Goal: Use online tool/utility: Utilize a website feature to perform a specific function

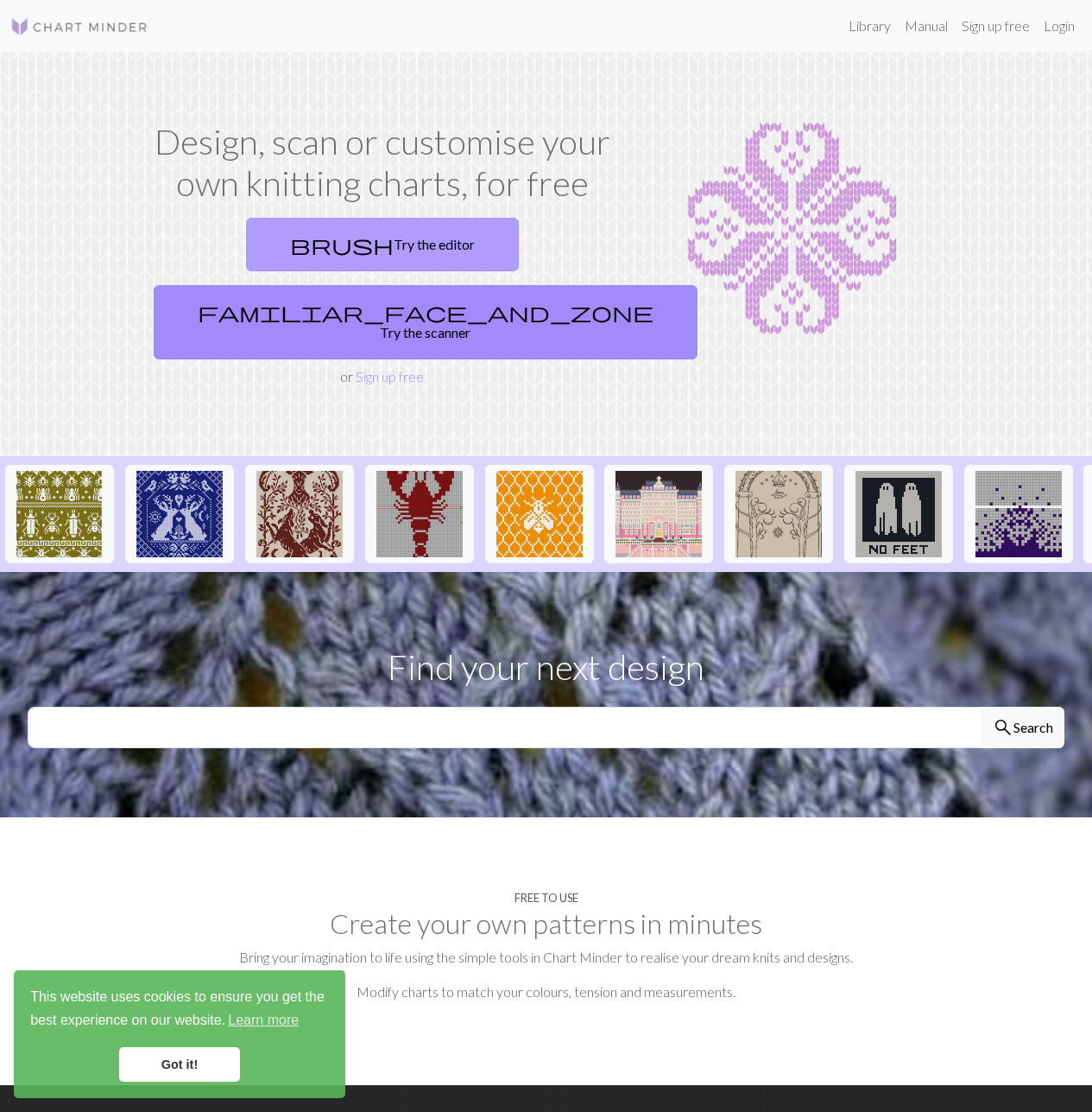
click at [255, 254] on link "brush Try the editor" at bounding box center [383, 244] width 273 height 54
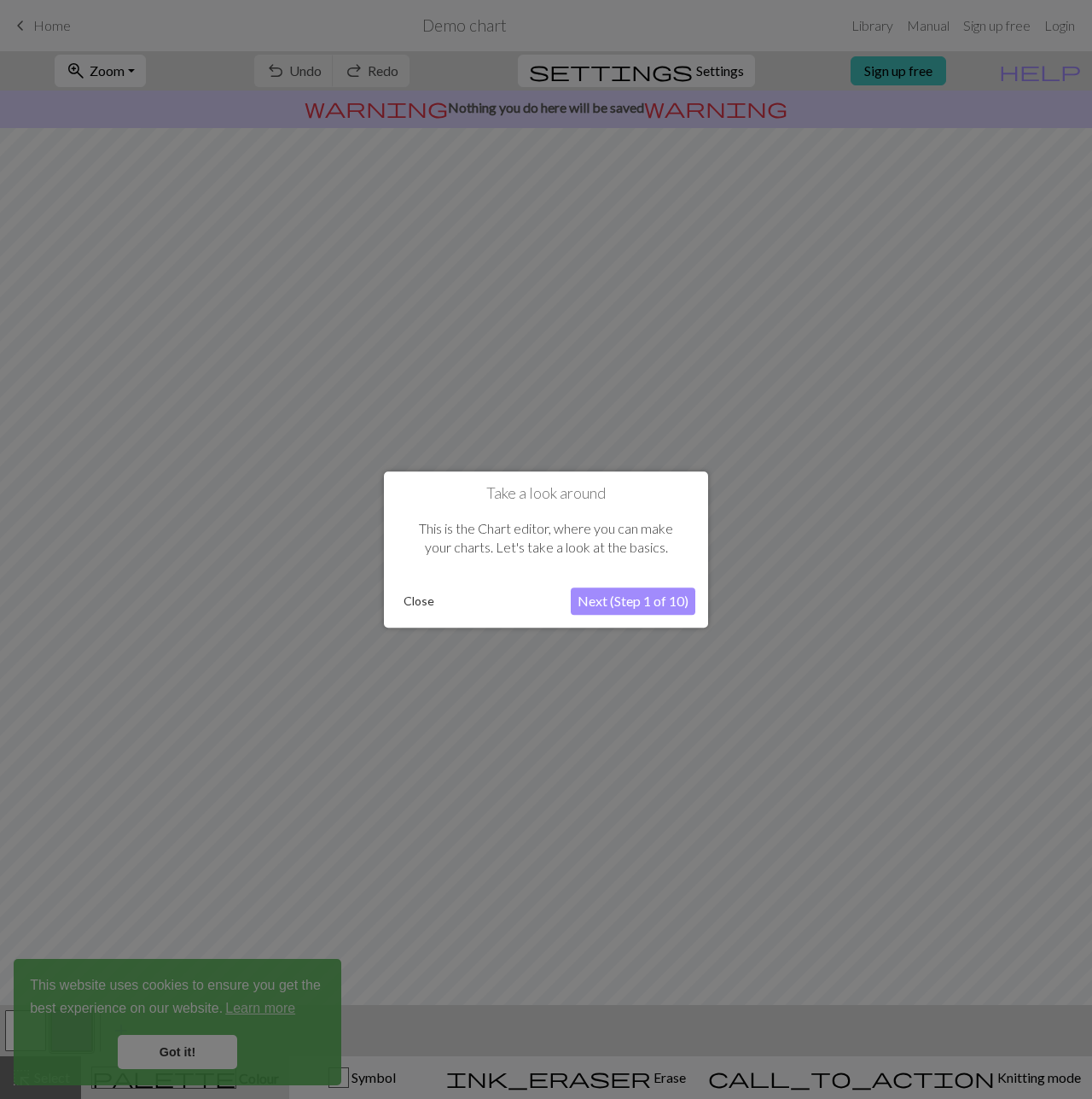
click at [626, 601] on button "Next (Step 1 of 10)" at bounding box center [632, 601] width 125 height 27
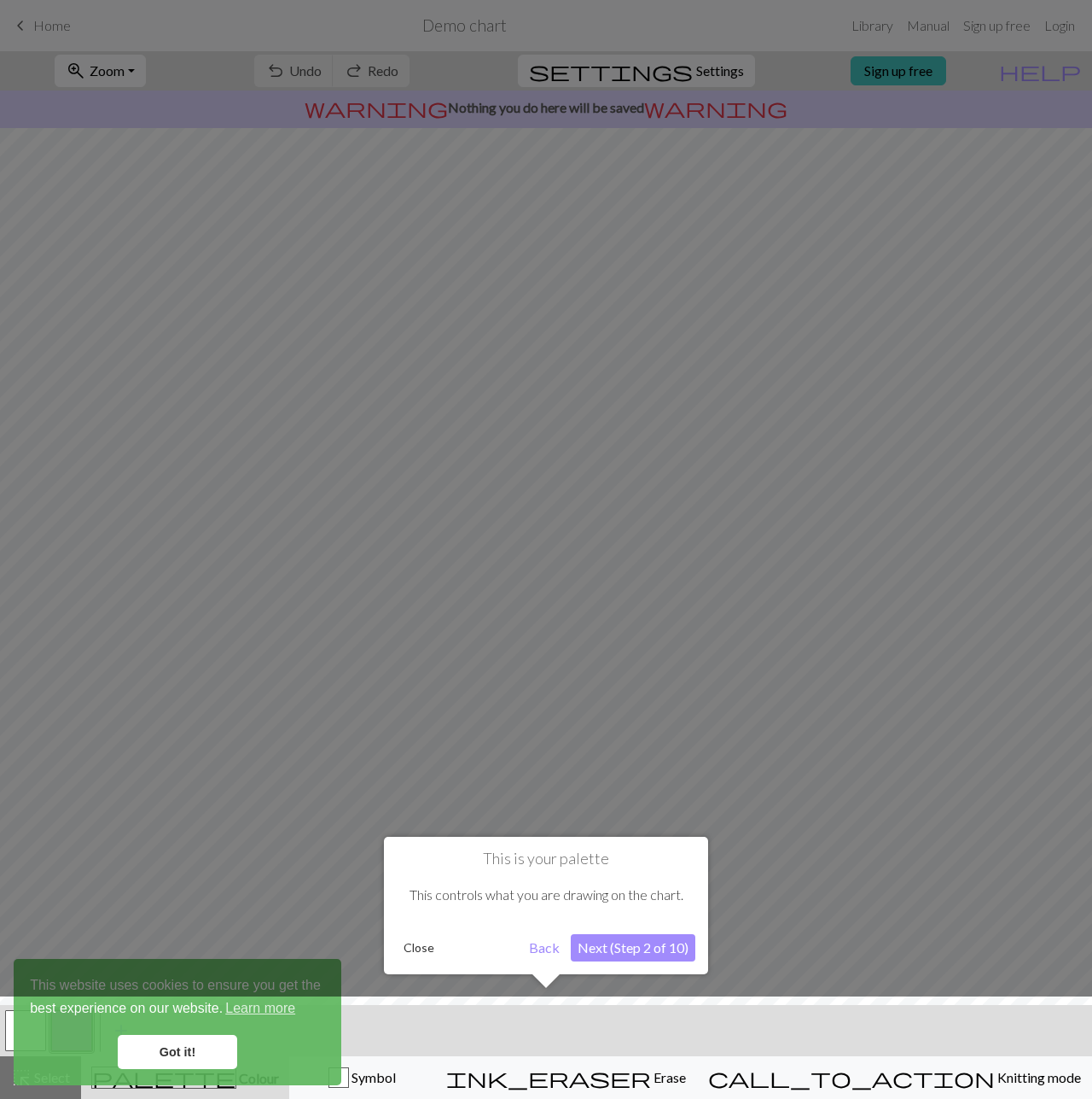
click at [639, 954] on button "Next (Step 2 of 10)" at bounding box center [632, 948] width 125 height 27
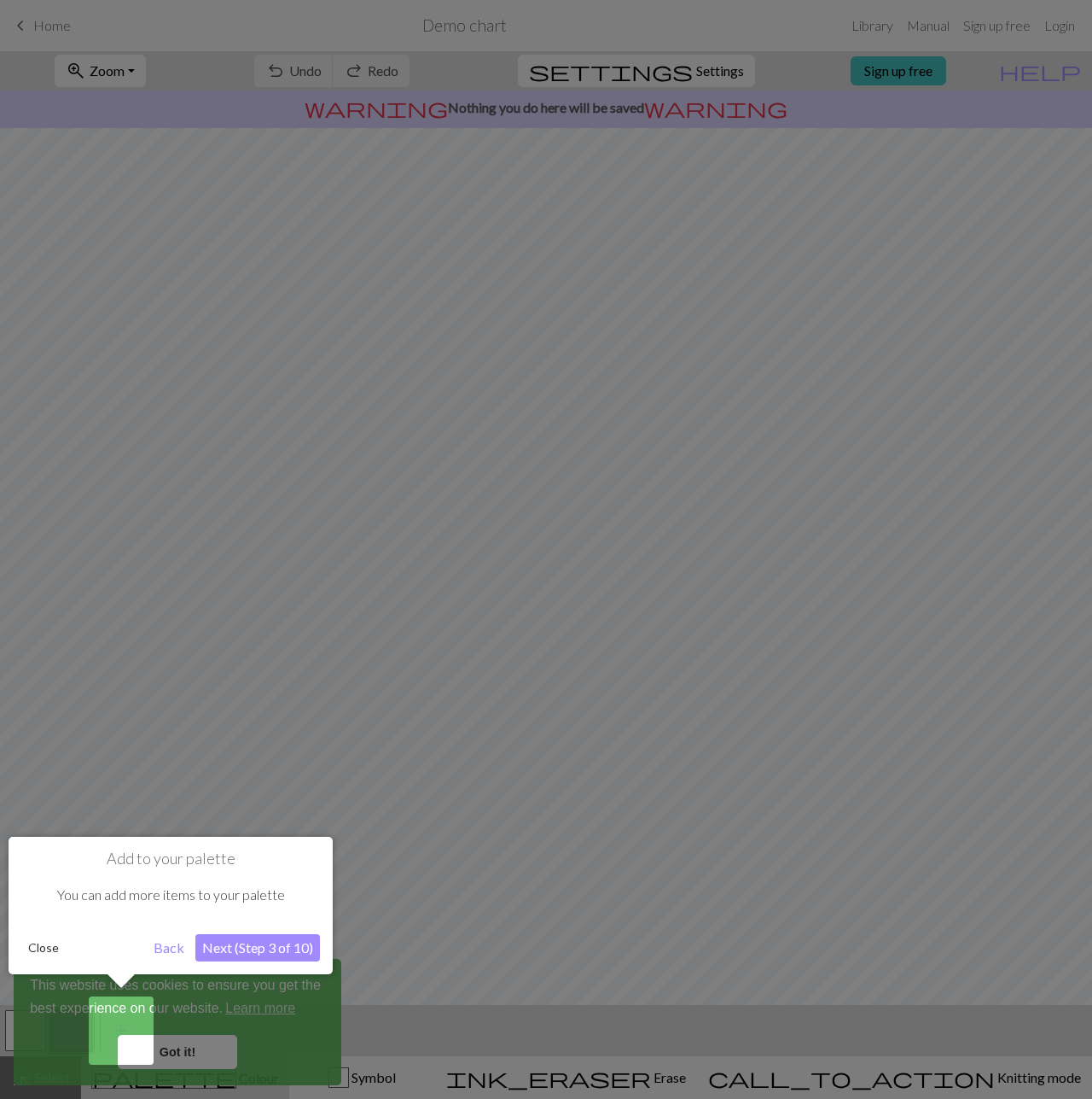
click at [281, 952] on button "Next (Step 3 of 10)" at bounding box center [257, 948] width 125 height 27
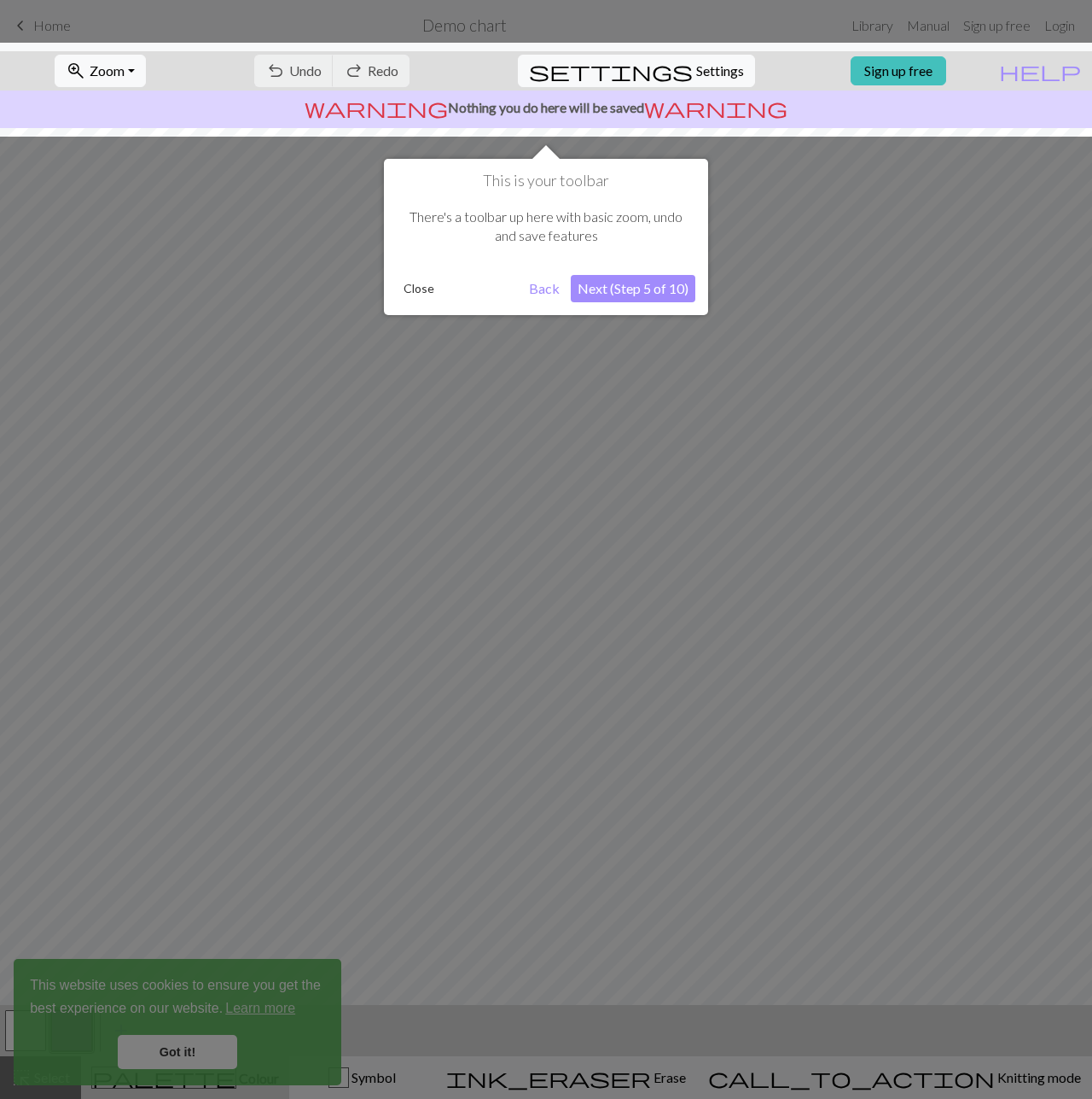
click at [642, 281] on button "Next (Step 5 of 10)" at bounding box center [632, 289] width 125 height 27
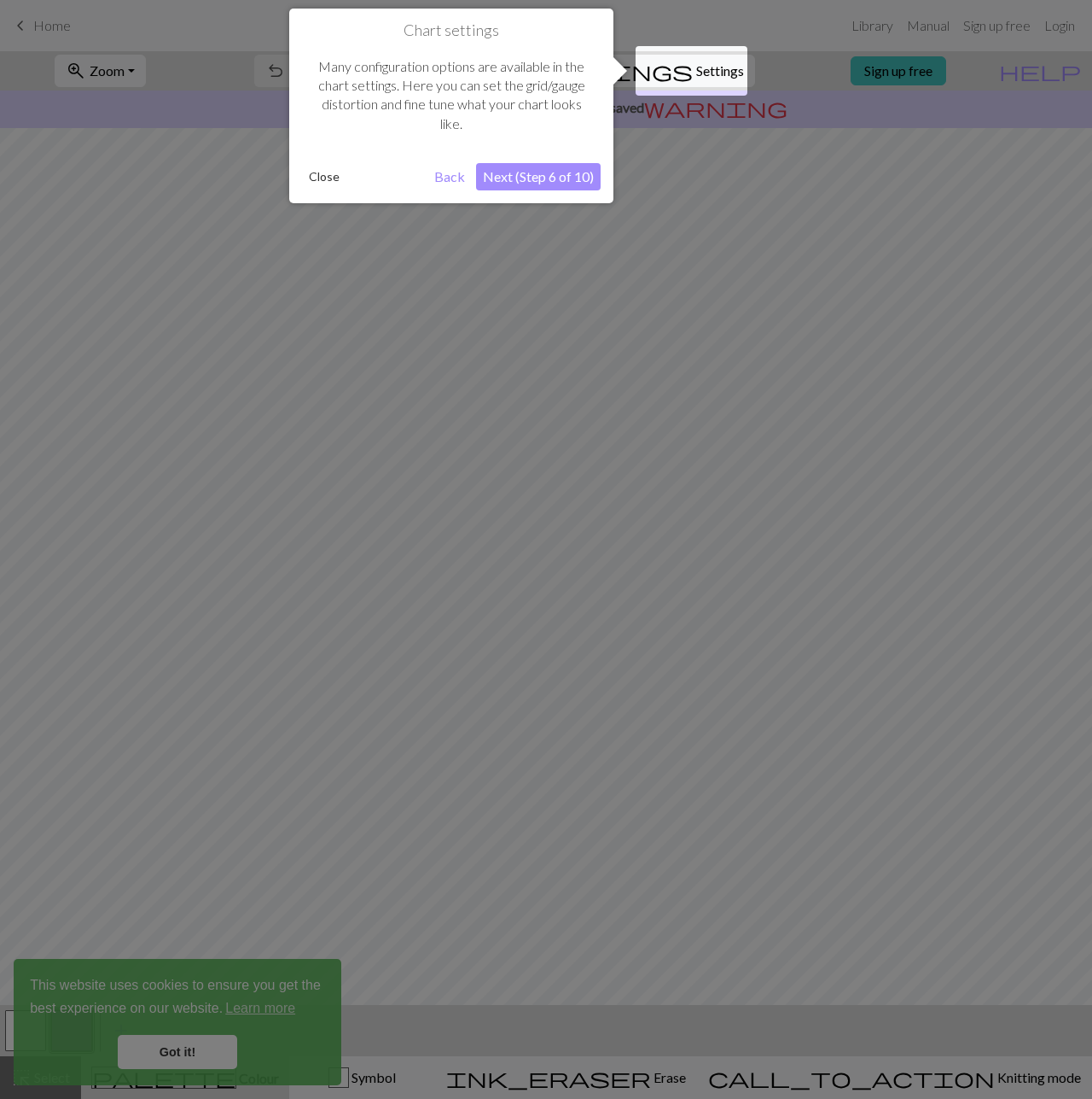
click at [568, 176] on button "Next (Step 6 of 10)" at bounding box center [538, 177] width 125 height 27
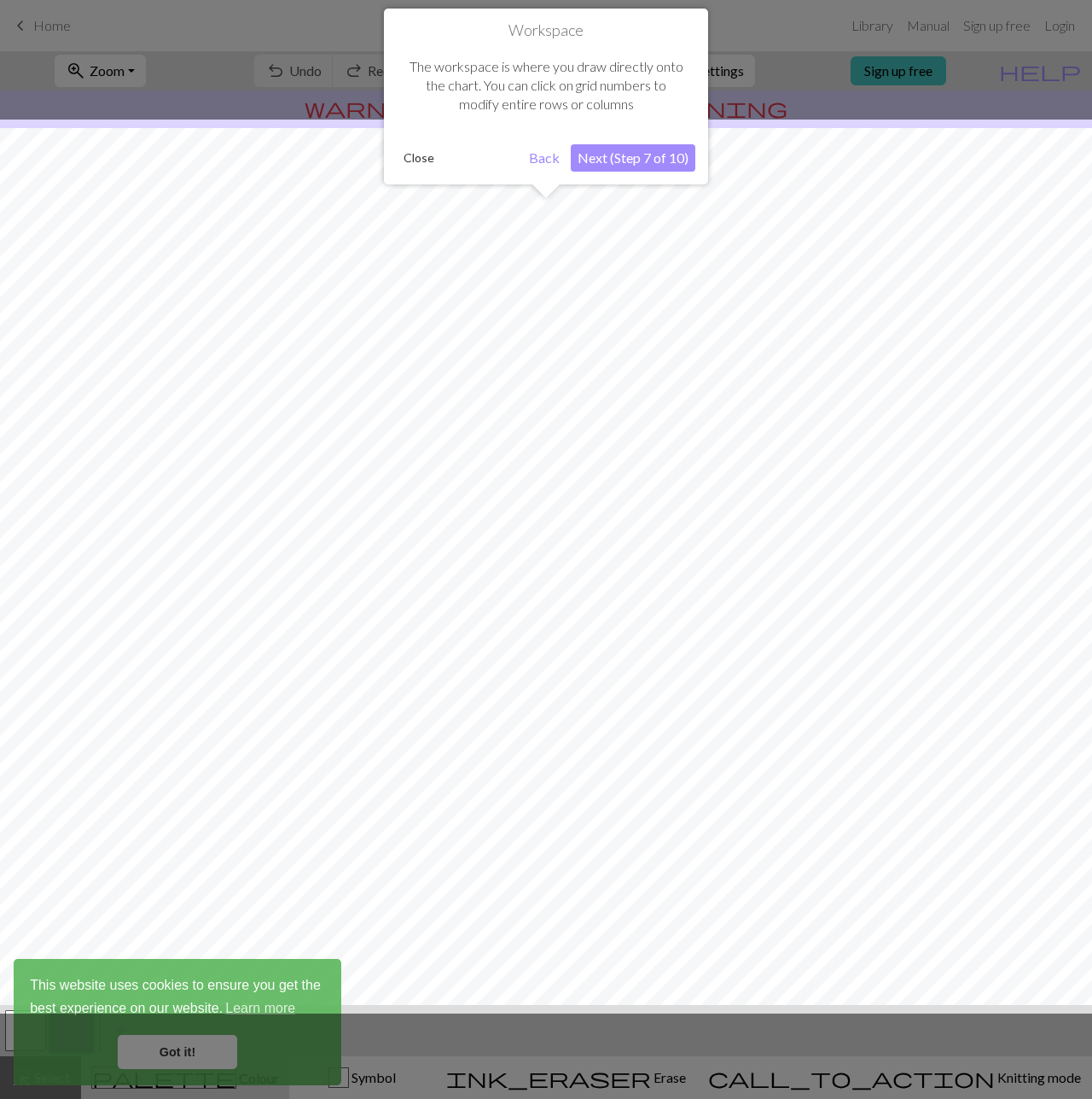
click at [651, 153] on button "Next (Step 7 of 10)" at bounding box center [632, 158] width 125 height 27
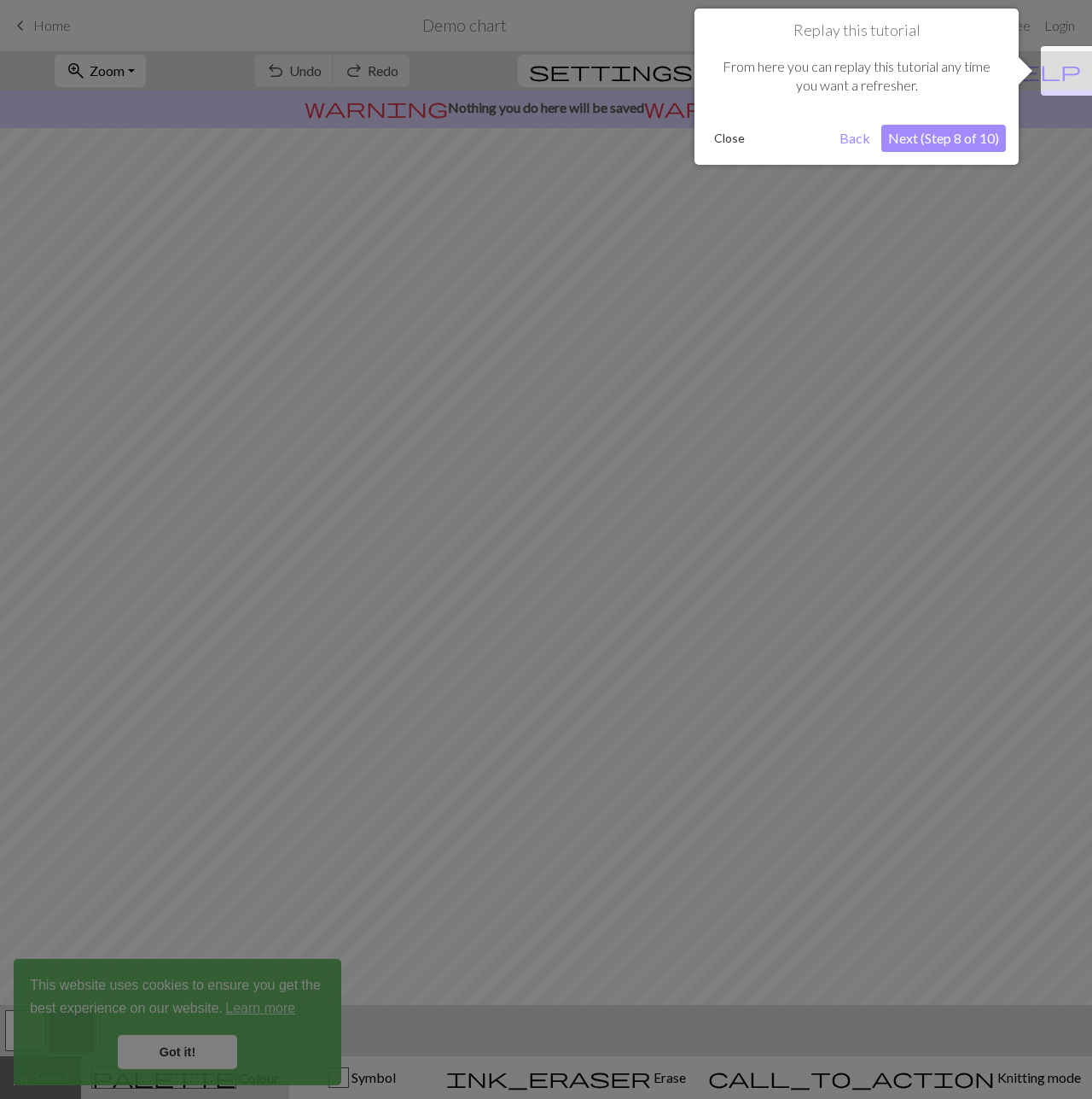
click at [956, 144] on button "Next (Step 8 of 10)" at bounding box center [944, 138] width 125 height 27
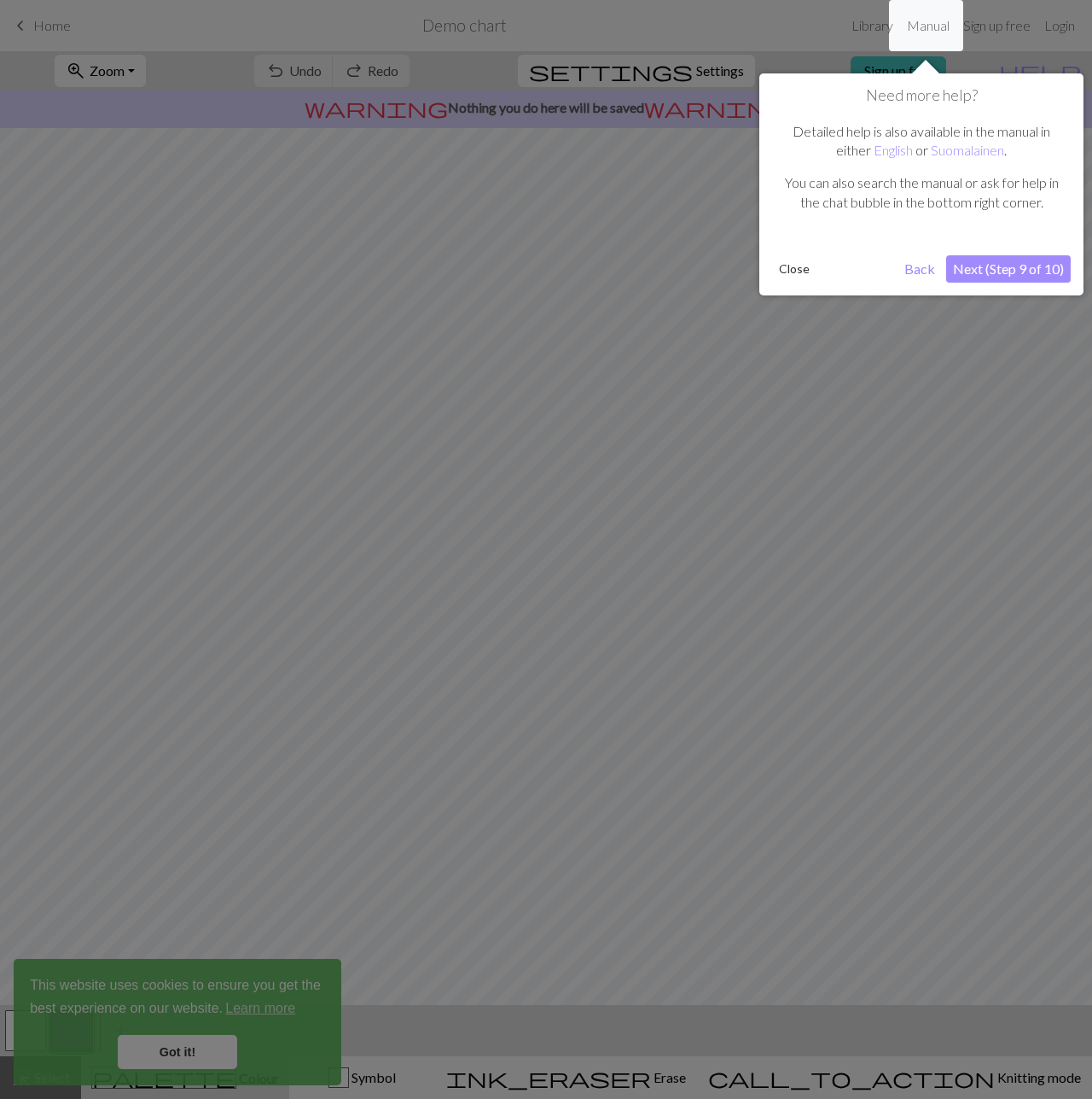
click at [1009, 271] on button "Next (Step 9 of 10)" at bounding box center [1009, 269] width 125 height 27
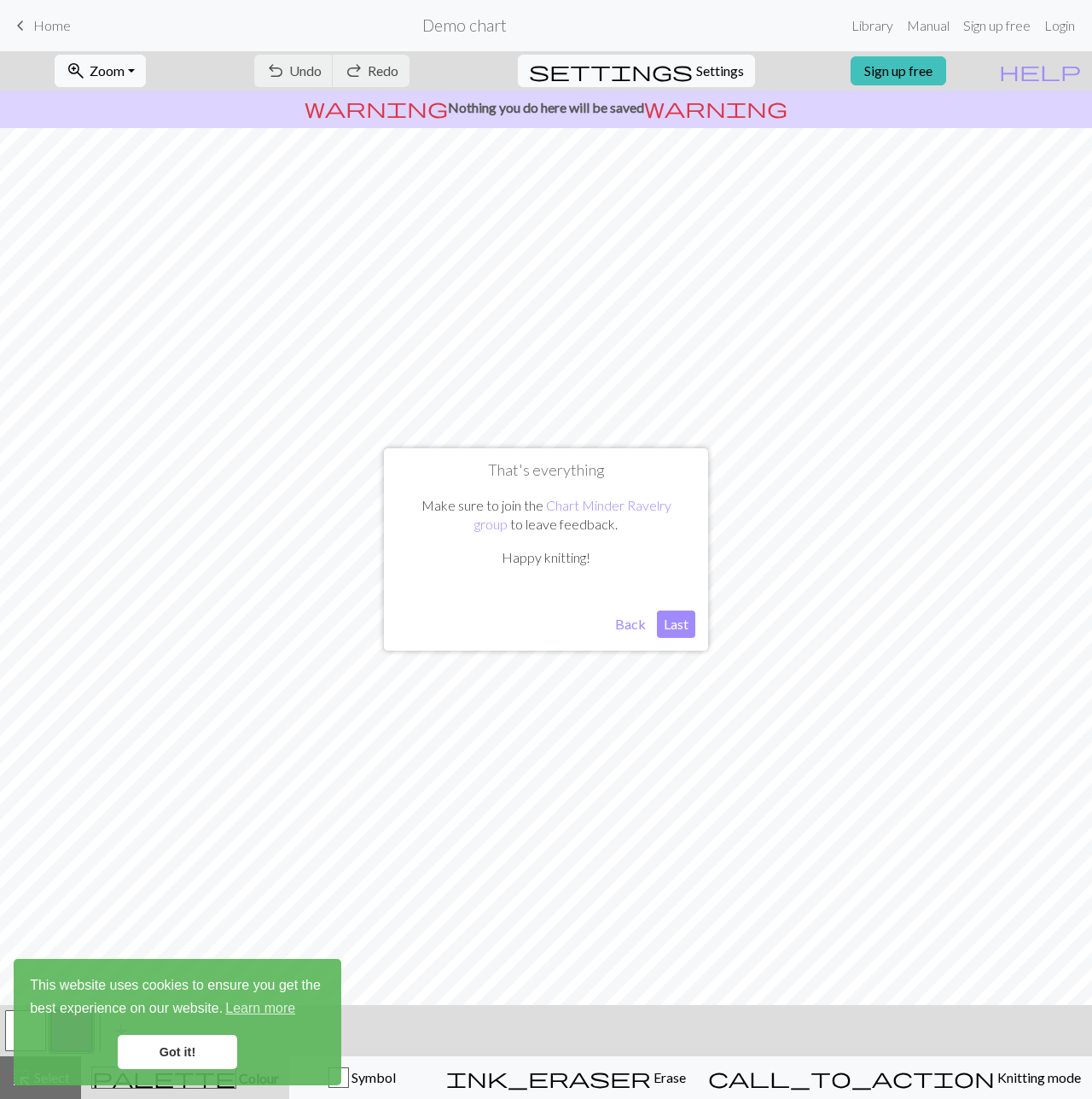
click at [680, 616] on button "Last" at bounding box center [676, 624] width 38 height 27
click at [206, 1048] on link "Got it!" at bounding box center [178, 1051] width 120 height 34
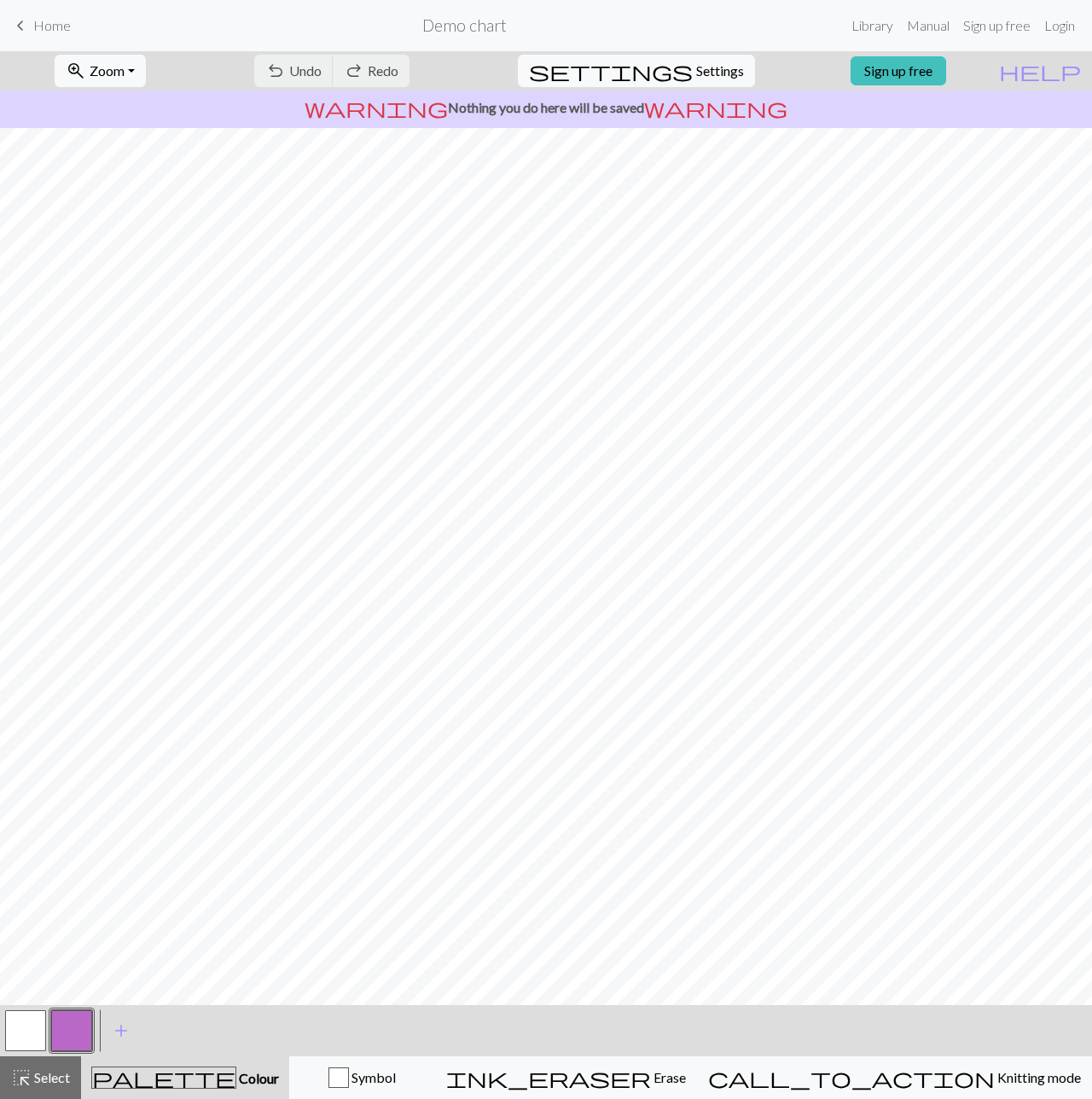
click at [75, 1034] on button "button" at bounding box center [72, 1030] width 41 height 41
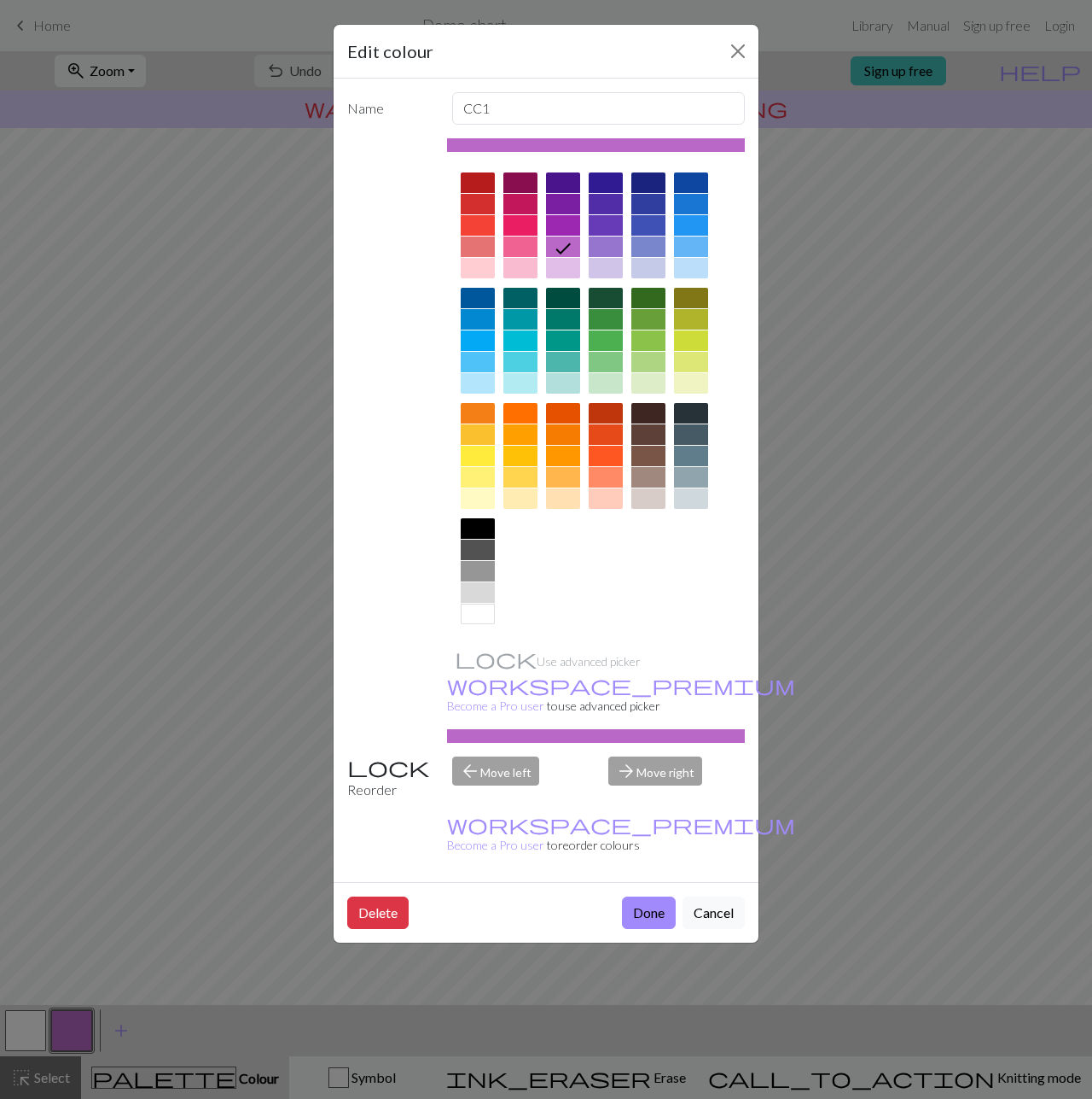
click at [657, 181] on div at bounding box center [648, 183] width 34 height 21
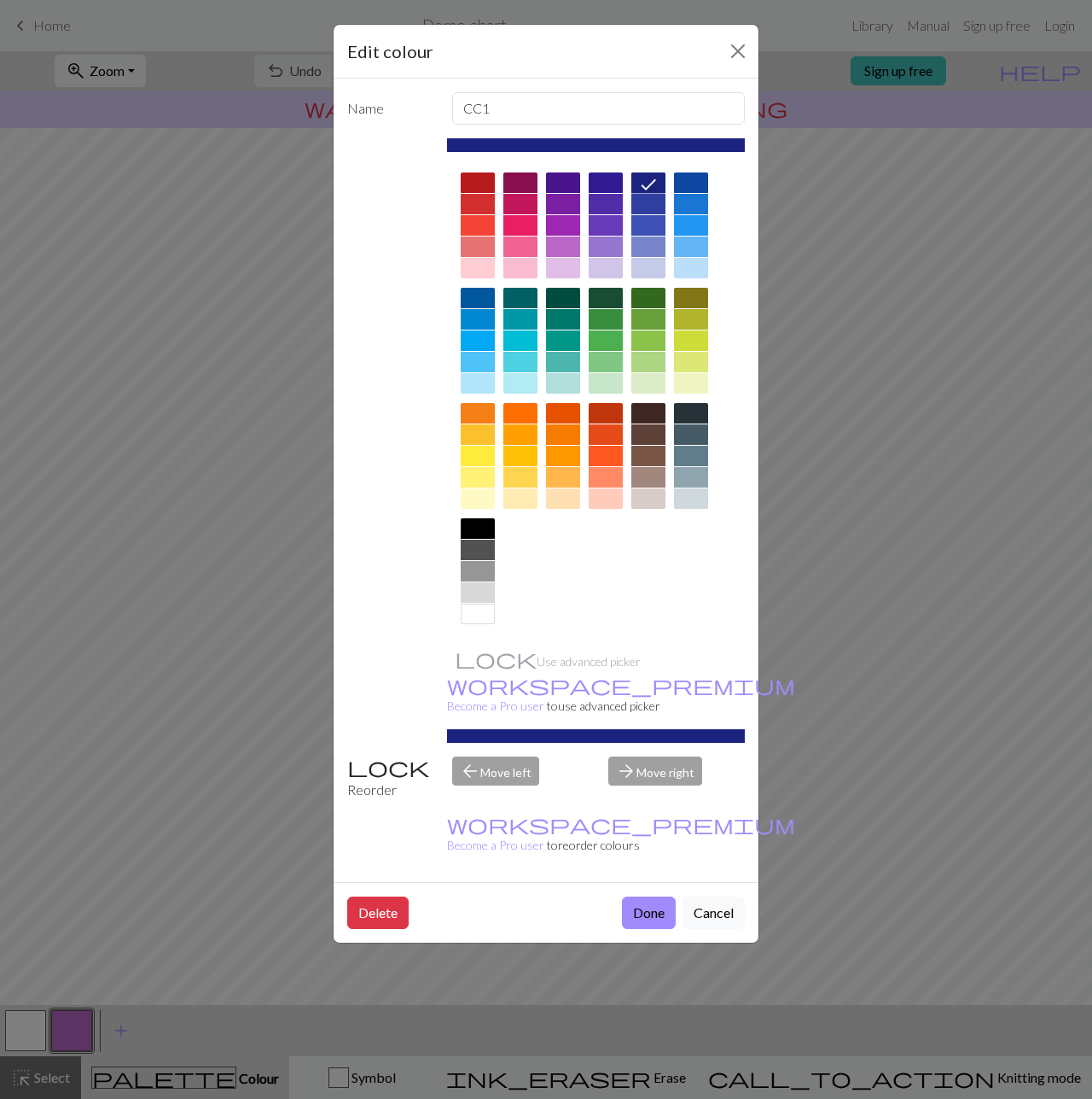
click at [968, 924] on div "Edit colour Name CC1 Use advanced picker workspace_premium Become a Pro user to…" at bounding box center [546, 549] width 1092 height 1099
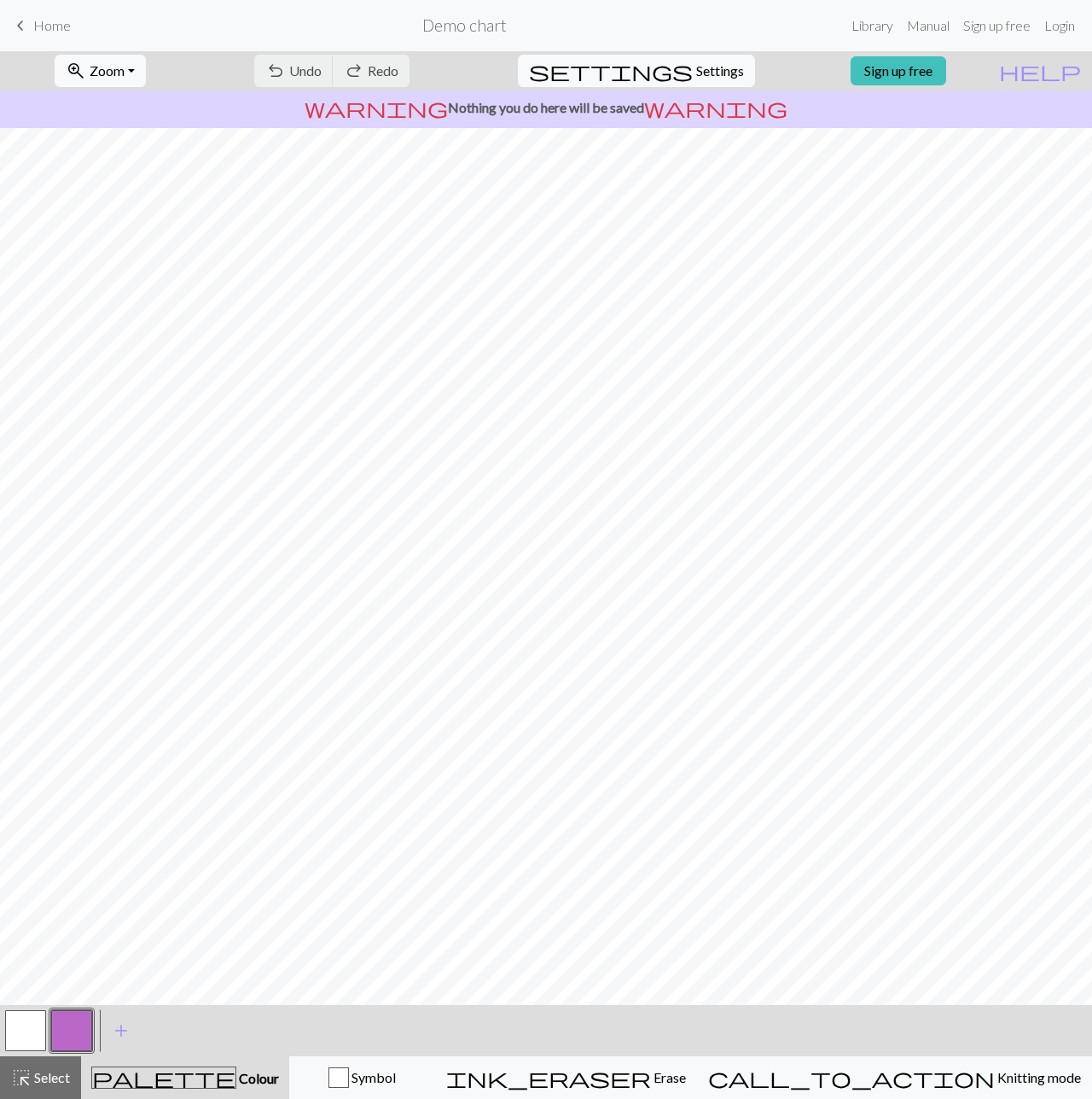
click at [18, 1028] on button "button" at bounding box center [26, 1030] width 41 height 41
click at [698, 68] on span "Settings" at bounding box center [720, 71] width 48 height 21
select select "aran"
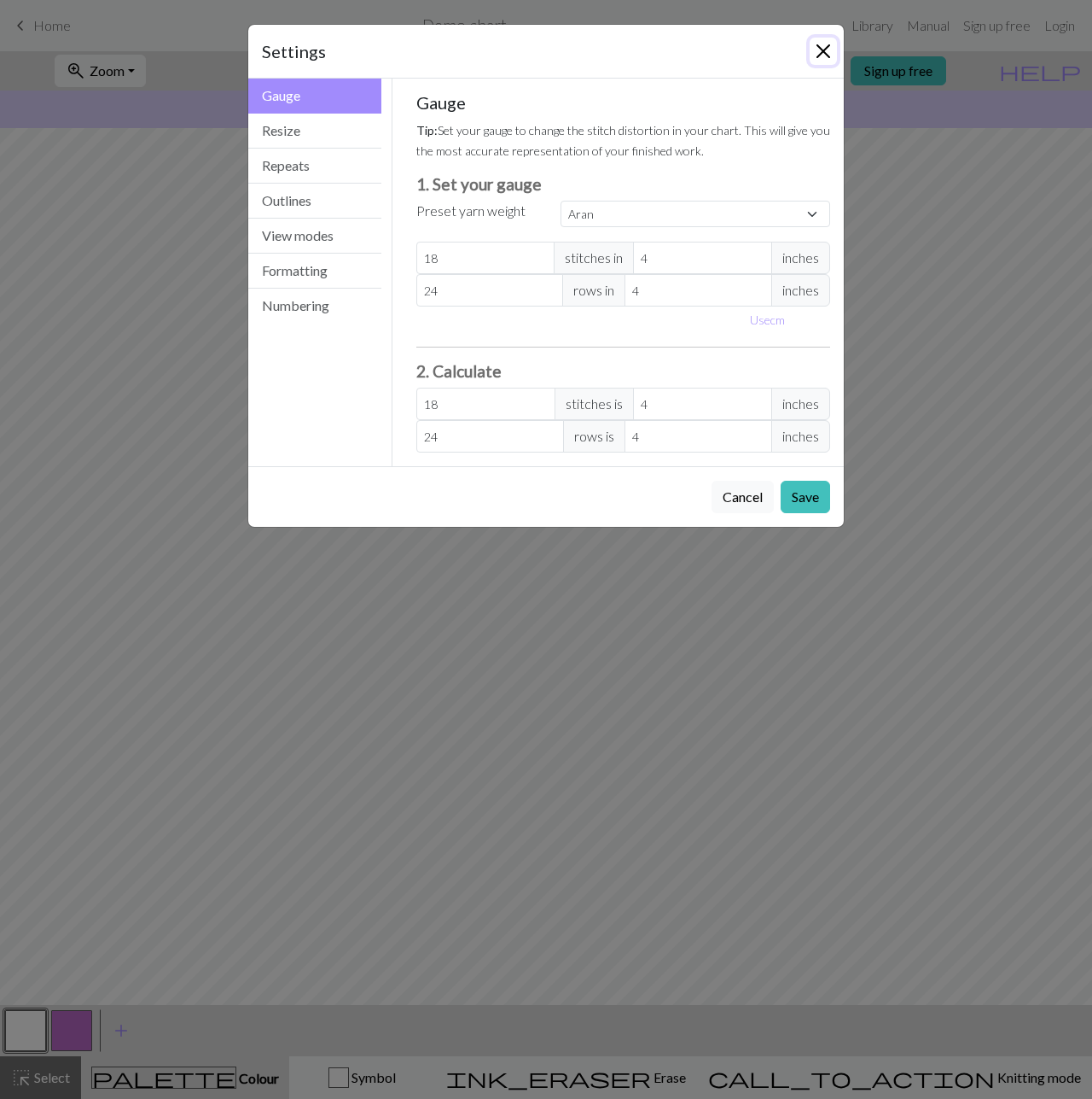
click at [826, 52] on button "Close" at bounding box center [824, 51] width 27 height 27
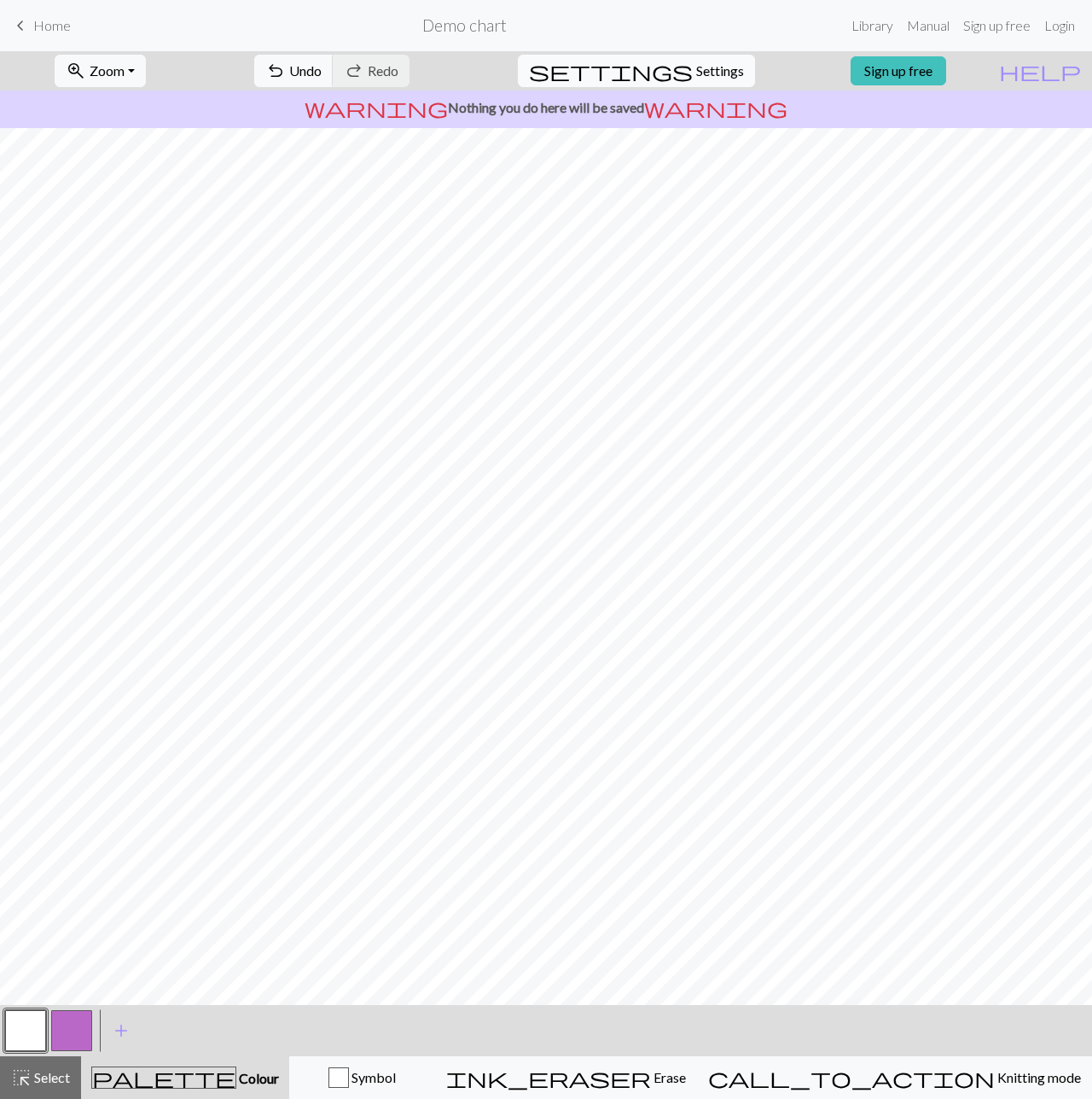
click at [699, 63] on span "Settings" at bounding box center [720, 71] width 48 height 21
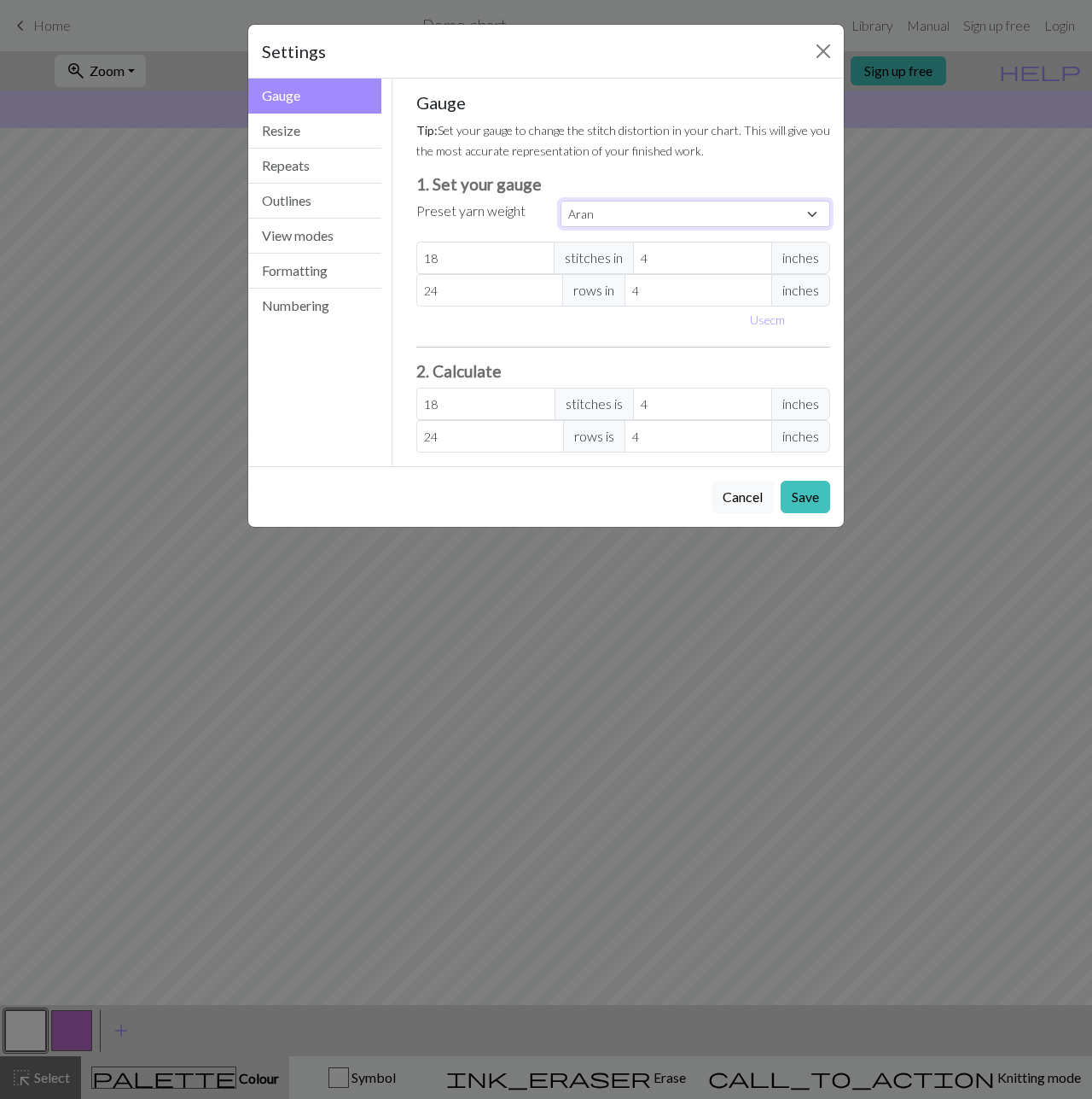
click at [691, 211] on select "Custom Square Lace Light Fingering Fingering Sport Double knit Worsted Aran Bul…" at bounding box center [695, 213] width 270 height 27
click at [734, 210] on select "Custom Square Lace Light Fingering Fingering Sport Double knit Worsted Aran Bul…" at bounding box center [695, 213] width 270 height 27
click at [715, 222] on select "Custom Square Lace Light Fingering Fingering Sport Double knit Worsted Aran Bul…" at bounding box center [695, 213] width 270 height 27
select select "custom"
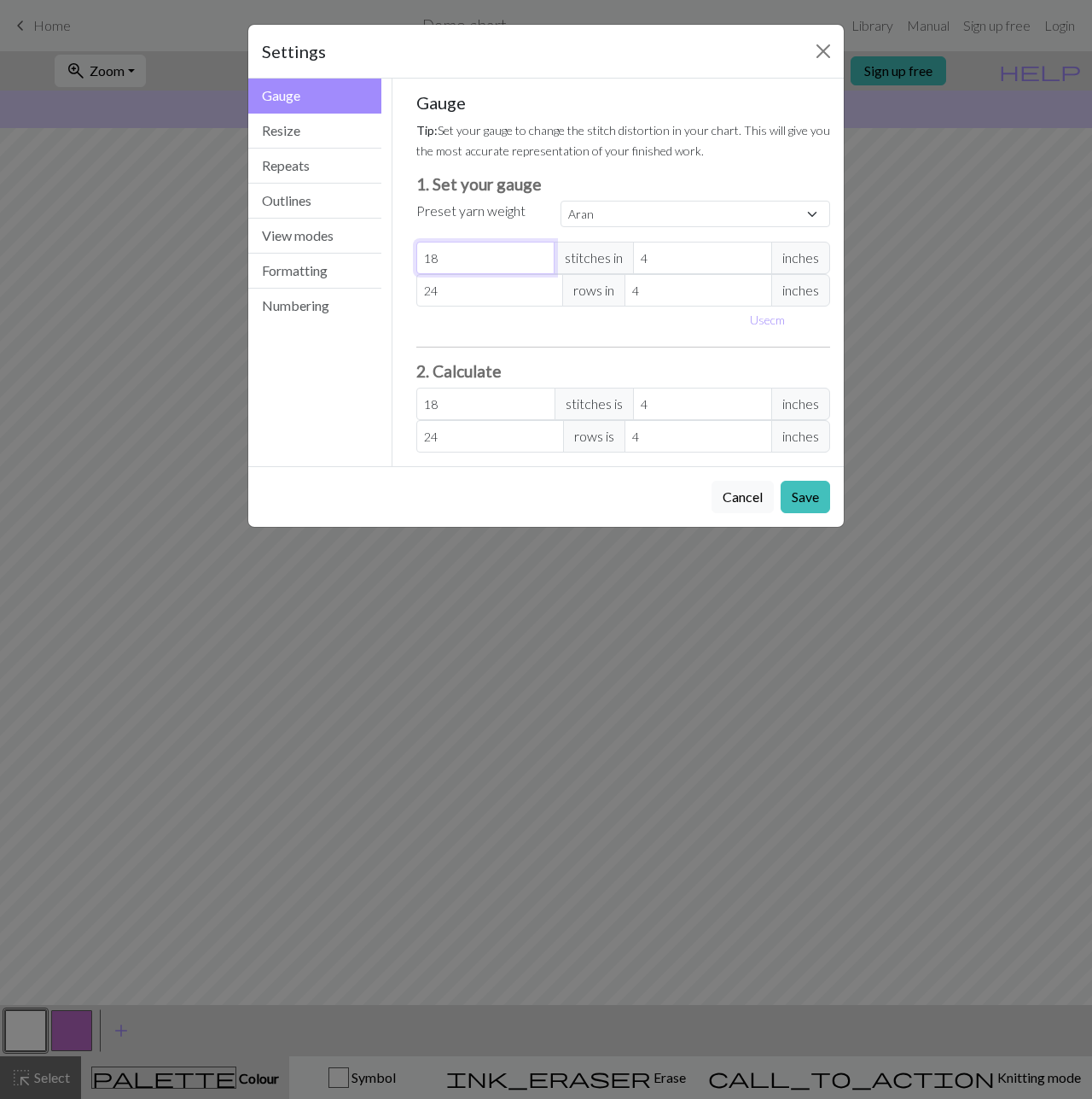
type input "19"
click at [542, 255] on input "19" at bounding box center [486, 257] width 139 height 32
type input "20"
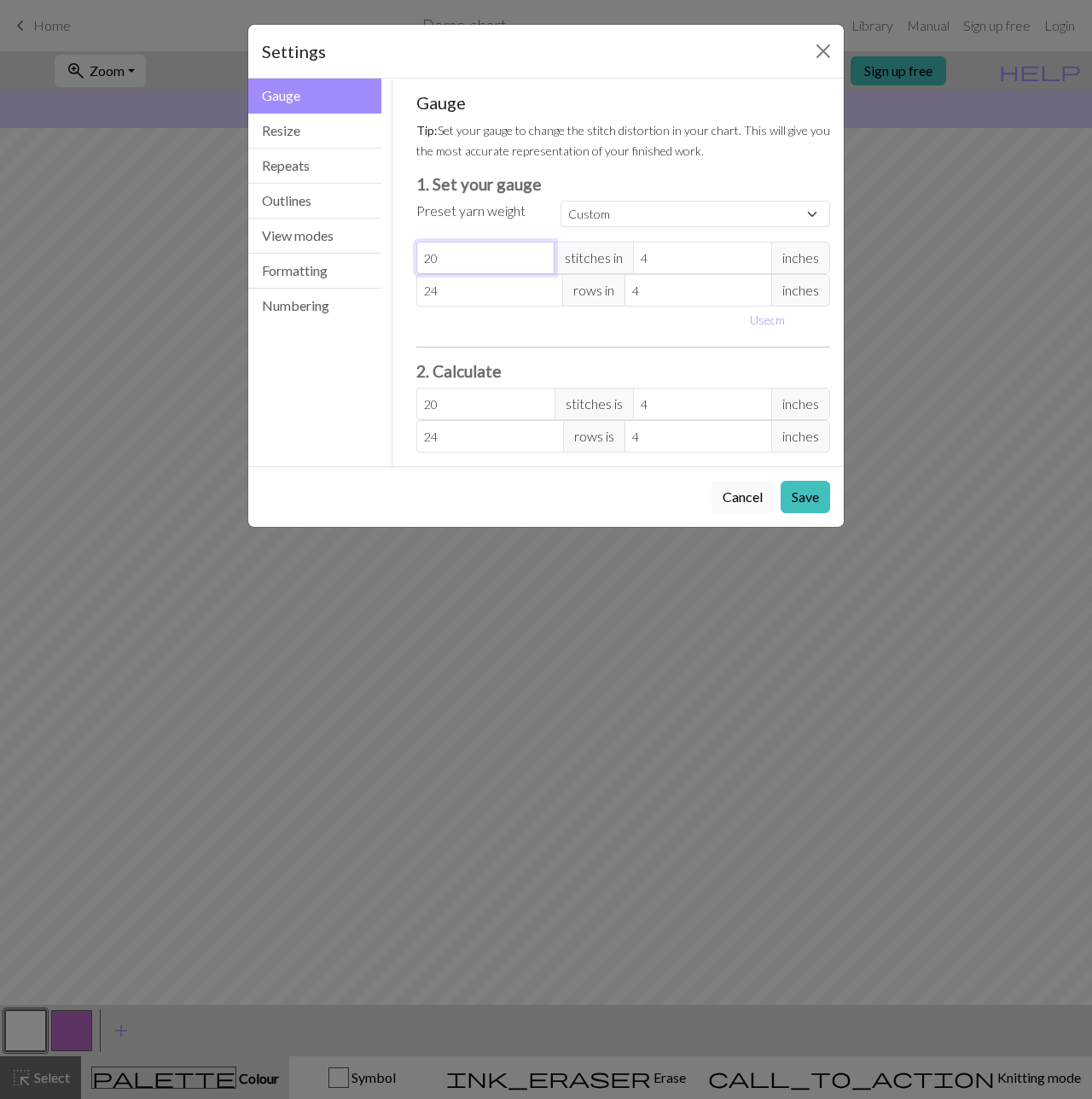
click at [542, 255] on input "20" at bounding box center [486, 257] width 139 height 32
type input "21"
click at [542, 255] on input "21" at bounding box center [486, 257] width 139 height 32
type input "22"
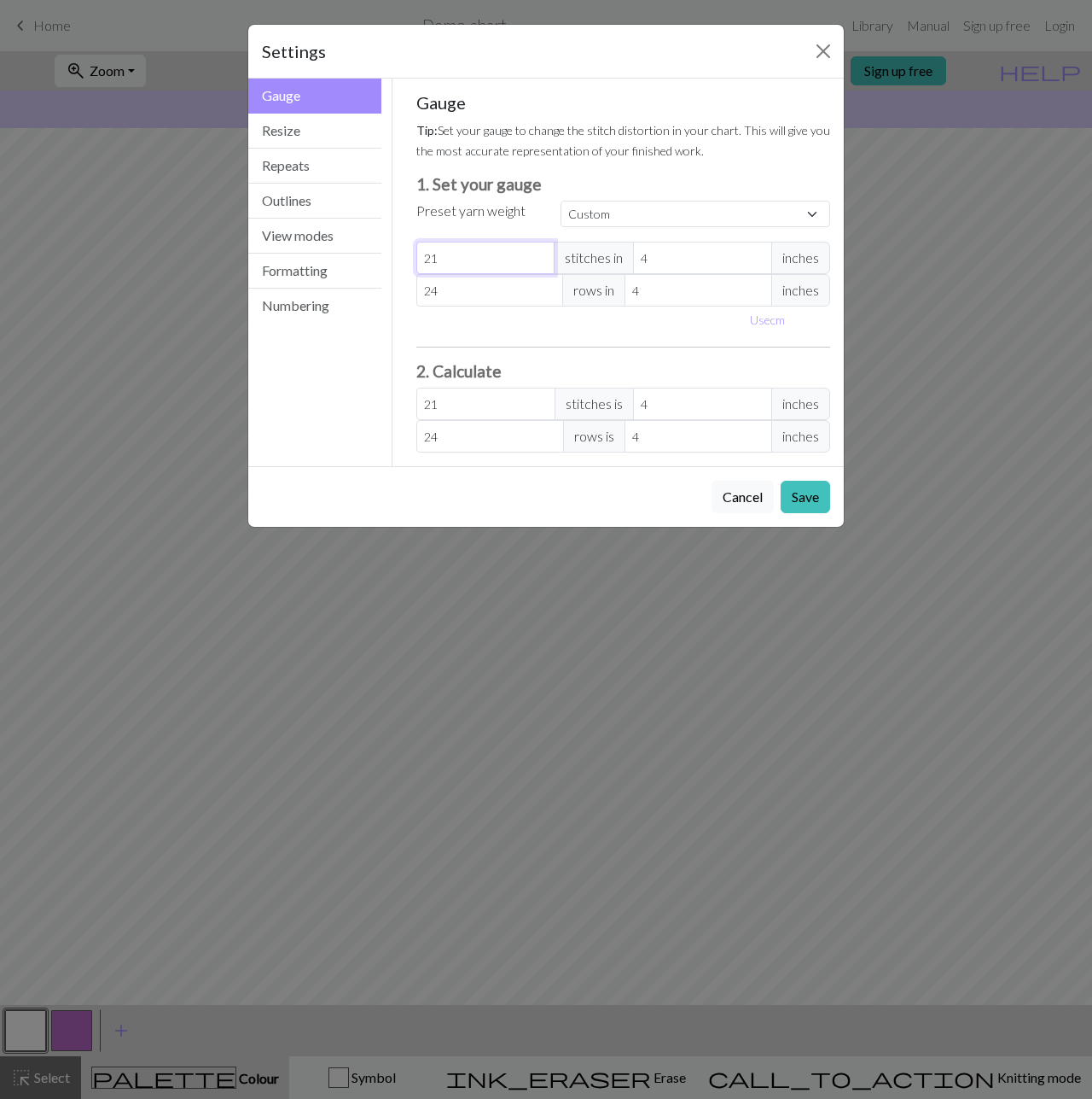
type input "22"
click at [542, 255] on input "22" at bounding box center [486, 257] width 139 height 32
type input "23"
click at [542, 255] on input "23" at bounding box center [486, 257] width 139 height 32
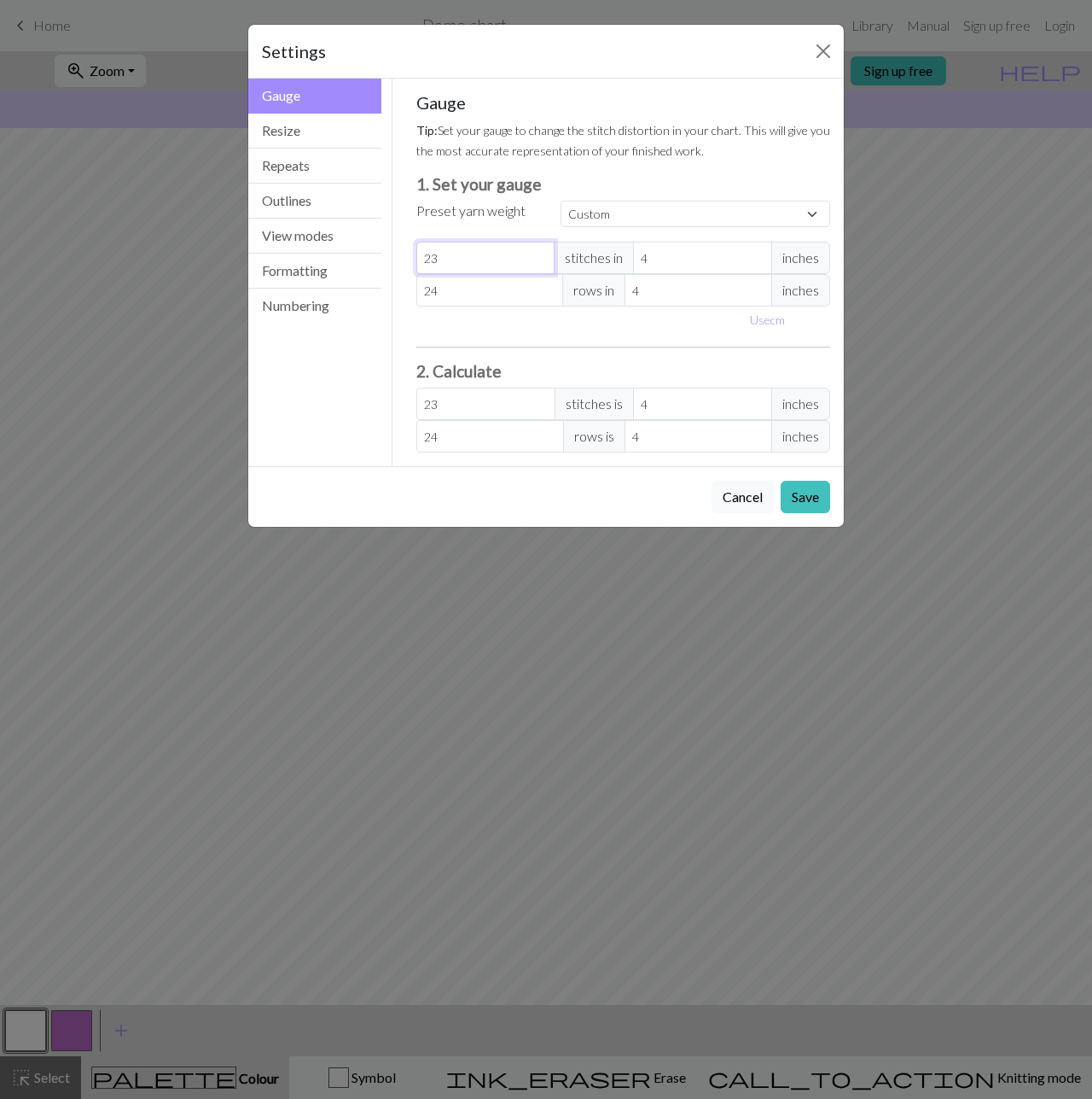
type input "24"
click at [542, 255] on input "24" at bounding box center [486, 257] width 139 height 32
type input "25"
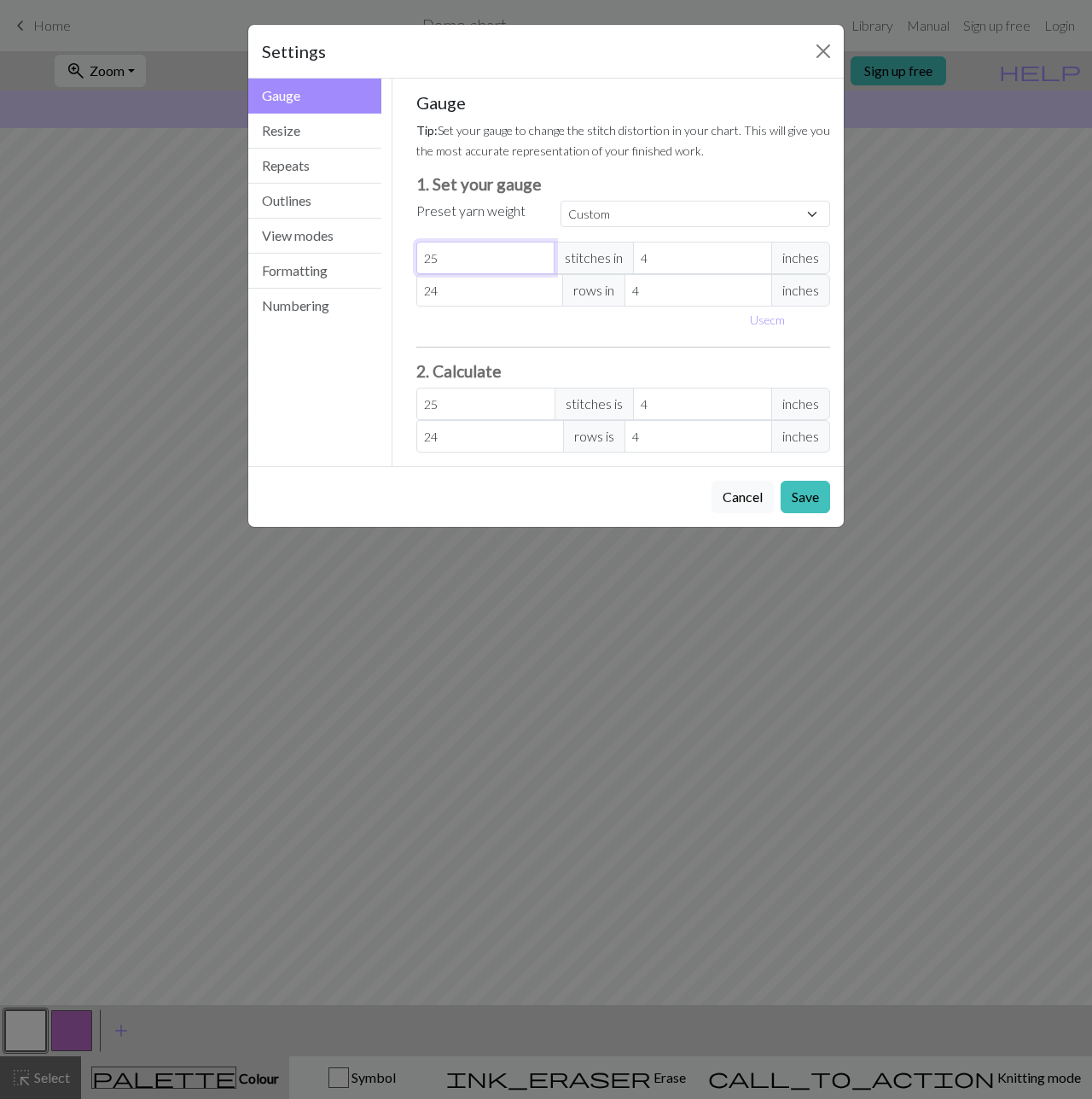
click at [542, 255] on input "25" at bounding box center [486, 257] width 139 height 32
type input "26"
click at [542, 255] on input "26" at bounding box center [486, 257] width 139 height 32
type input "27"
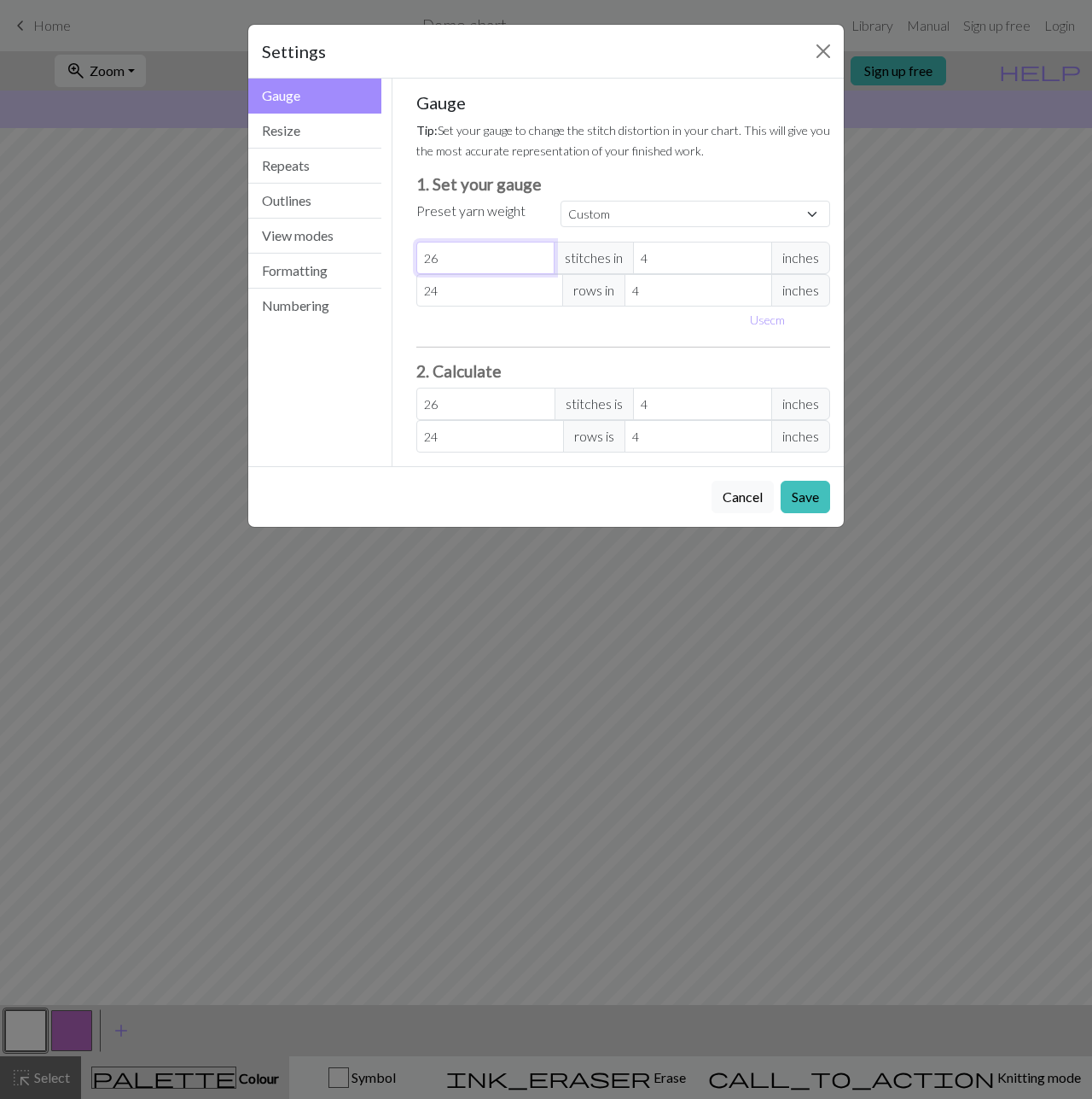
type input "27"
click at [542, 255] on input "27" at bounding box center [486, 257] width 139 height 32
type input "28"
click at [542, 255] on input "28" at bounding box center [486, 257] width 139 height 32
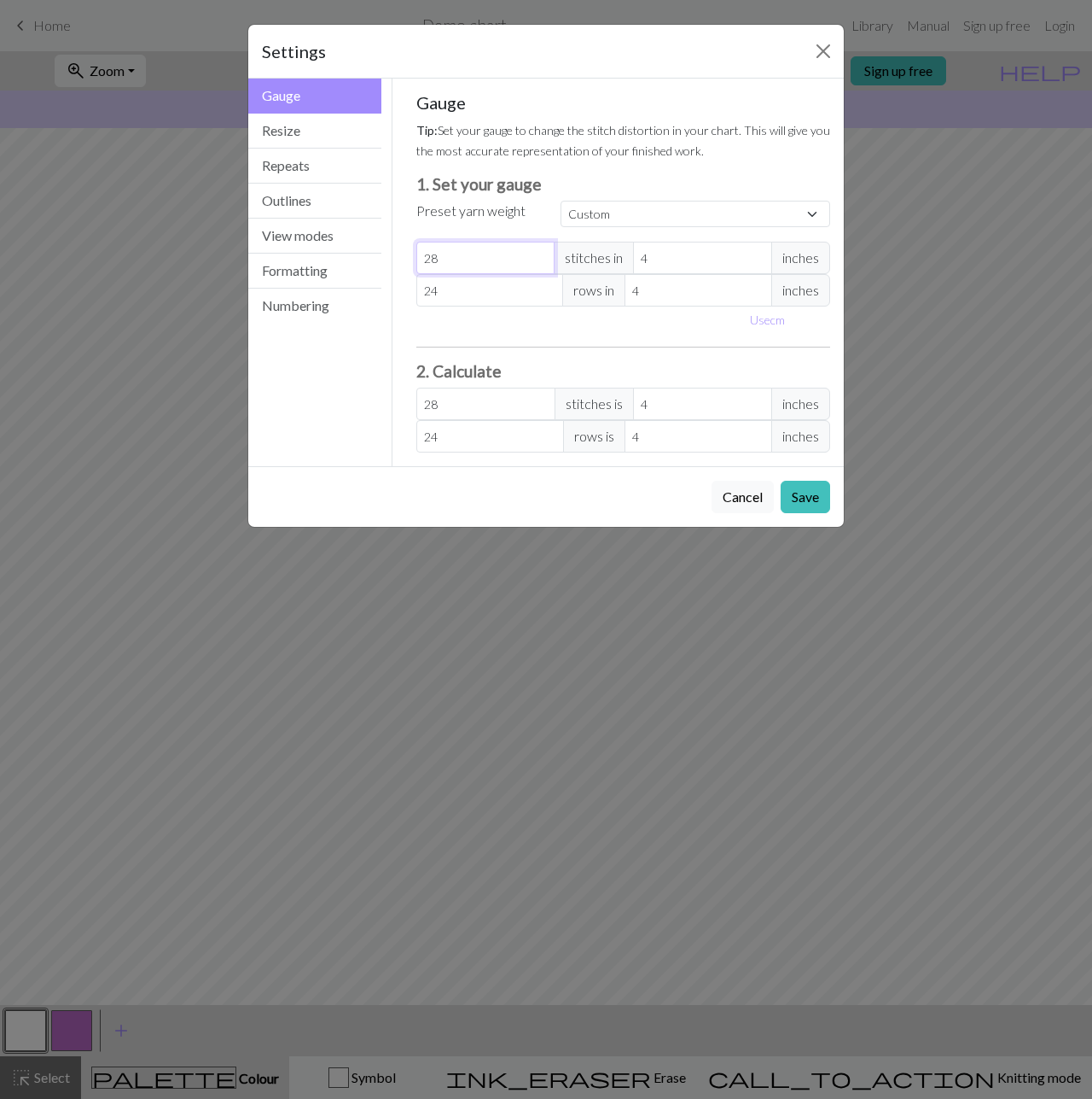
type input "29"
click at [542, 255] on input "29" at bounding box center [486, 257] width 139 height 32
type input "30"
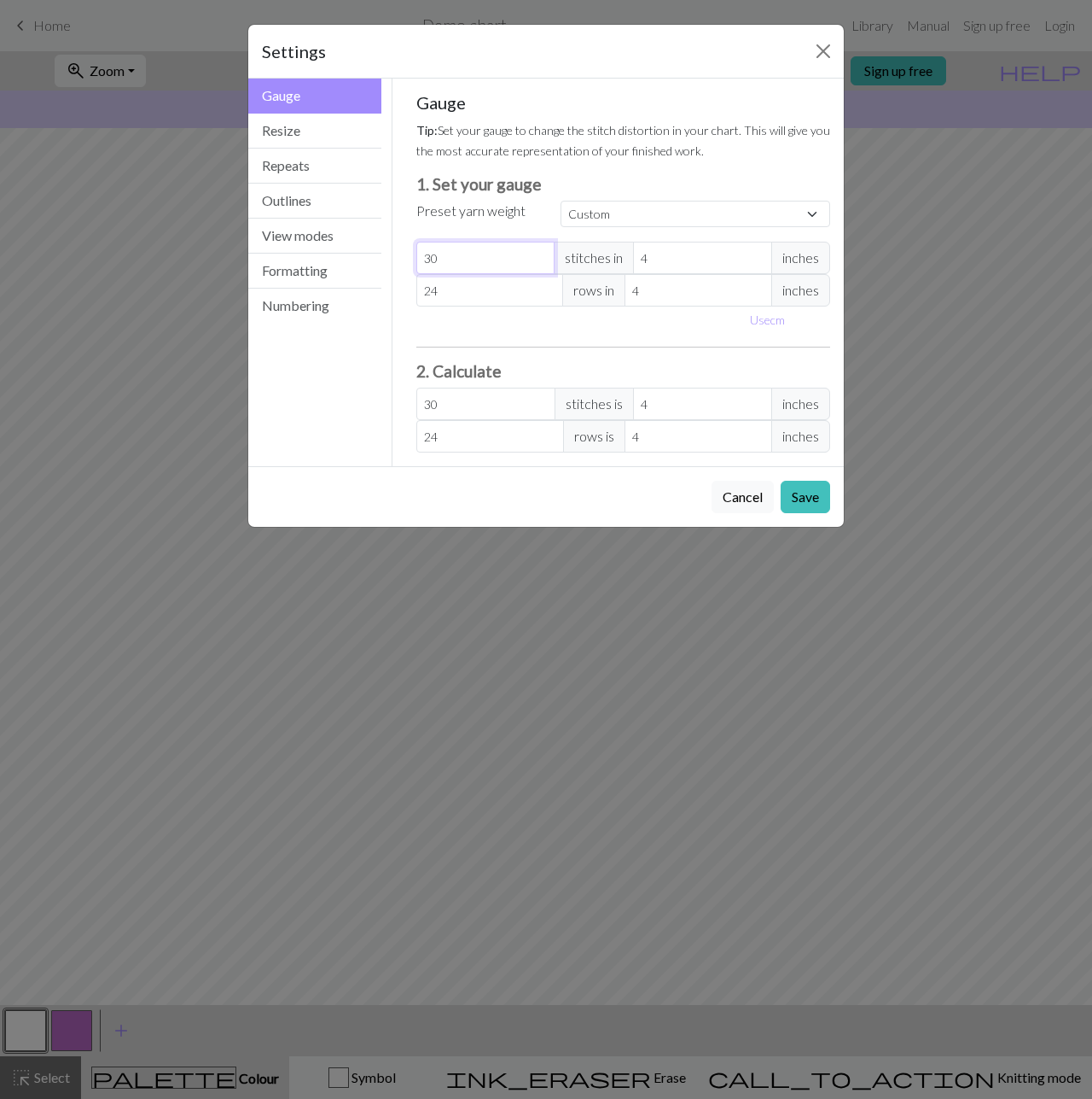
click at [542, 255] on input "30" at bounding box center [486, 257] width 139 height 32
type input "31"
click at [542, 255] on input "31" at bounding box center [486, 257] width 139 height 32
type input "32"
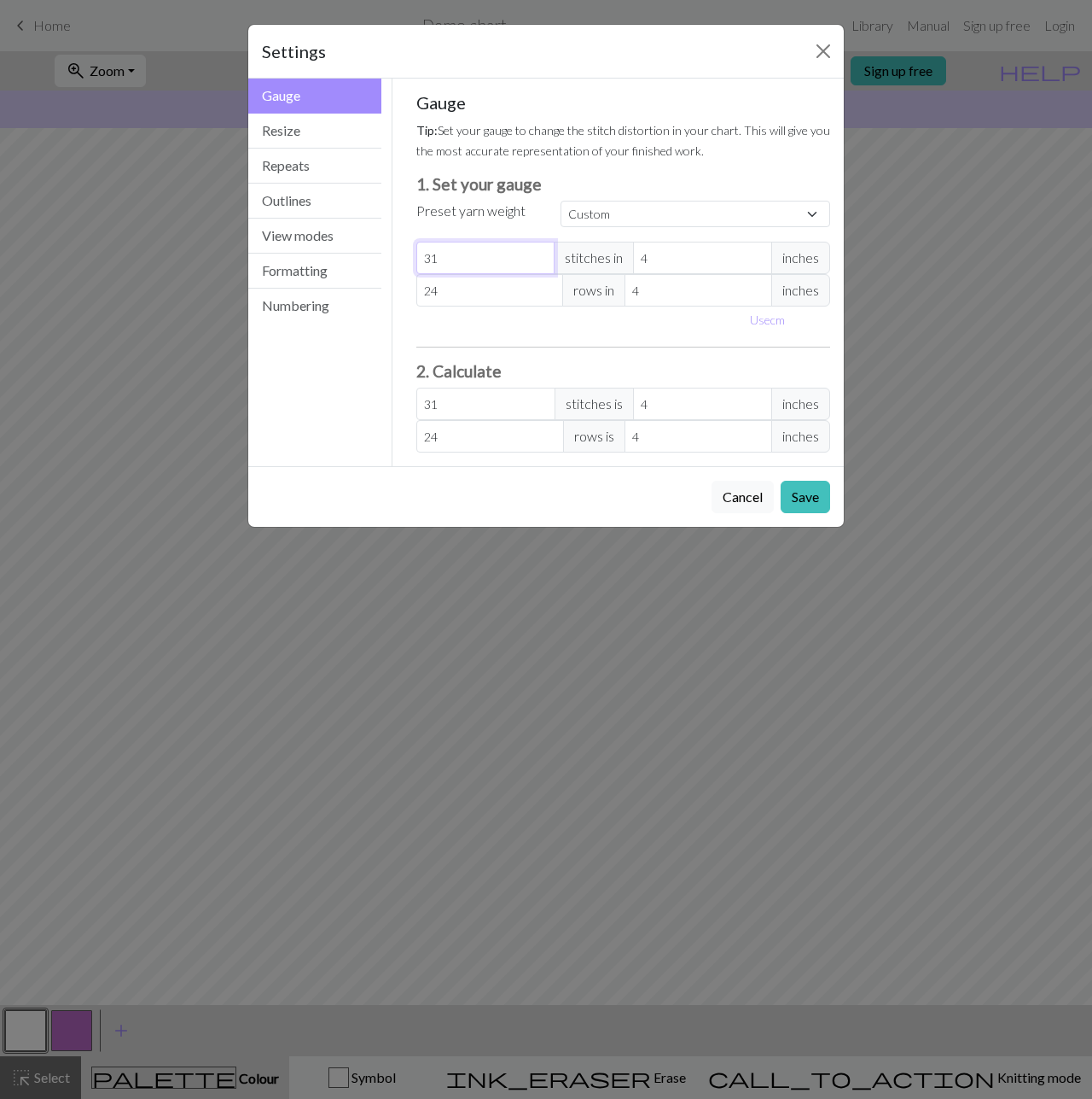
type input "32"
click at [542, 255] on input "32" at bounding box center [486, 257] width 139 height 32
type input "33"
click at [542, 255] on input "33" at bounding box center [486, 257] width 139 height 32
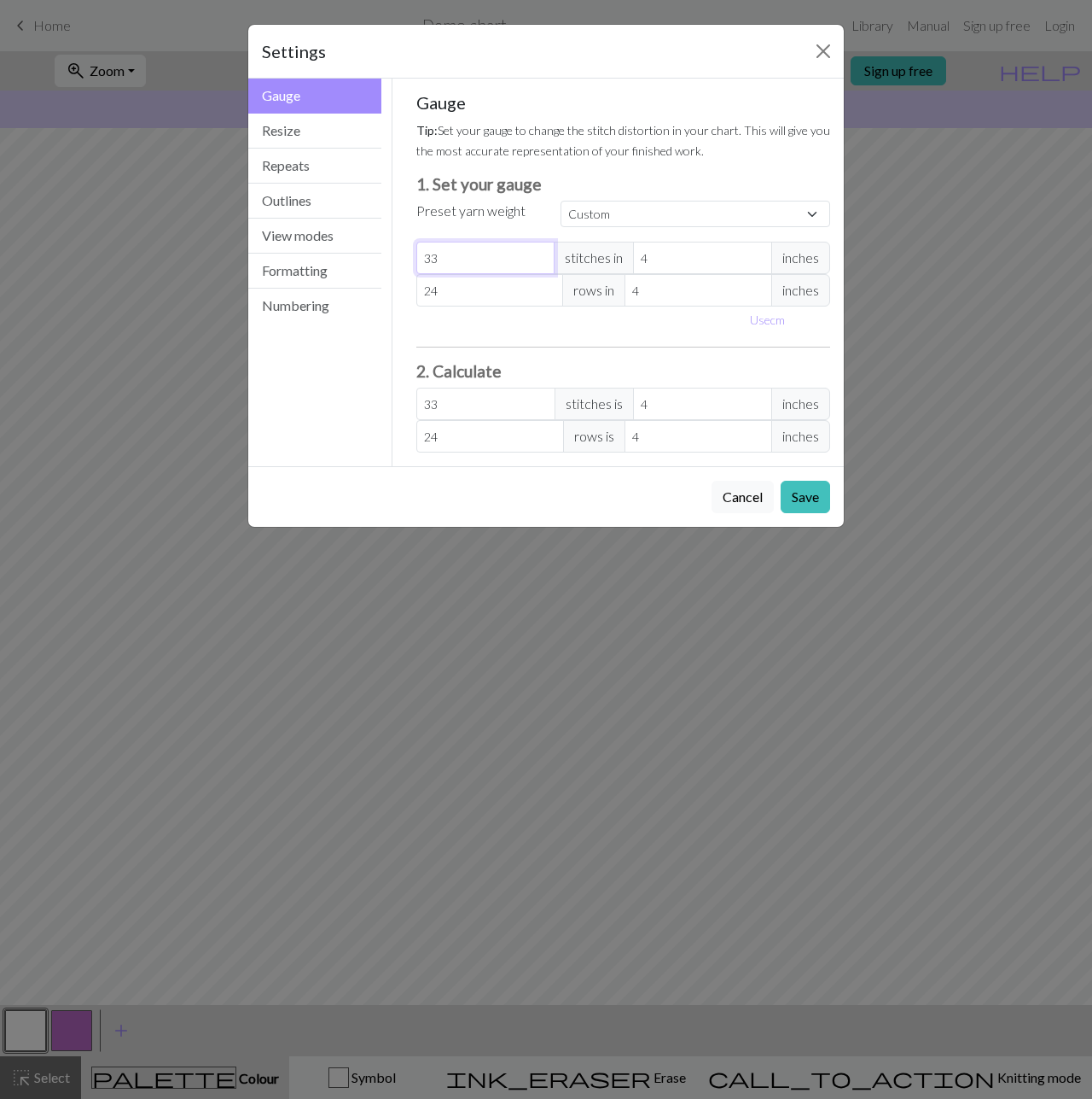
type input "34"
click at [542, 255] on input "34" at bounding box center [486, 257] width 139 height 32
type input "35"
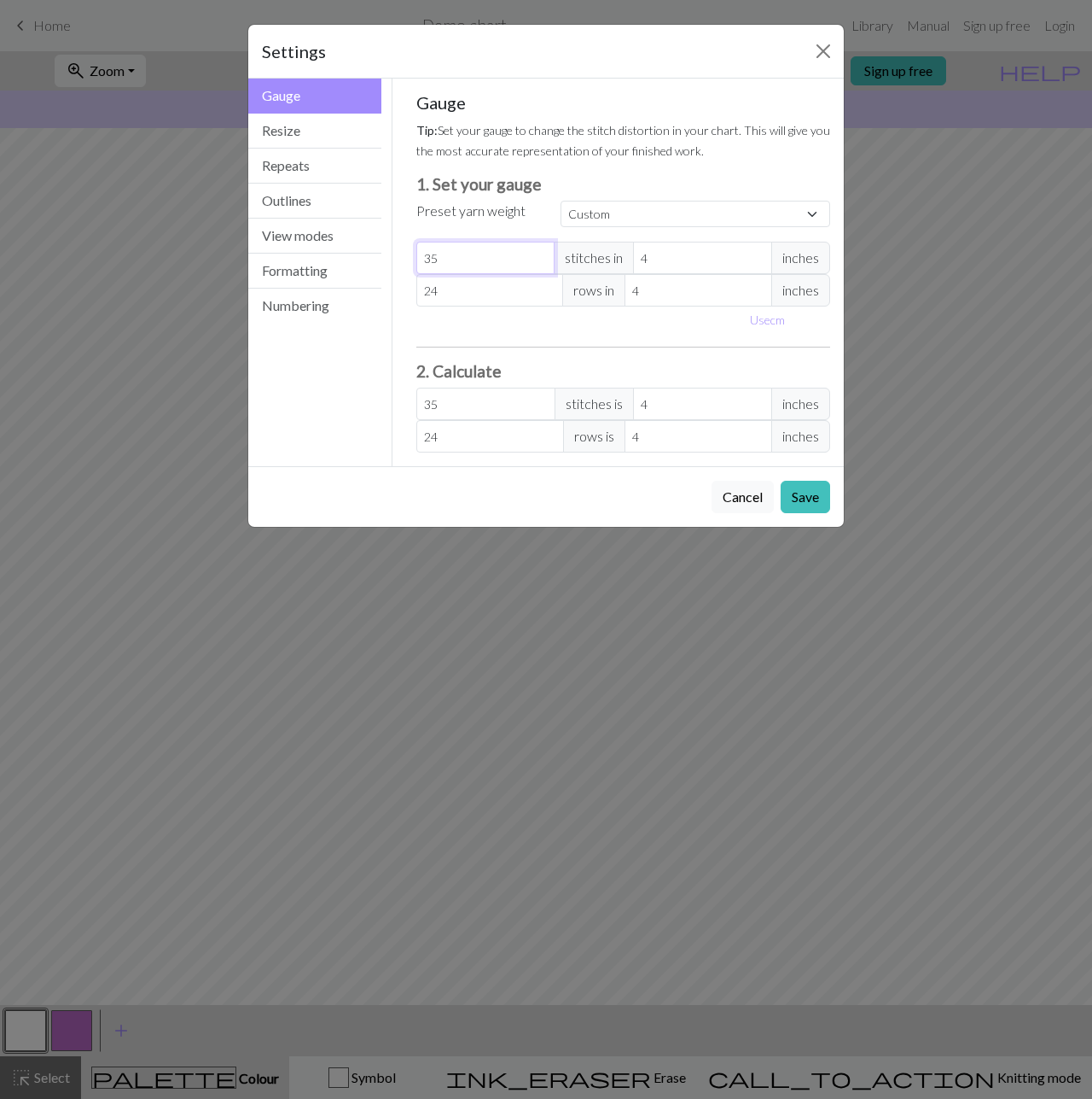
click at [542, 255] on input "35" at bounding box center [486, 257] width 139 height 32
type input "36"
click at [542, 255] on input "36" at bounding box center [486, 257] width 139 height 32
type input "37"
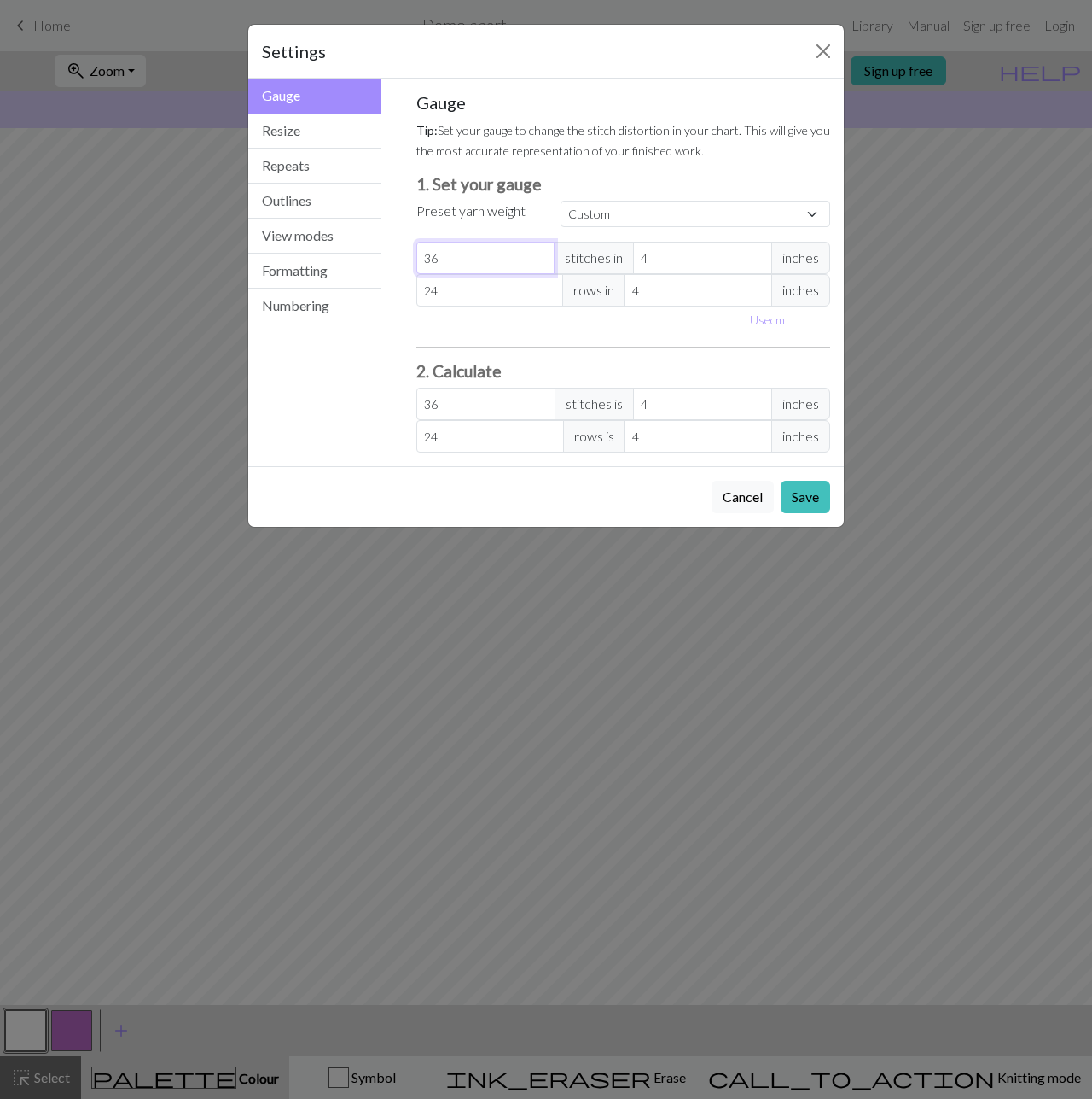
type input "37"
click at [542, 255] on input "37" at bounding box center [486, 257] width 139 height 32
type input "38"
type input "39"
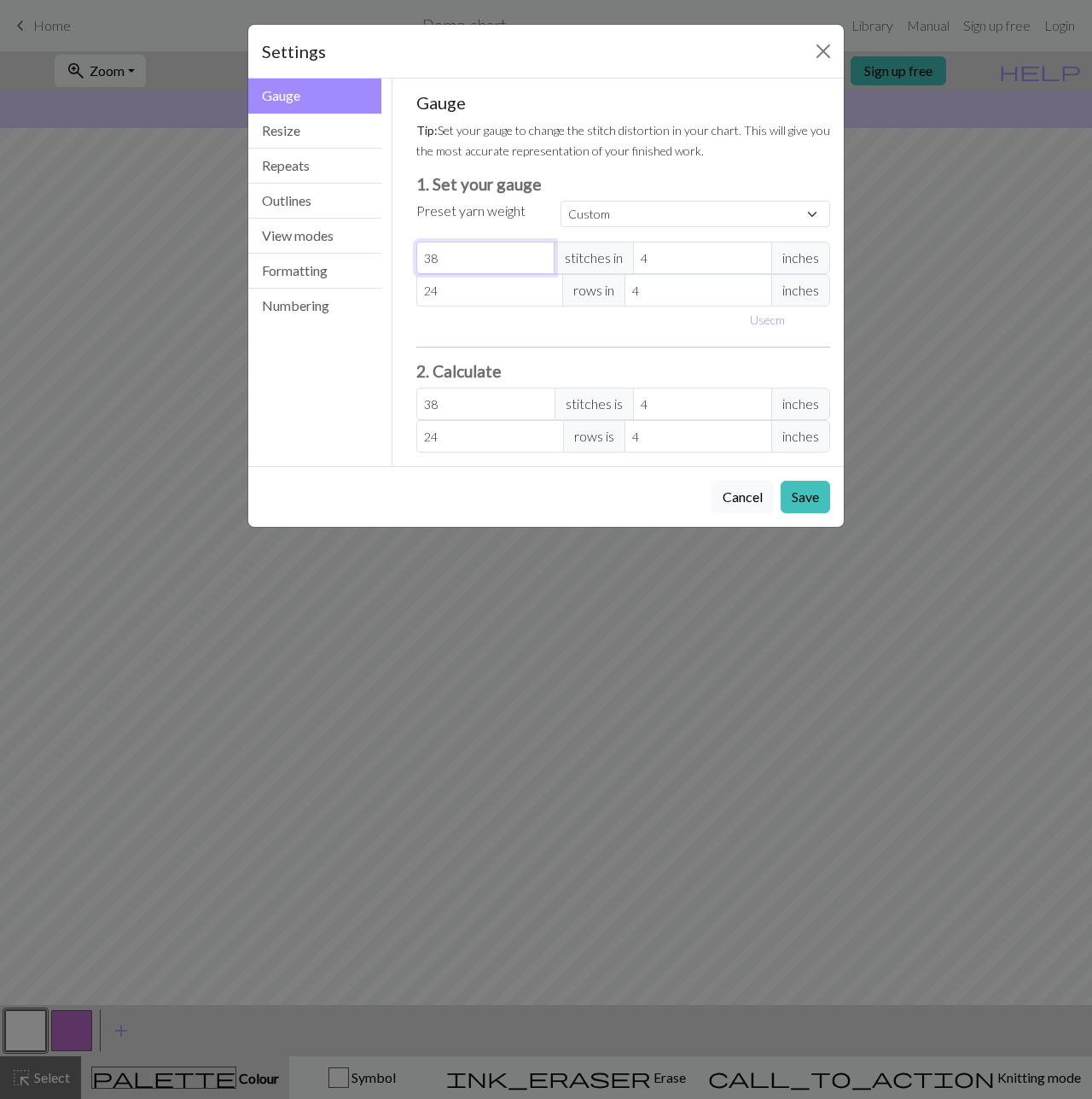
type input "39"
type input "40"
type input "41"
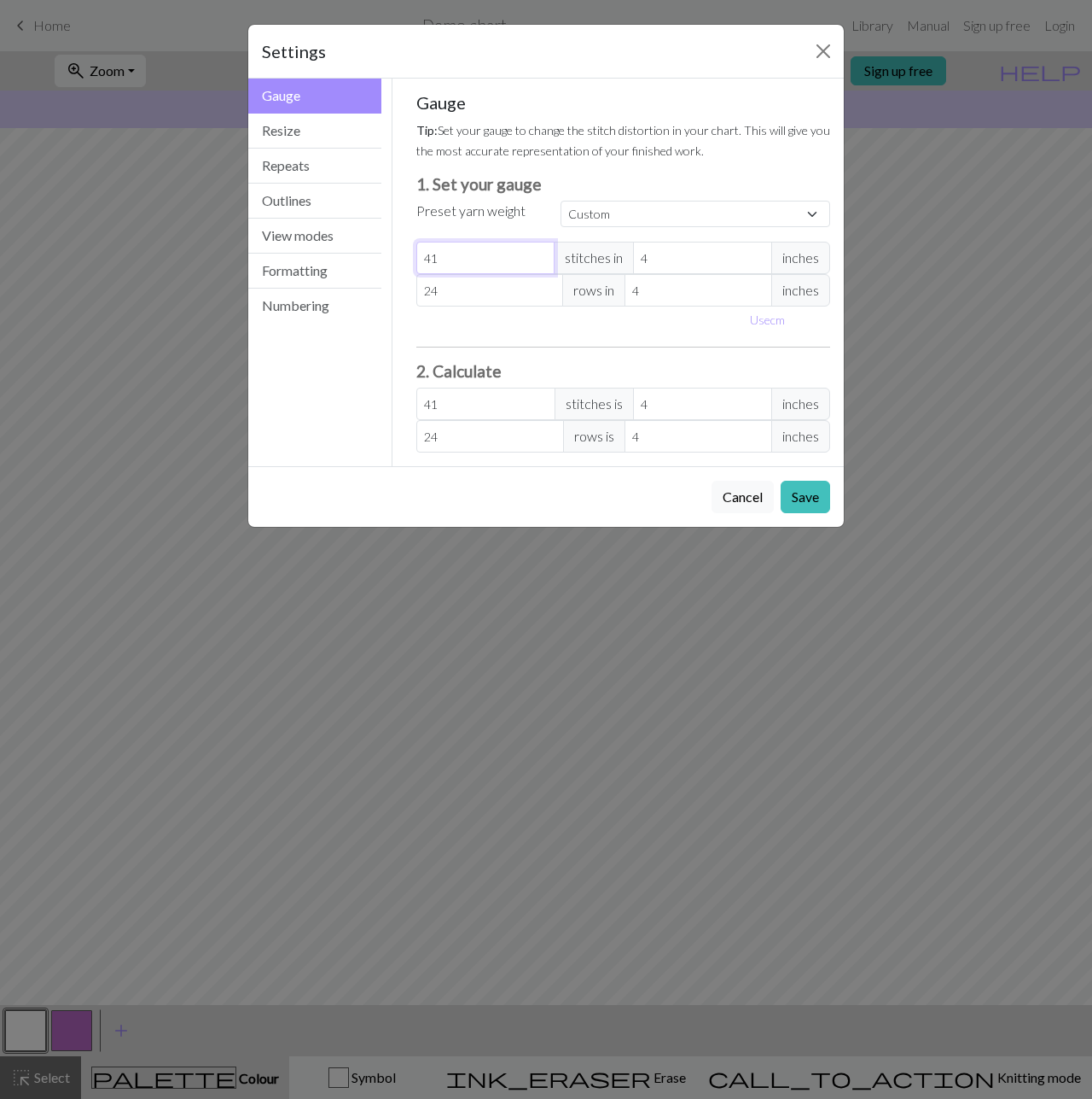
type input "42"
type input "43"
type input "44"
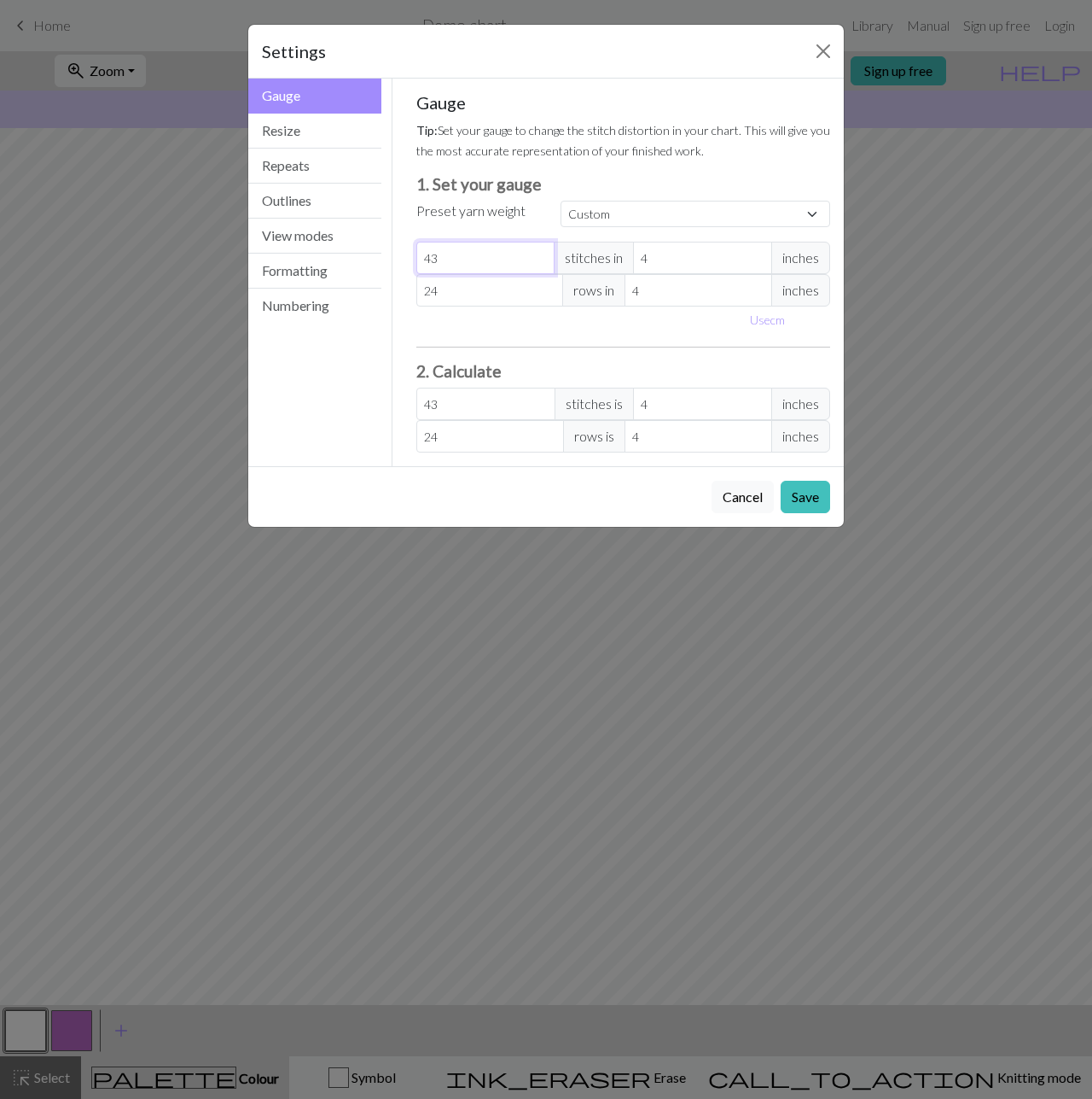
type input "44"
type input "45"
type input "46"
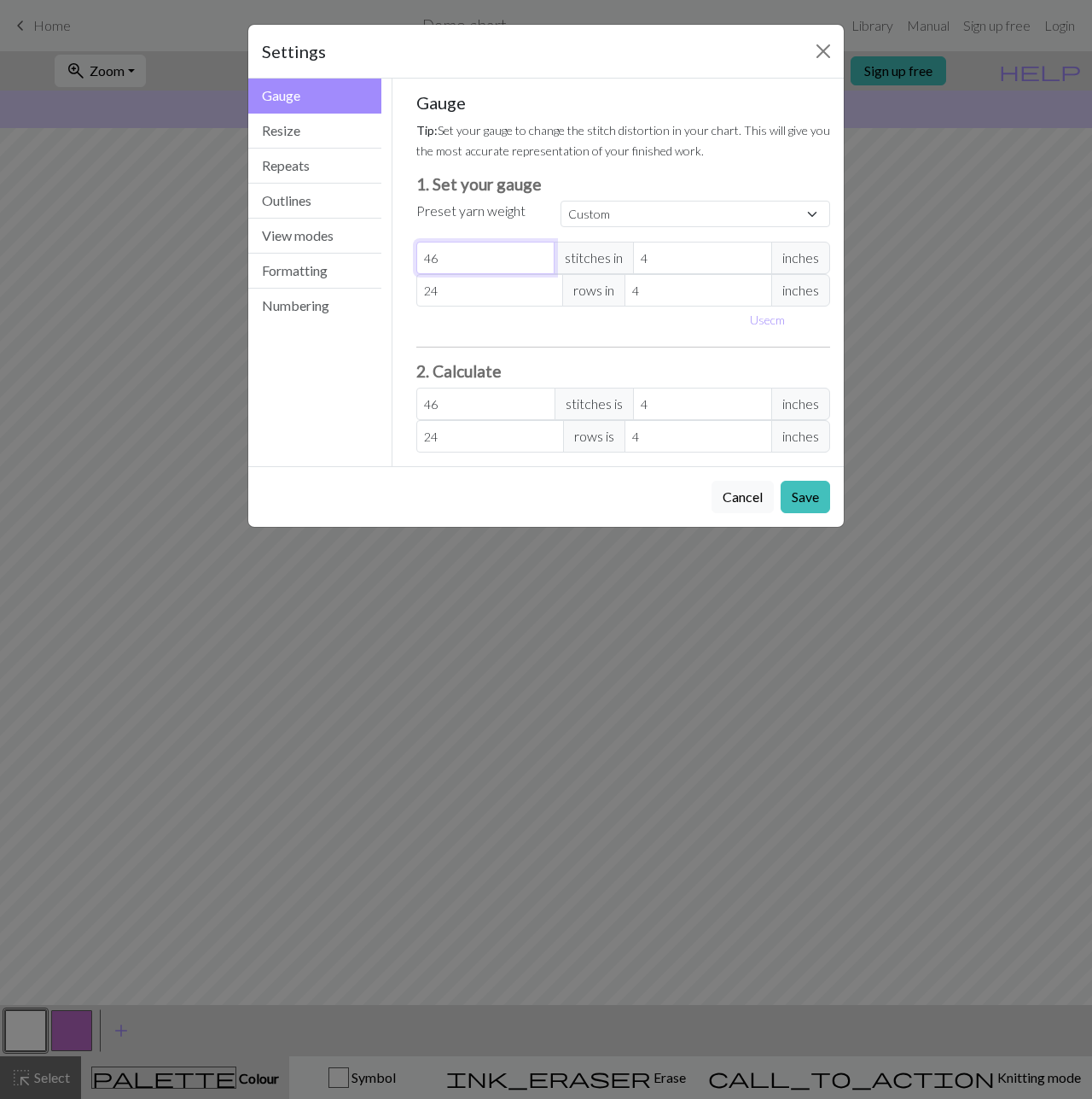
type input "47"
type input "48"
click at [542, 255] on input "48" at bounding box center [486, 257] width 139 height 32
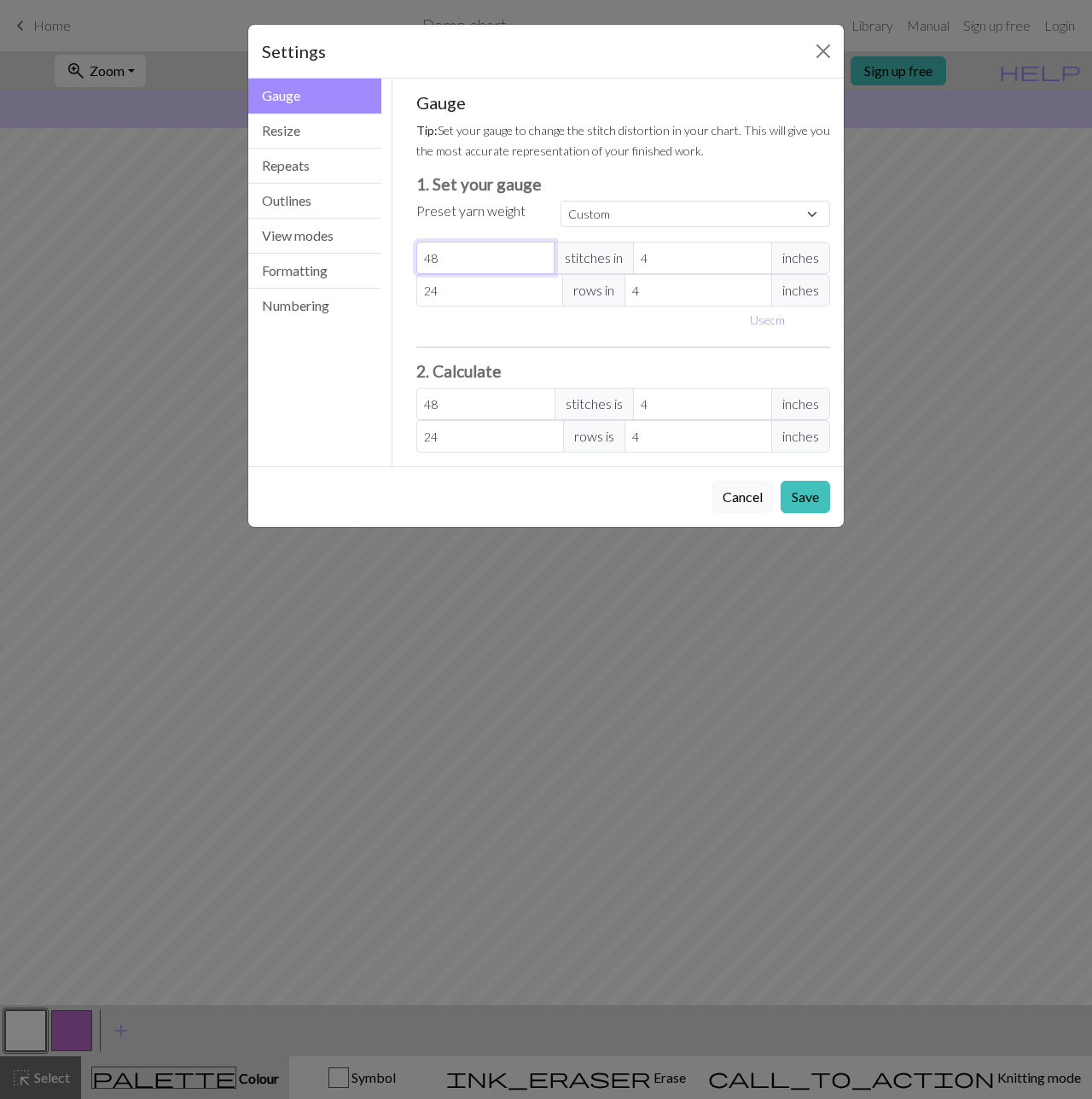
type input "47"
click at [543, 261] on input "47" at bounding box center [486, 257] width 139 height 32
type input "46"
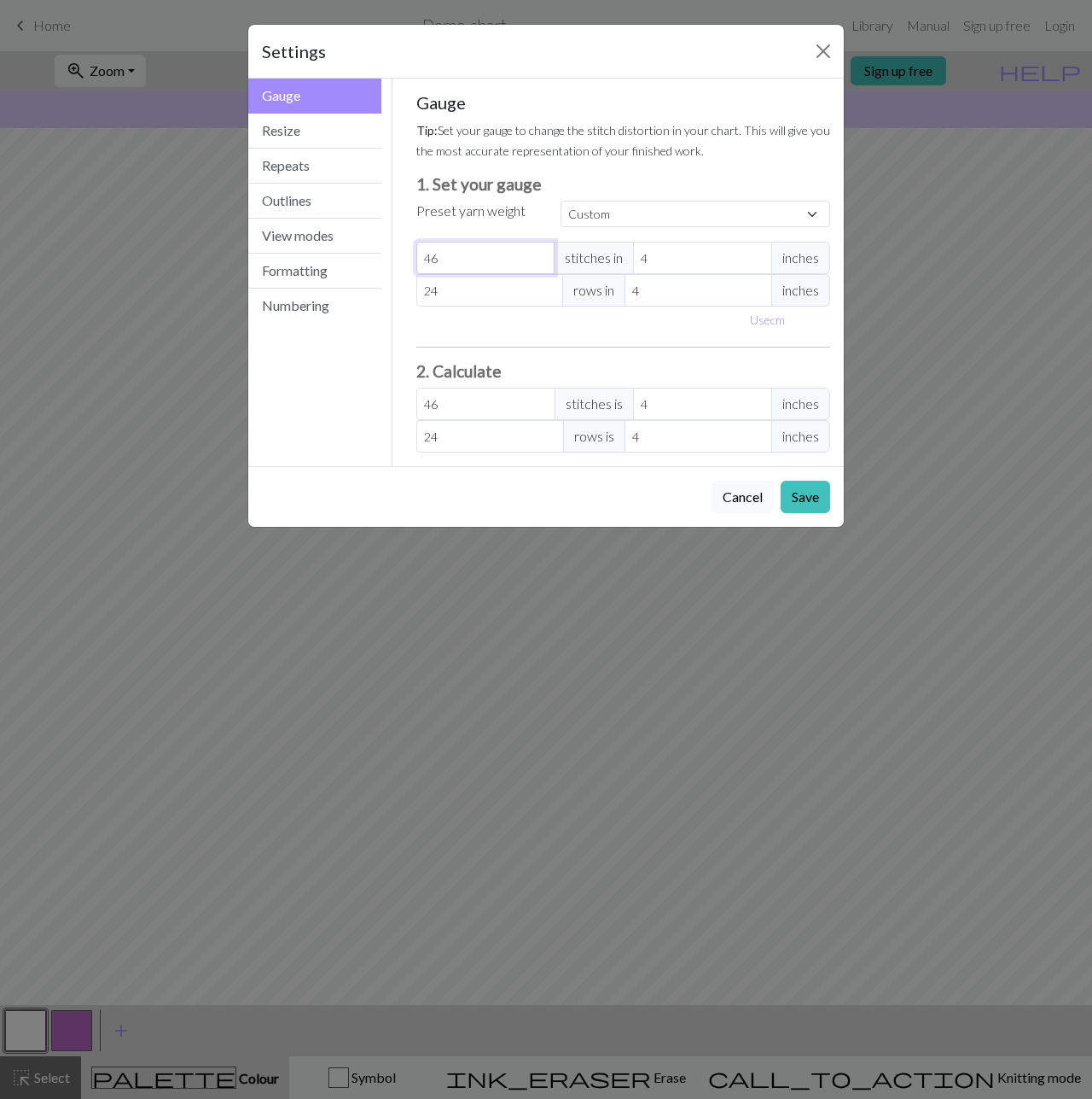
click at [543, 261] on input "46" at bounding box center [486, 257] width 139 height 32
type input "45"
click at [543, 261] on input "45" at bounding box center [486, 257] width 139 height 32
type input "44"
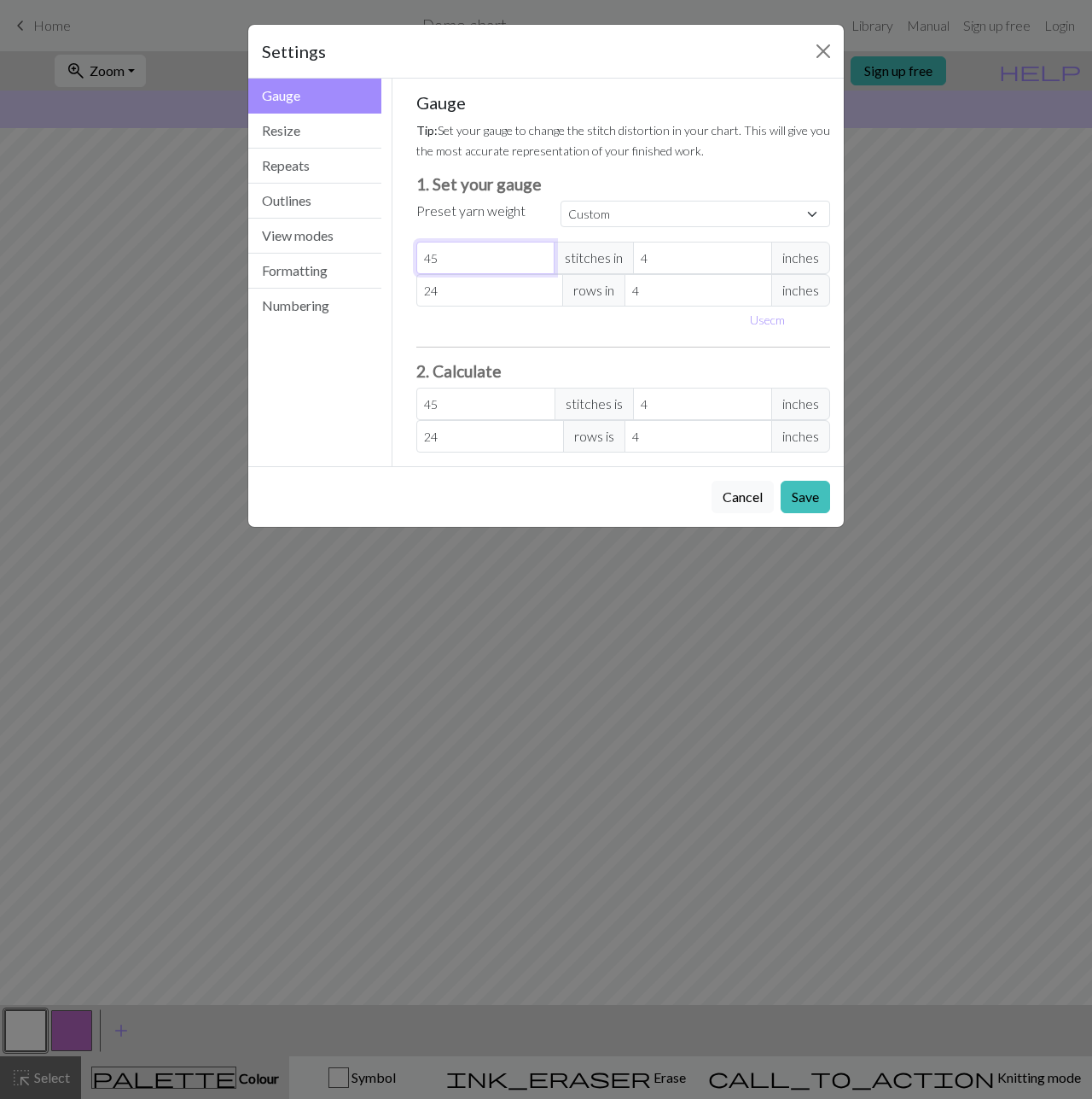
type input "44"
click at [543, 261] on input "44" at bounding box center [486, 257] width 139 height 32
type input "43"
click at [543, 261] on input "43" at bounding box center [486, 257] width 139 height 32
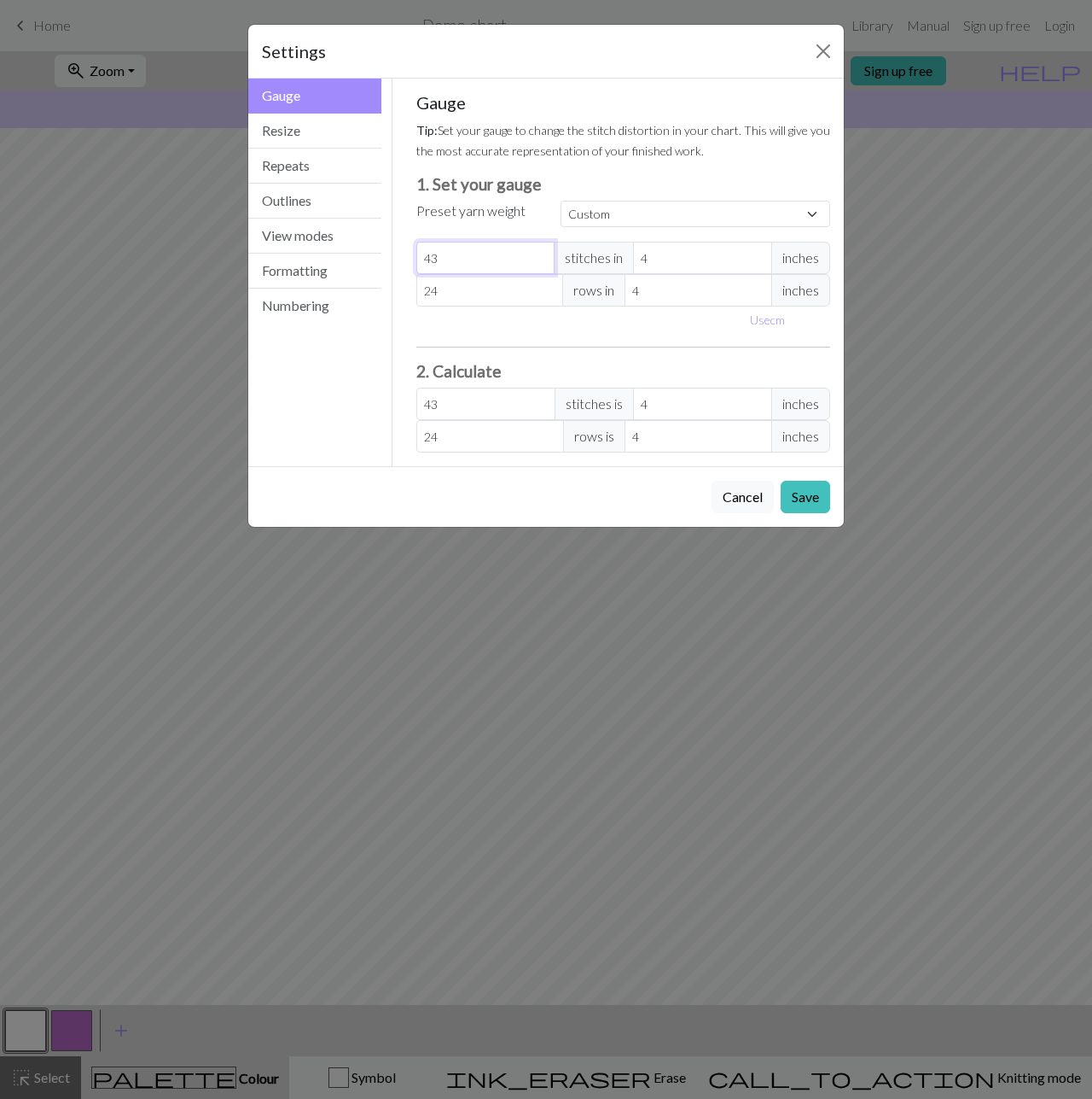
type input "42"
click at [543, 261] on input "42" at bounding box center [486, 257] width 139 height 32
type input "25"
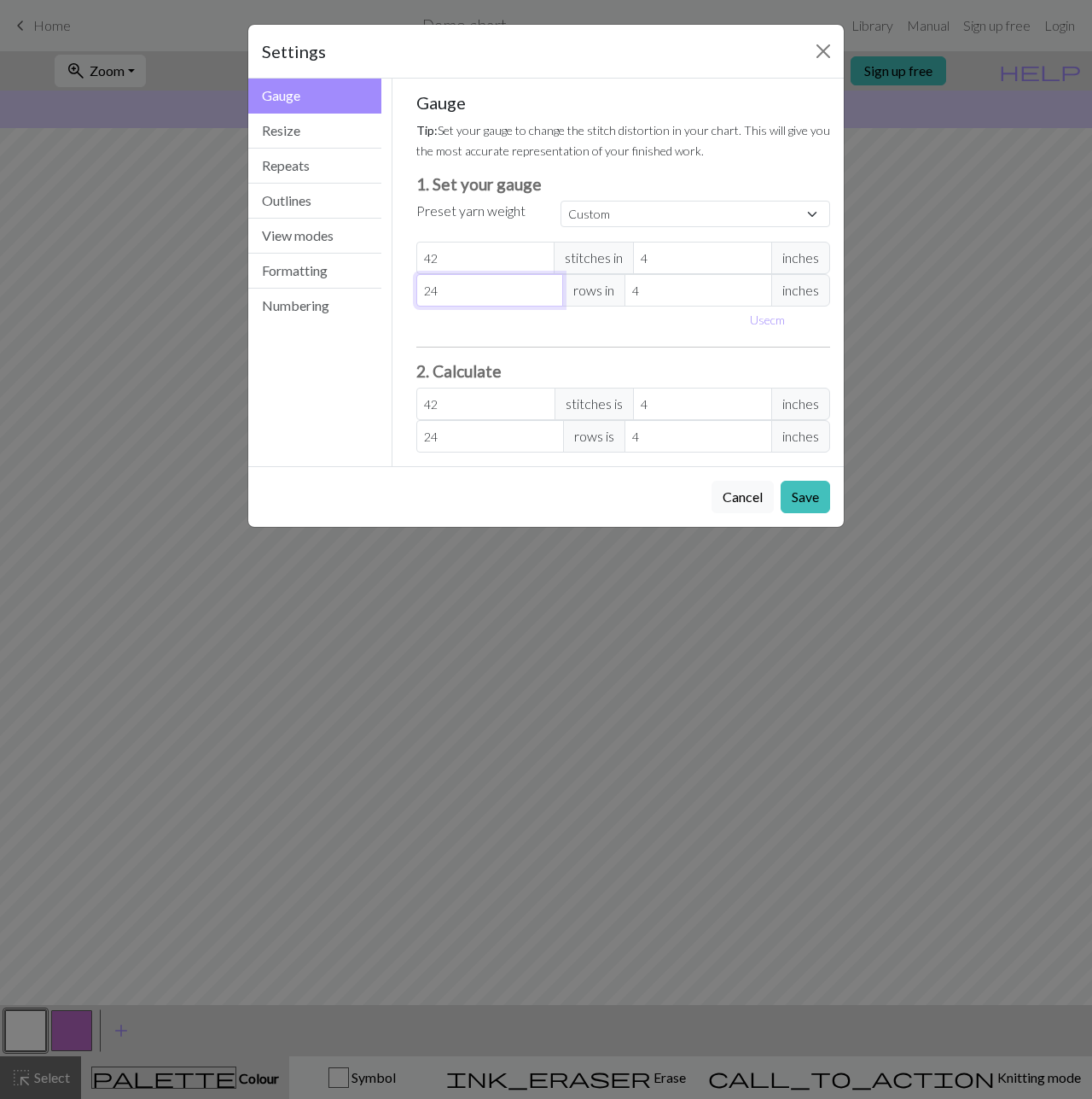
type input "25"
type input "26"
type input "27"
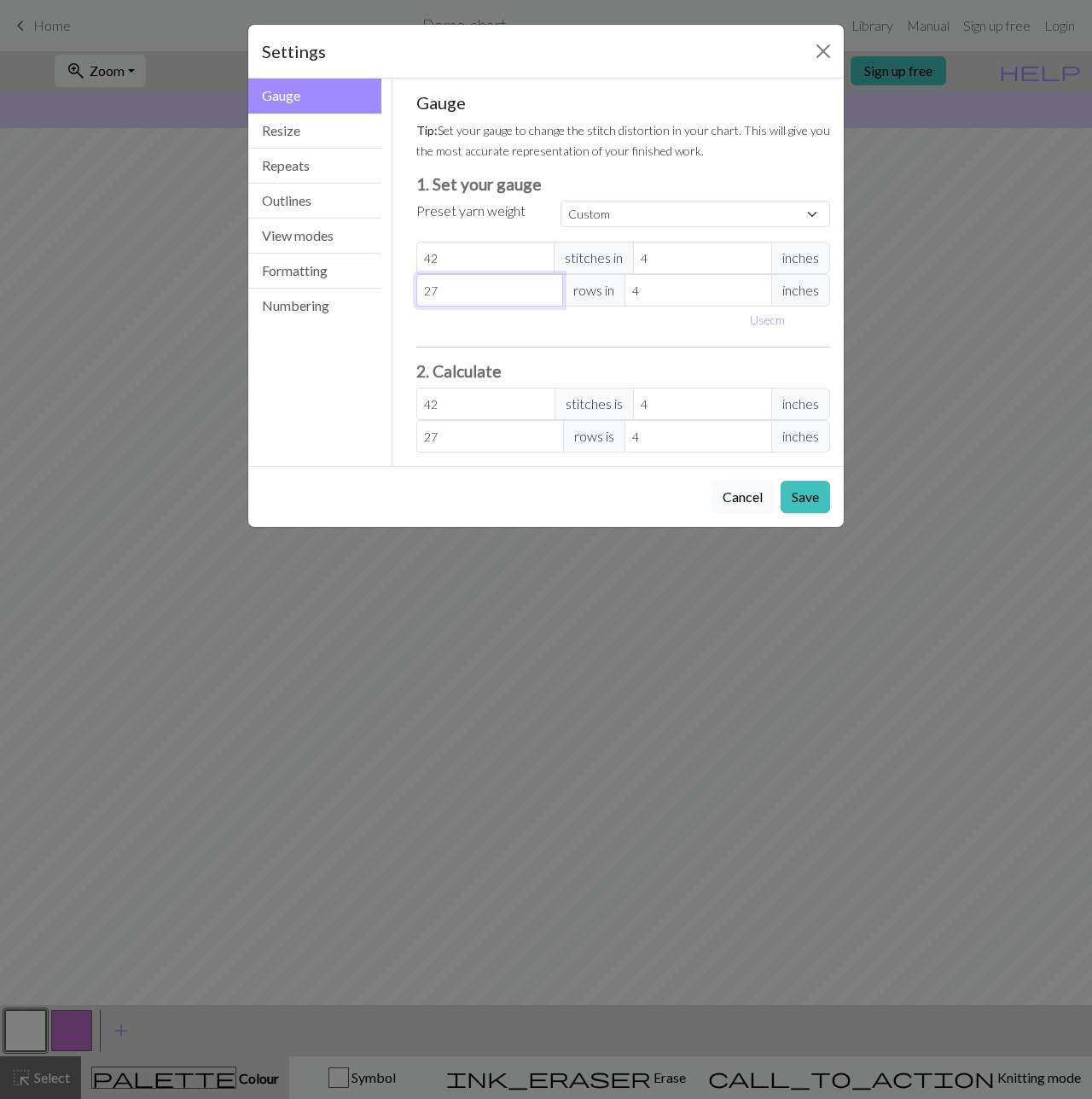
type input "28"
type input "29"
type input "30"
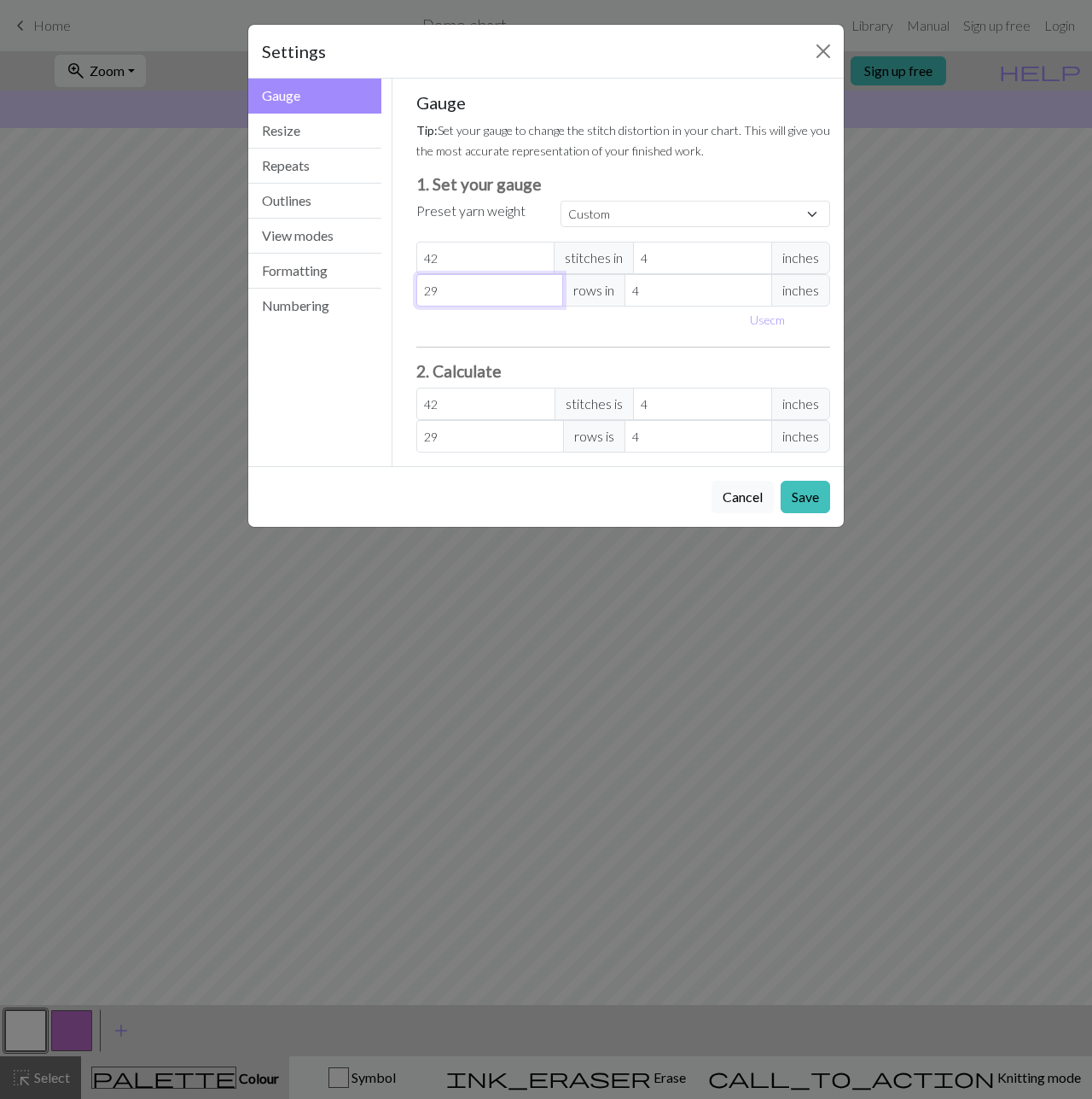
type input "30"
type input "31"
type input "32"
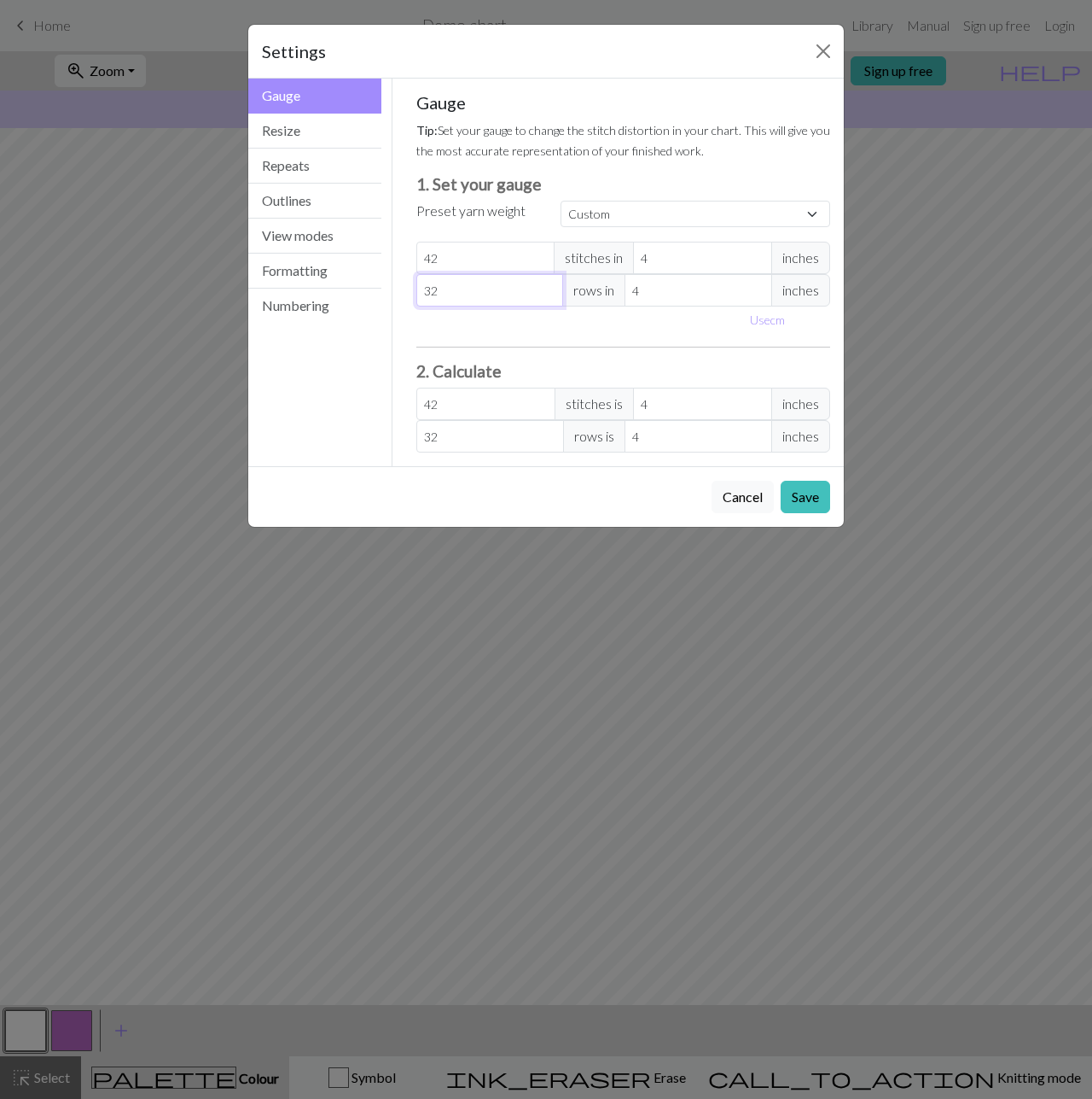
type input "33"
type input "34"
type input "35"
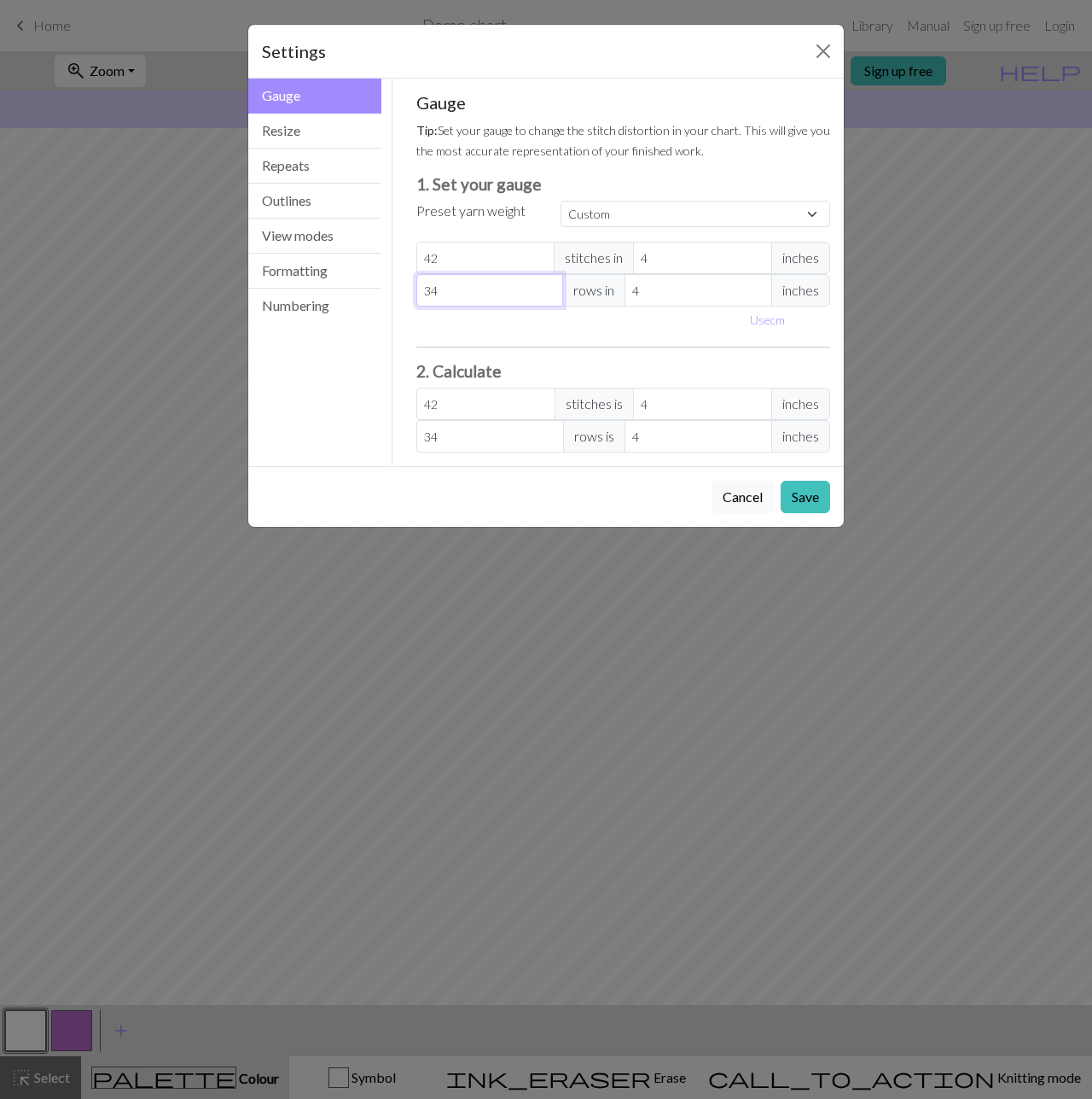
type input "35"
type input "36"
type input "37"
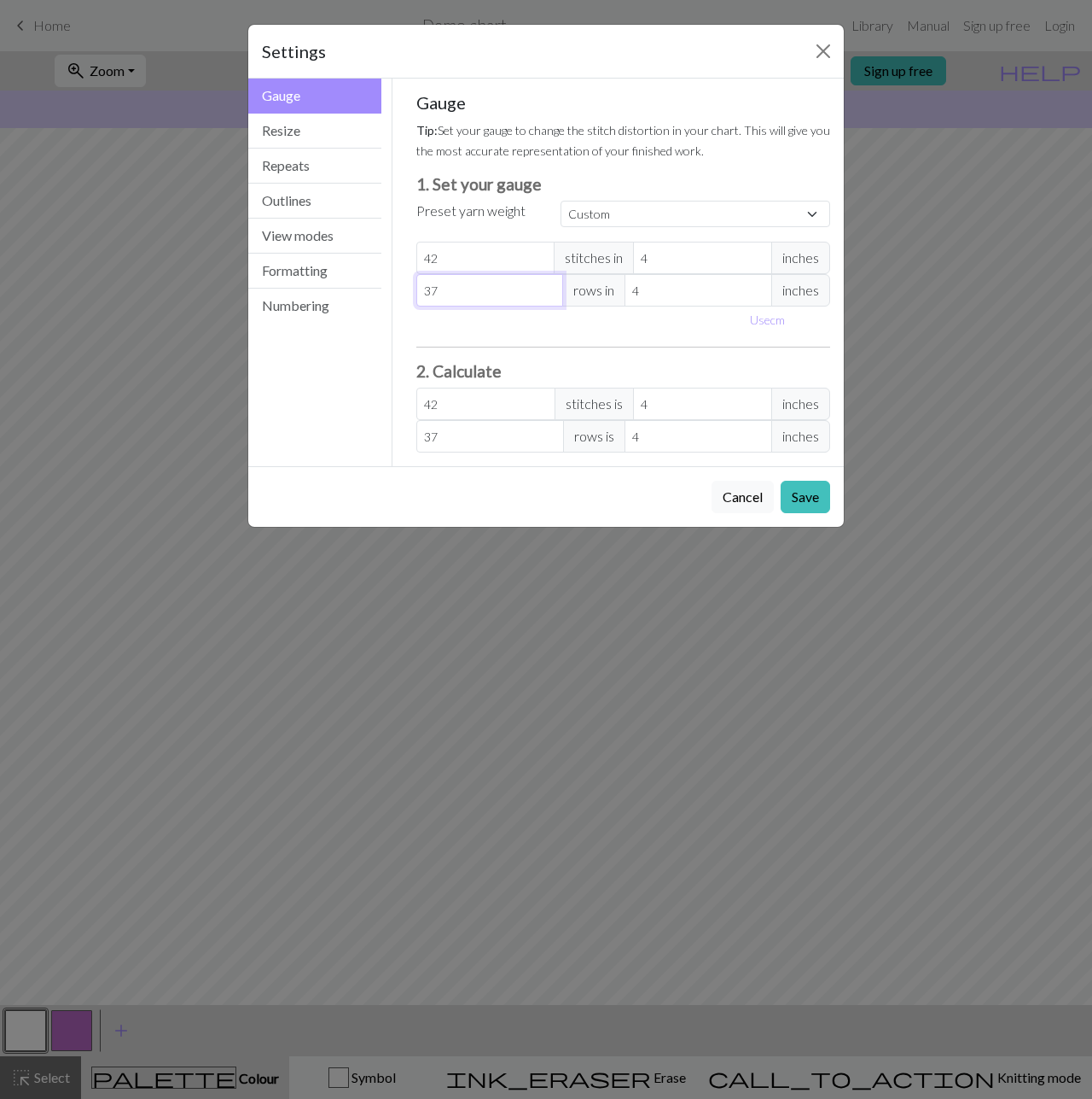
type input "38"
type input "39"
type input "40"
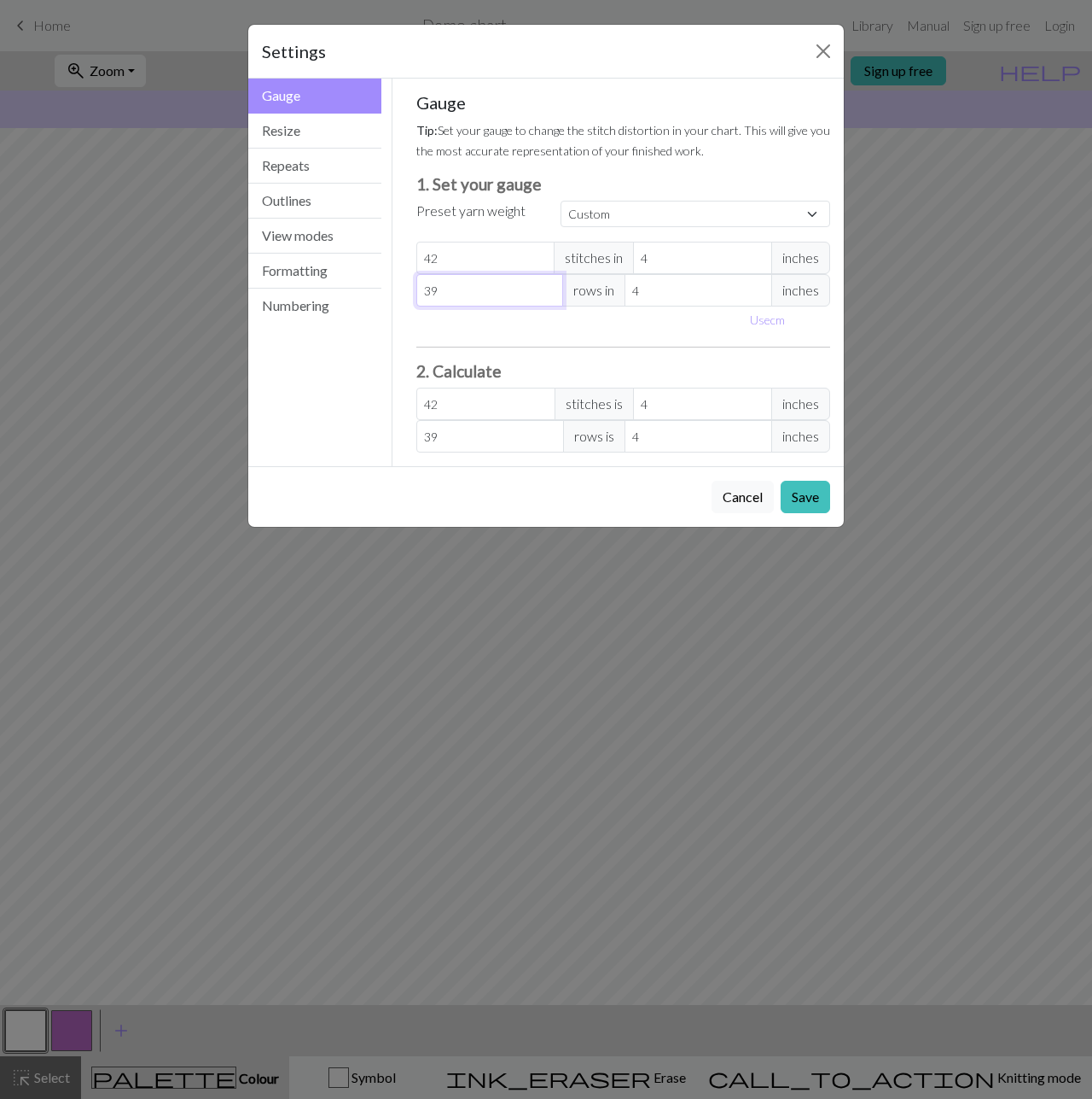
type input "40"
type input "41"
type input "42"
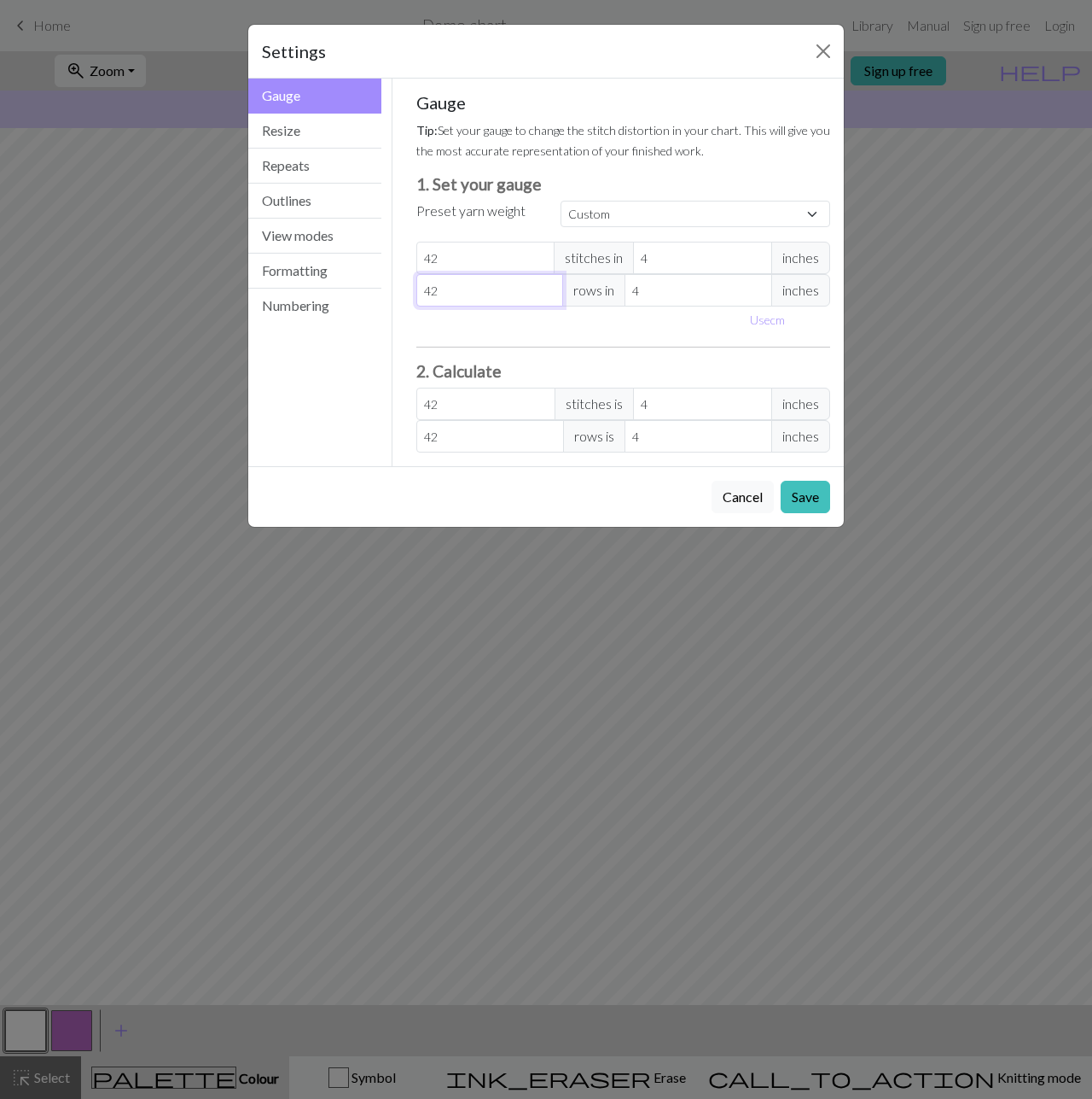
type input "43"
type input "44"
type input "45"
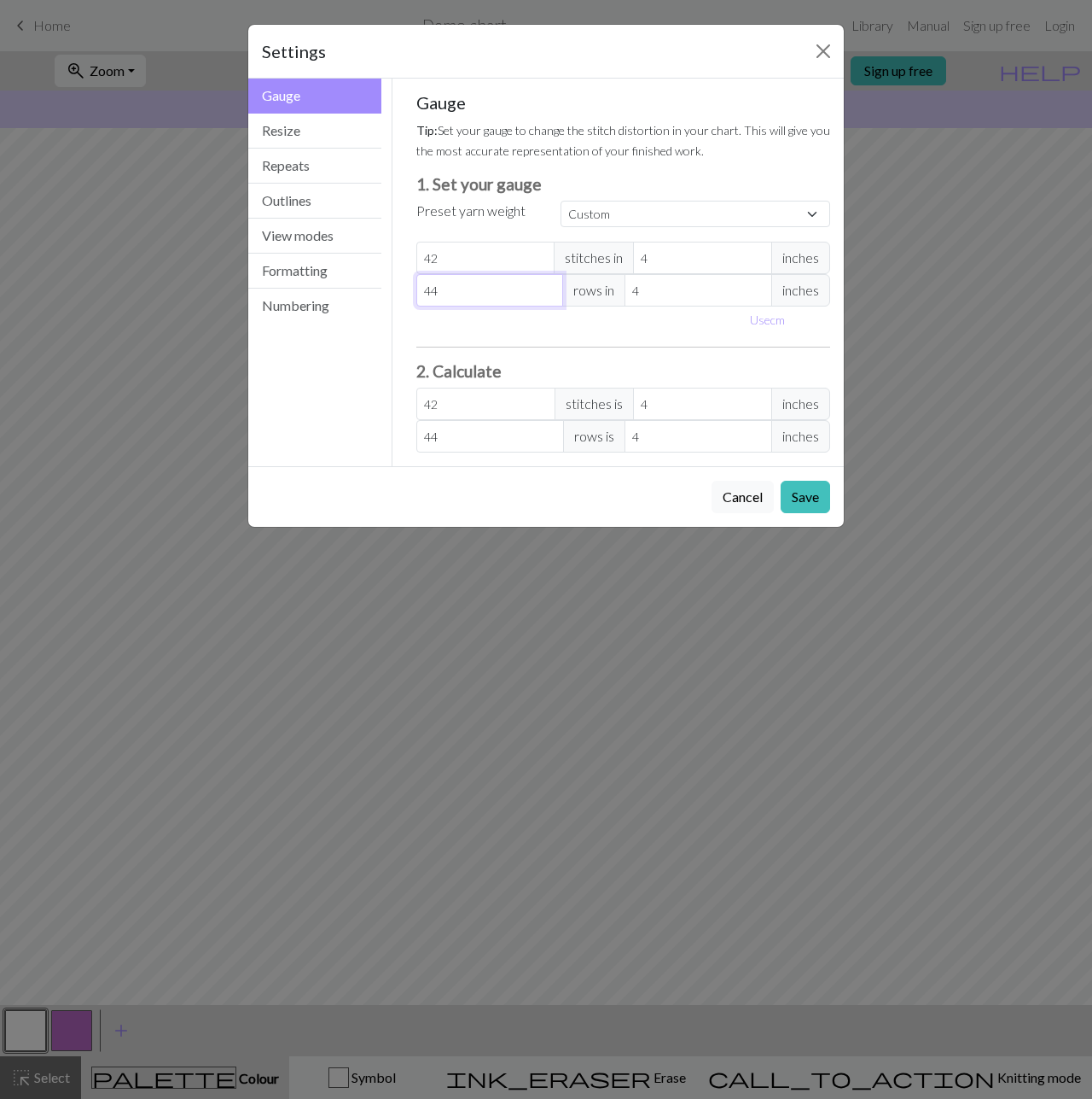
type input "45"
type input "46"
type input "47"
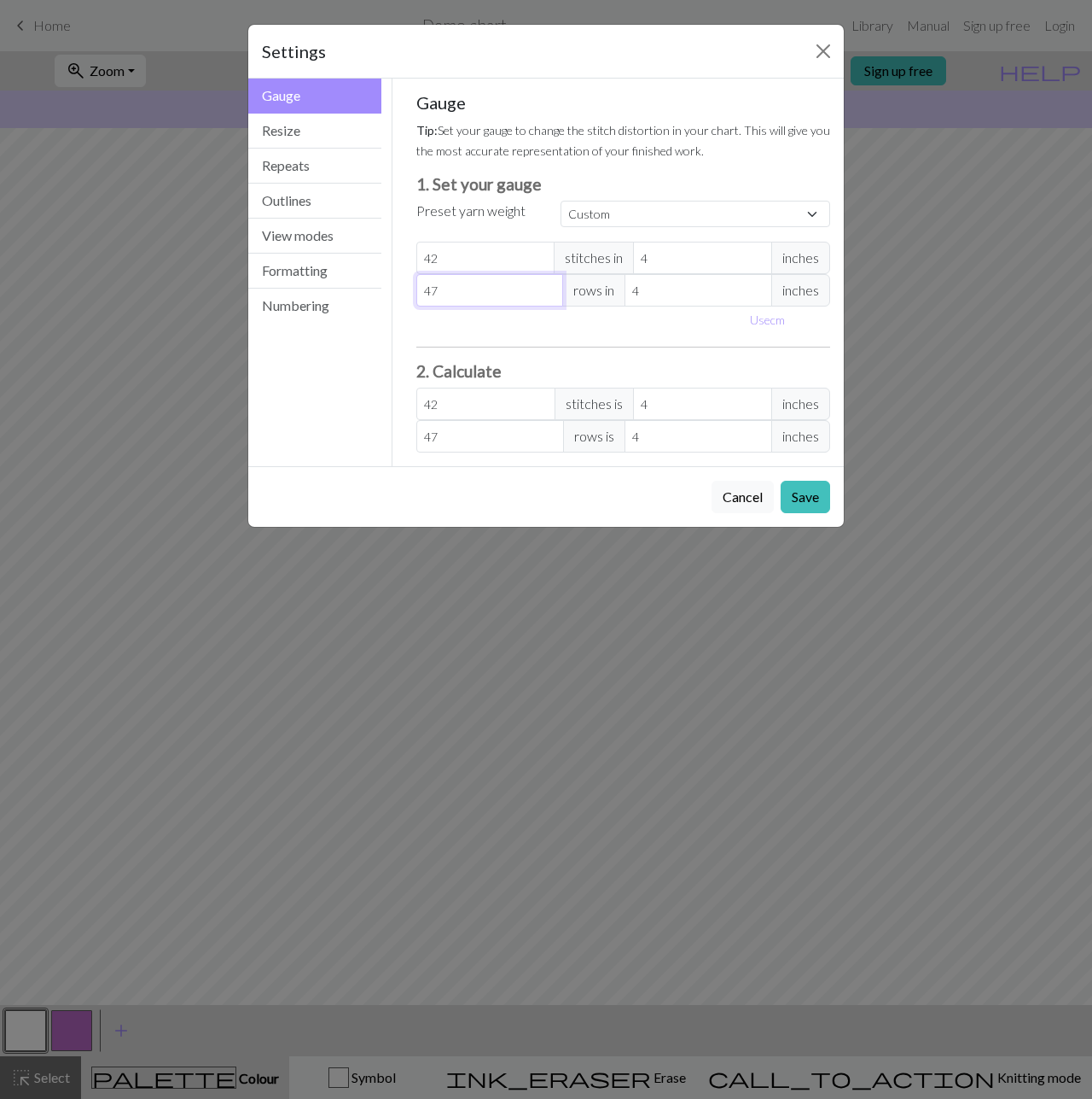
type input "48"
type input "49"
type input "50"
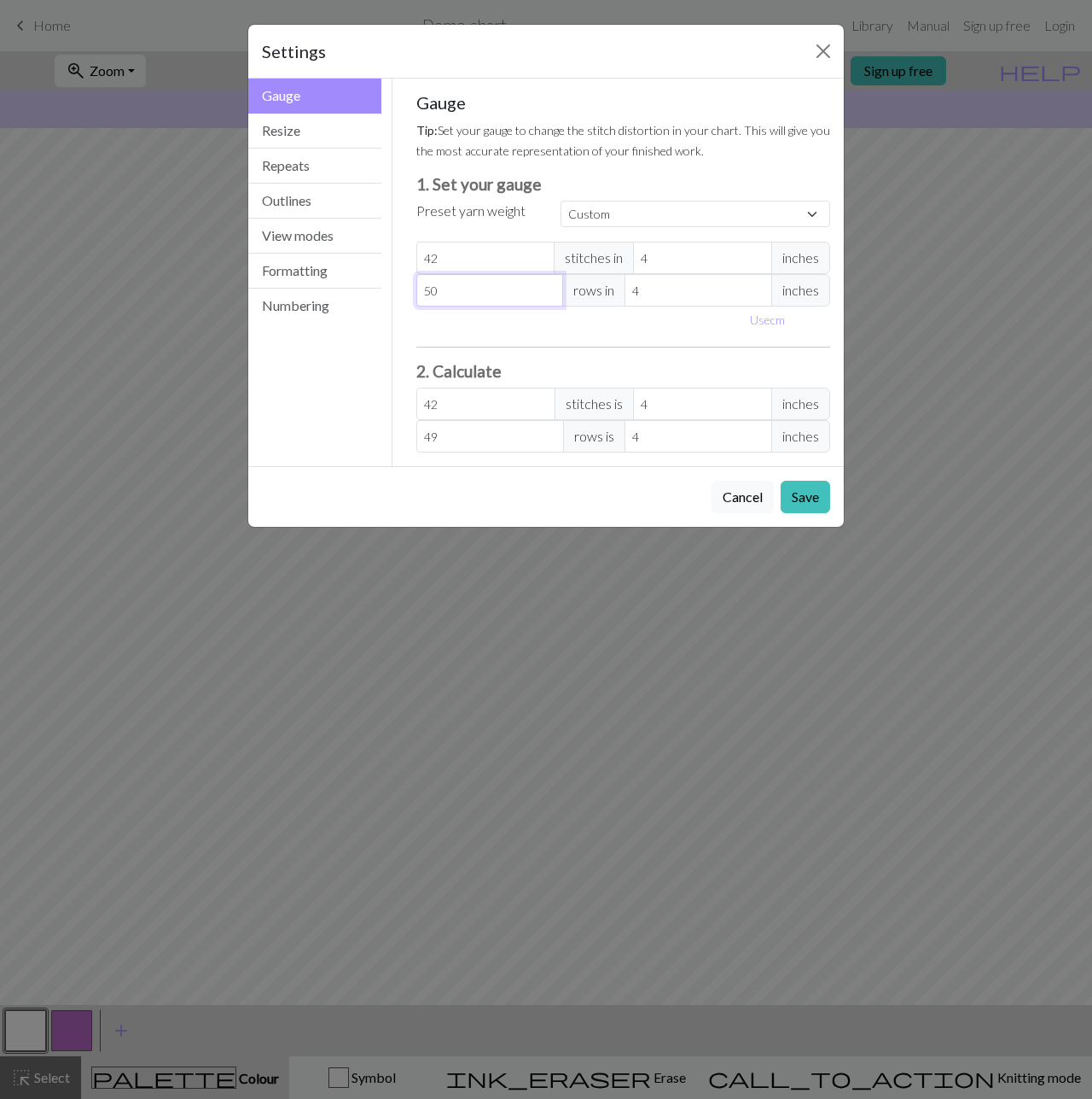
type input "50"
type input "51"
click at [548, 283] on input "51" at bounding box center [490, 290] width 147 height 32
type input "52"
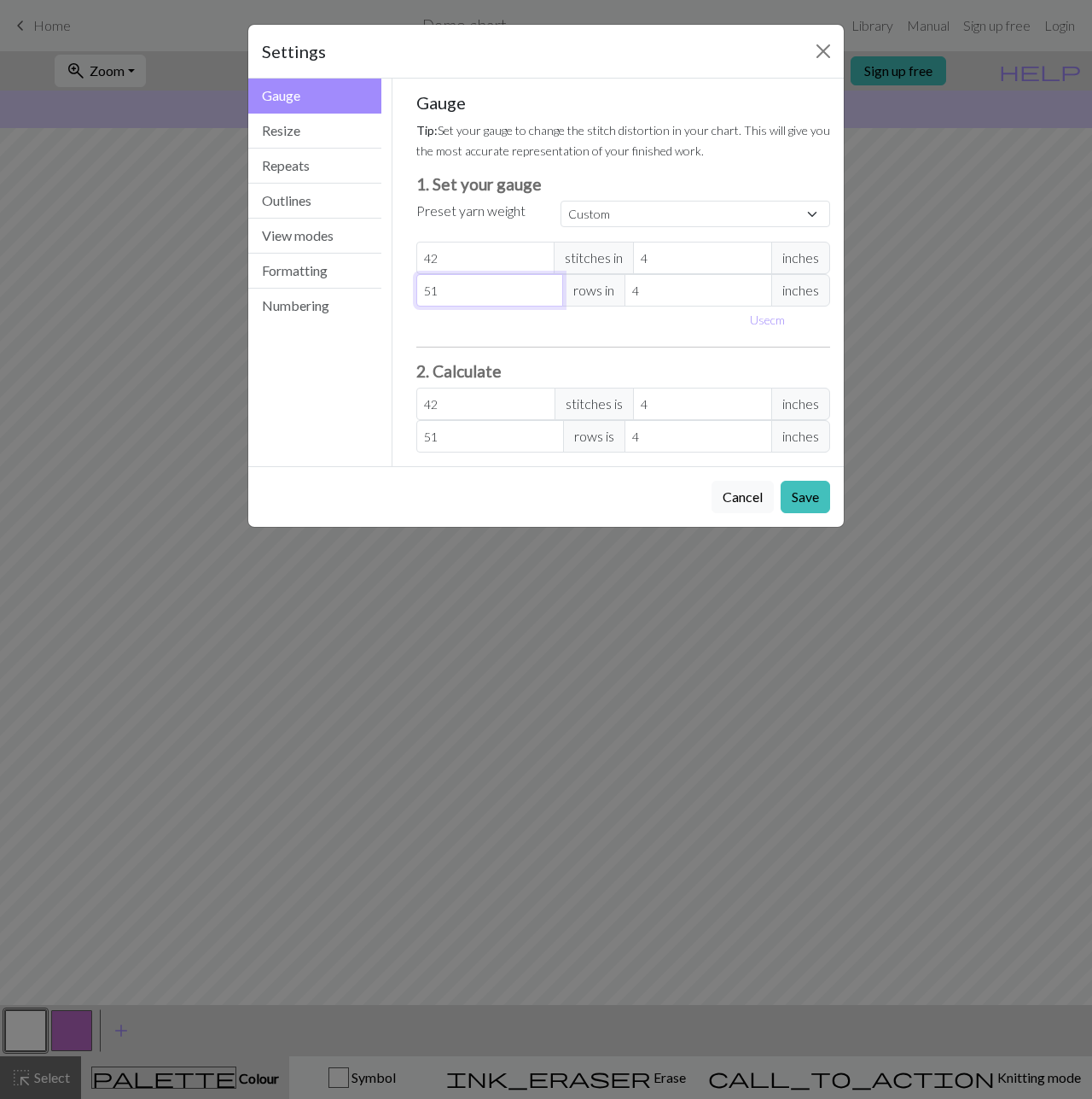
type input "52"
click at [548, 283] on input "52" at bounding box center [490, 290] width 147 height 32
type input "53"
click at [548, 283] on input "53" at bounding box center [490, 290] width 147 height 32
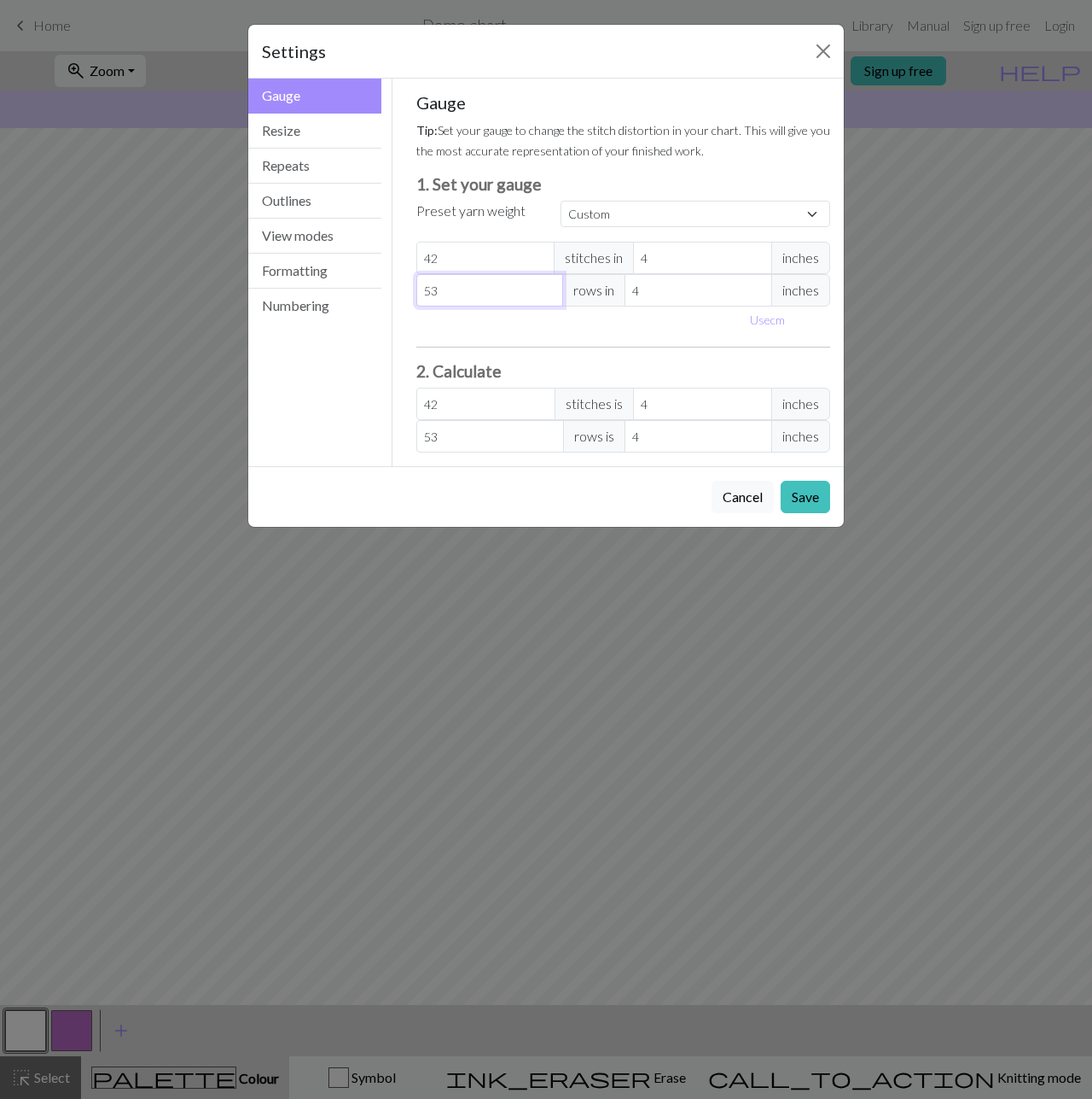
type input "54"
click at [548, 283] on input "54" at bounding box center [490, 290] width 147 height 32
type input "55"
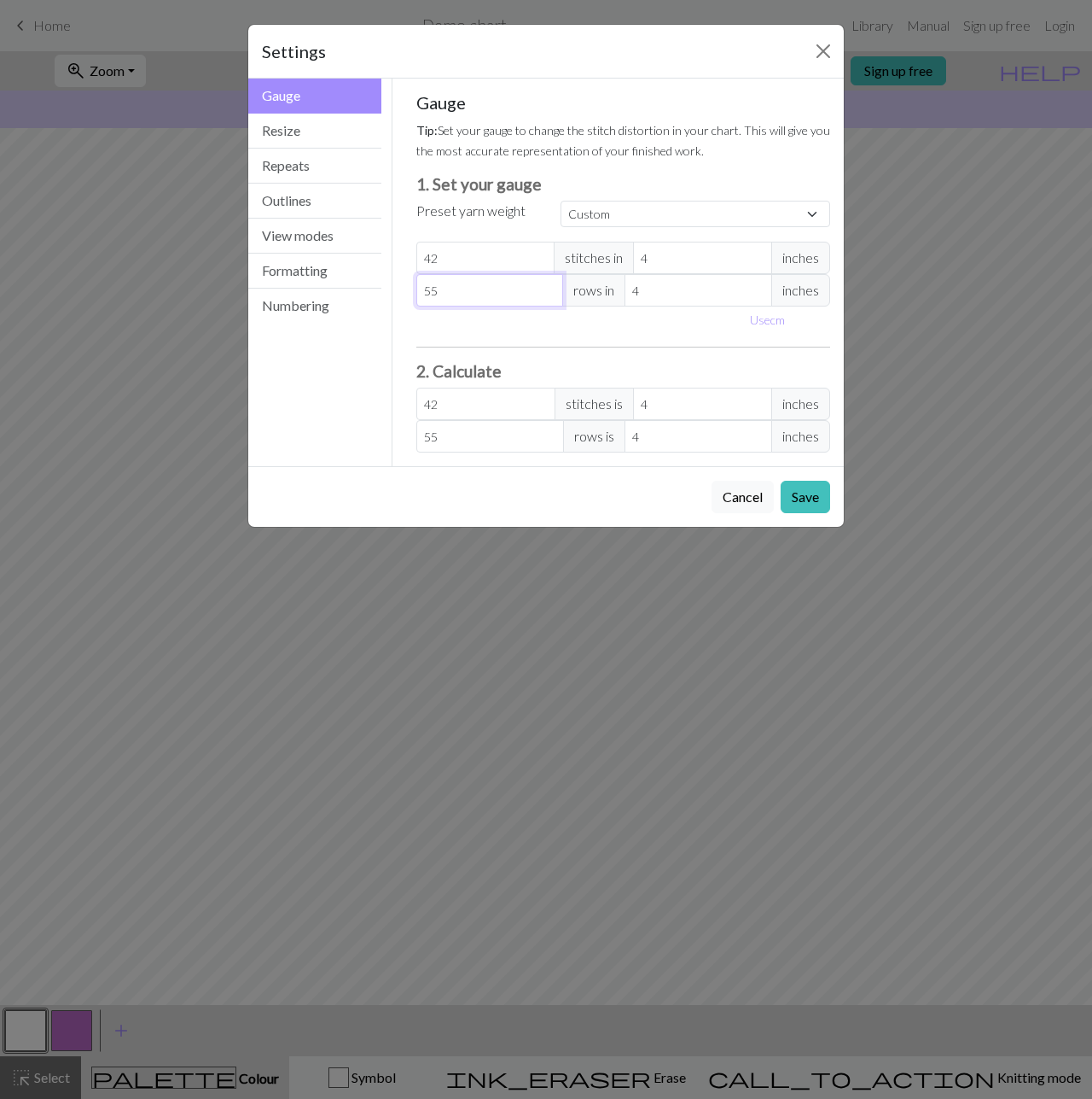
click at [548, 283] on input "55" at bounding box center [490, 290] width 147 height 32
type input "56"
click at [548, 283] on input "56" at bounding box center [490, 290] width 147 height 32
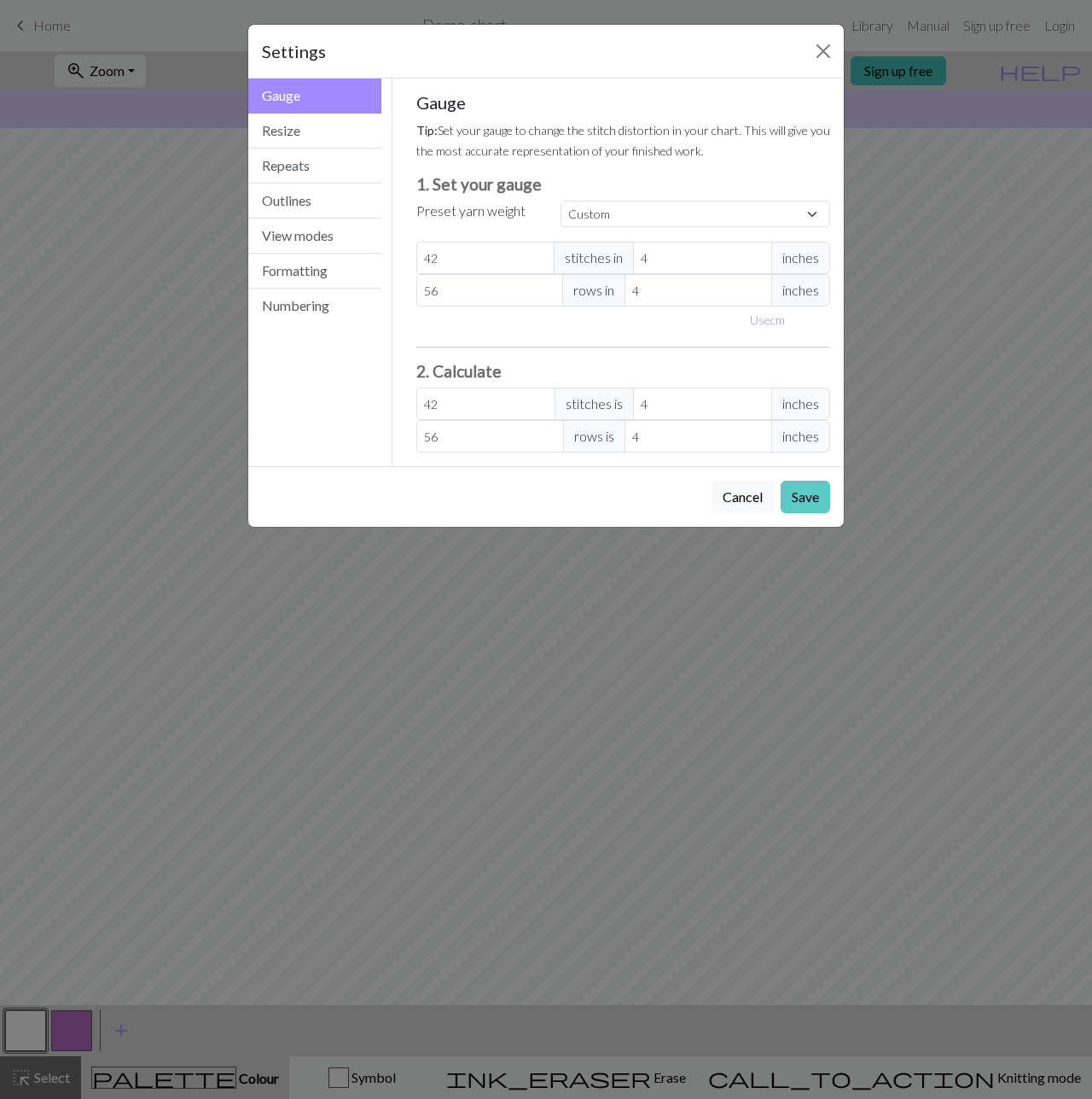
click at [810, 499] on button "Save" at bounding box center [805, 496] width 49 height 32
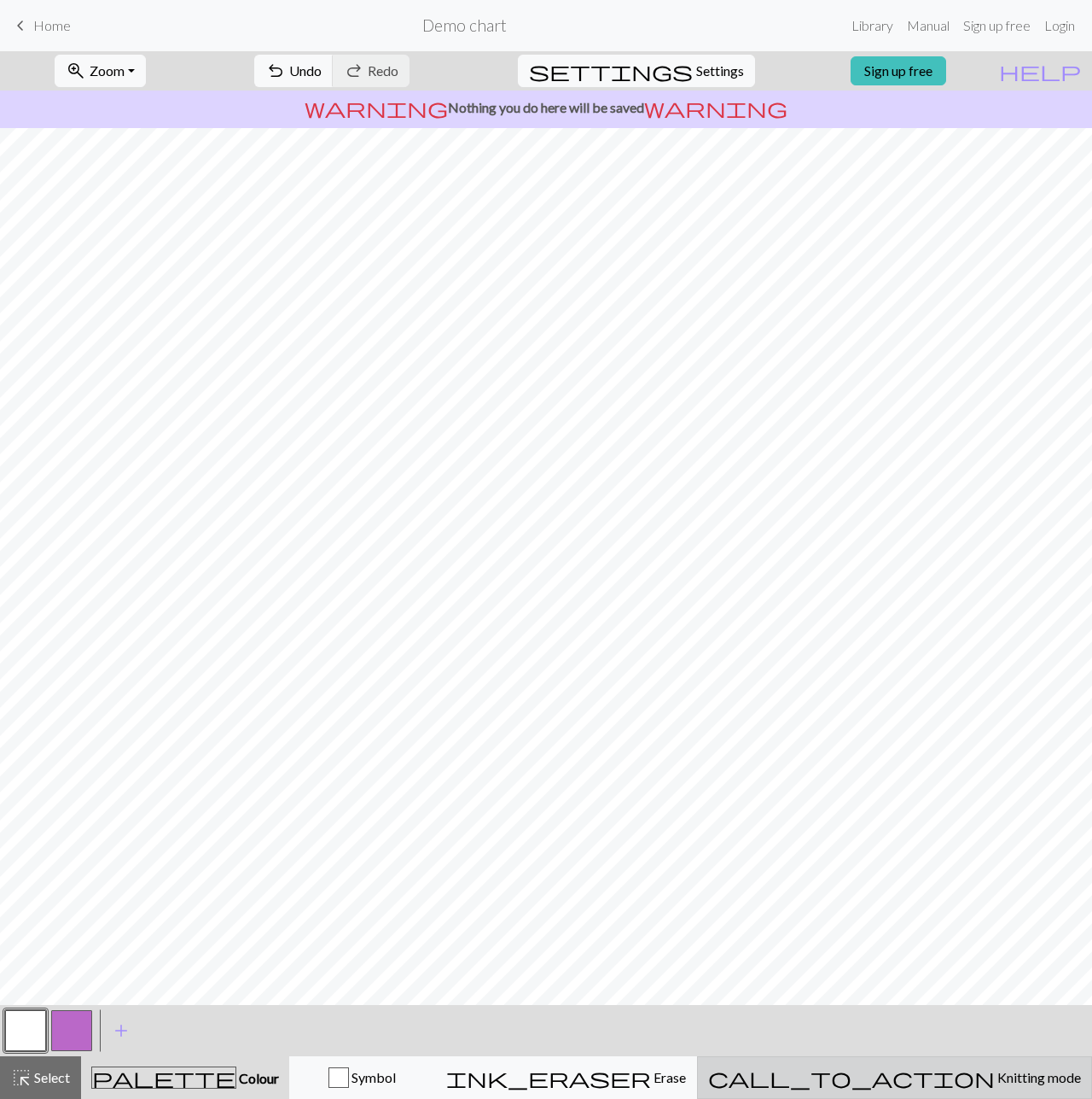
click at [907, 1072] on div "call_to_action Knitting mode Knitting mode" at bounding box center [895, 1076] width 373 height 21
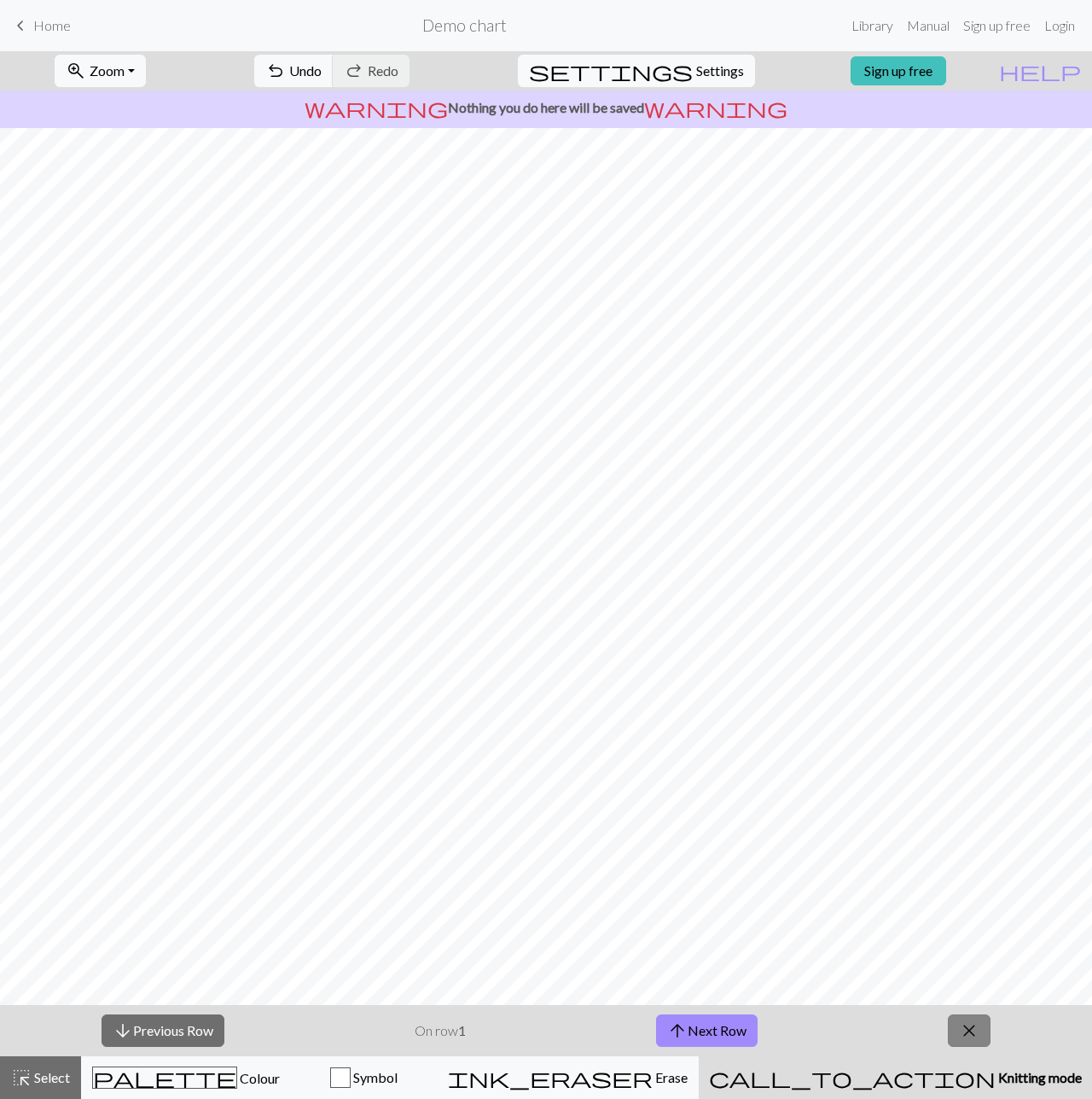
click at [975, 1021] on span "close" at bounding box center [969, 1030] width 21 height 24
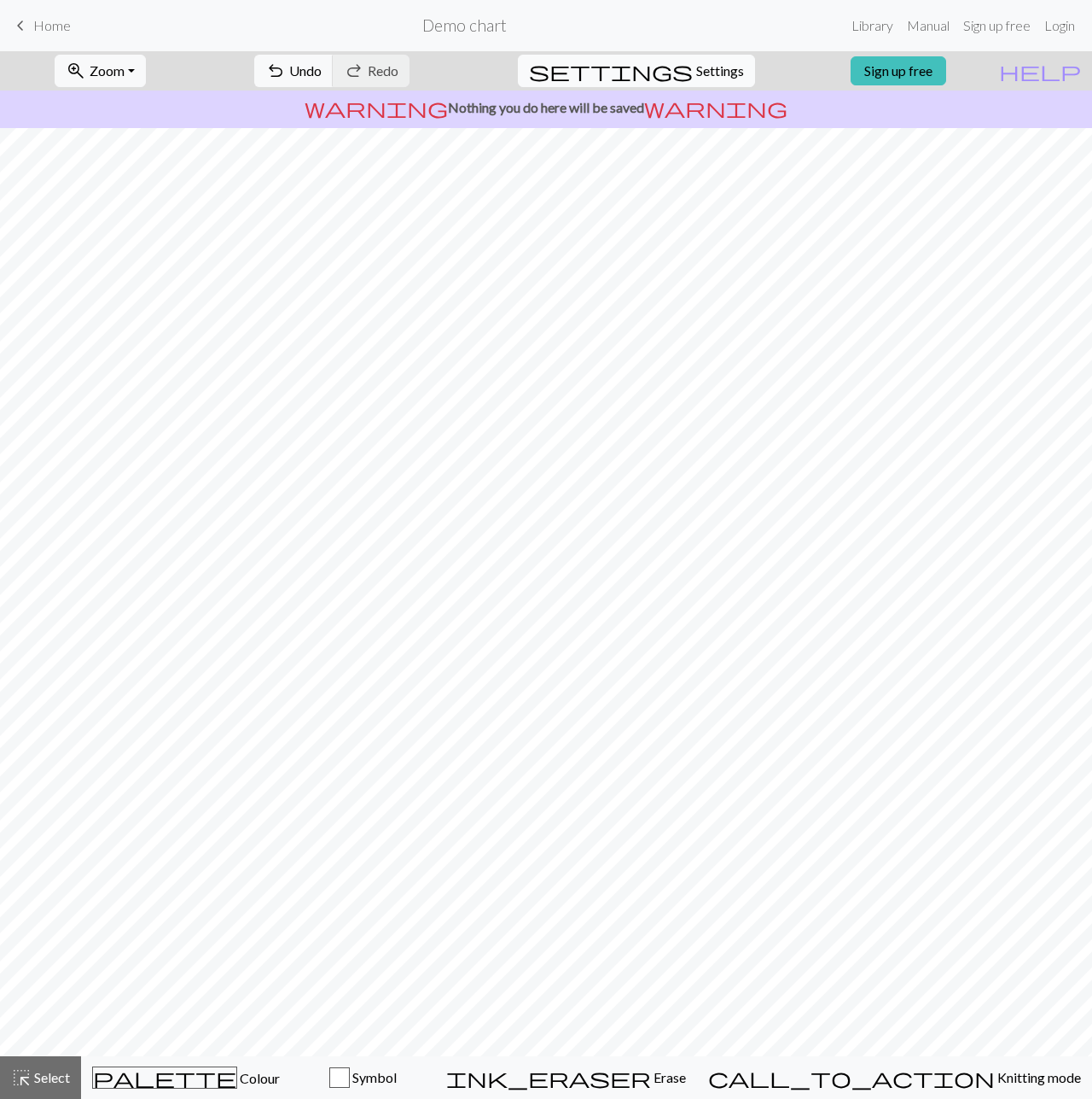
click at [710, 75] on span "Settings" at bounding box center [720, 71] width 48 height 21
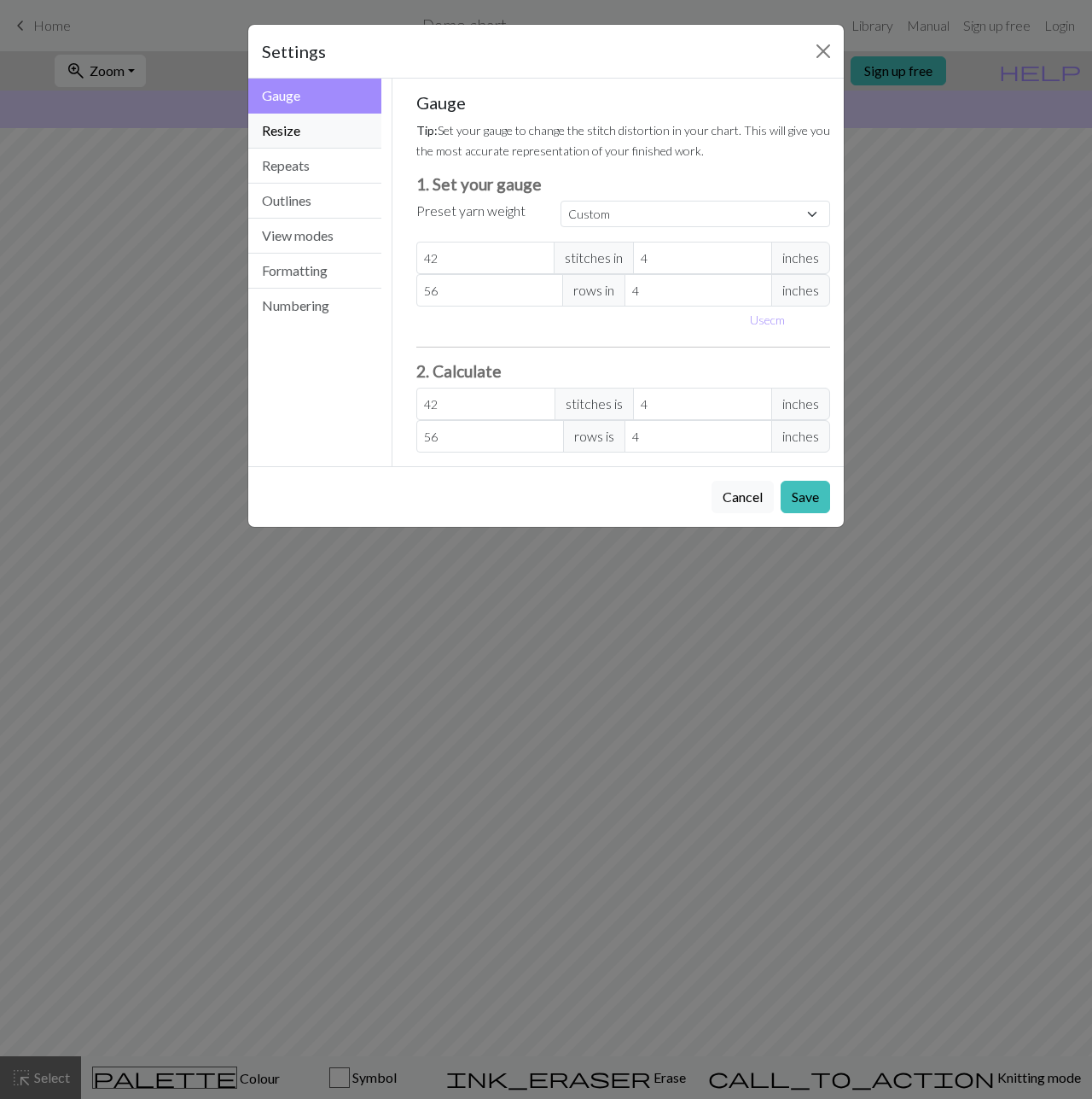
click at [299, 134] on button "Resize" at bounding box center [315, 132] width 134 height 35
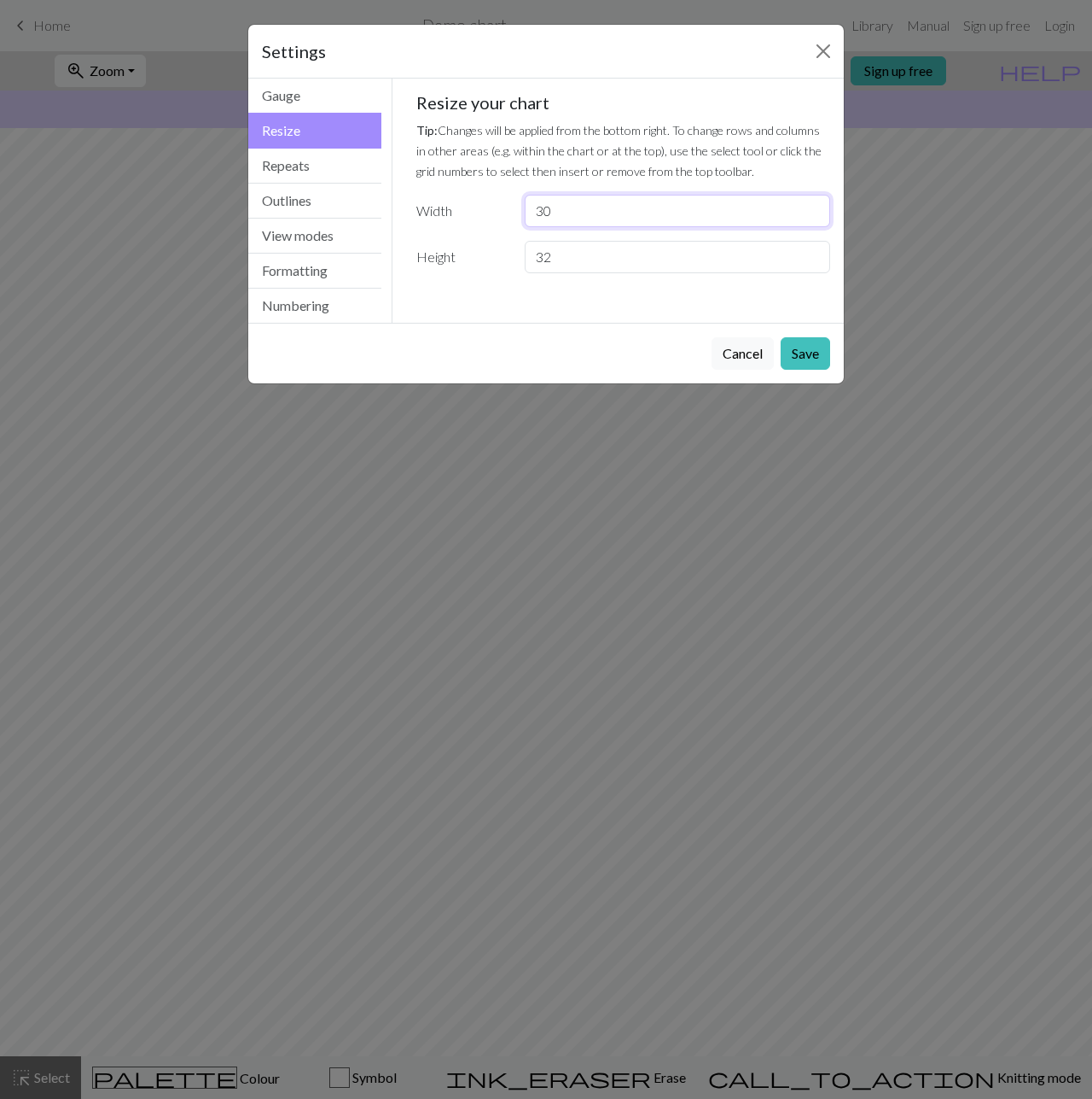
drag, startPoint x: 573, startPoint y: 212, endPoint x: 459, endPoint y: 229, distance: 115.3
click at [459, 229] on div "Resize your chart Tip: Changes will be applied from the bottom right. To change…" at bounding box center [624, 183] width 414 height 181
type input "42"
drag, startPoint x: 576, startPoint y: 260, endPoint x: 447, endPoint y: 286, distance: 131.6
click at [446, 297] on div "Gauge Tip: Set your gauge to change the stitch distortion in your chart. This w…" at bounding box center [624, 190] width 442 height 222
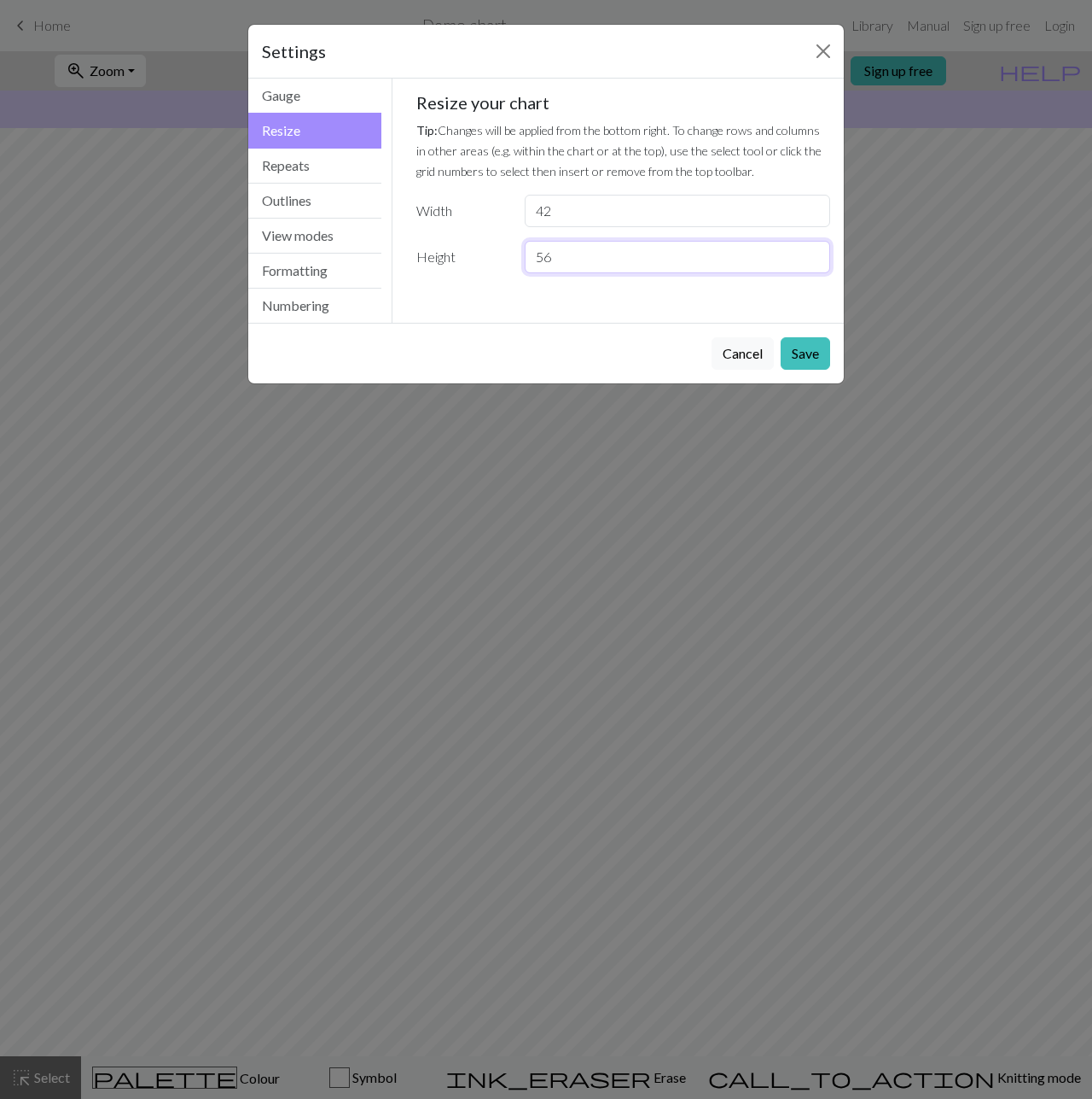
type input "56"
click at [814, 360] on button "Save" at bounding box center [805, 353] width 49 height 32
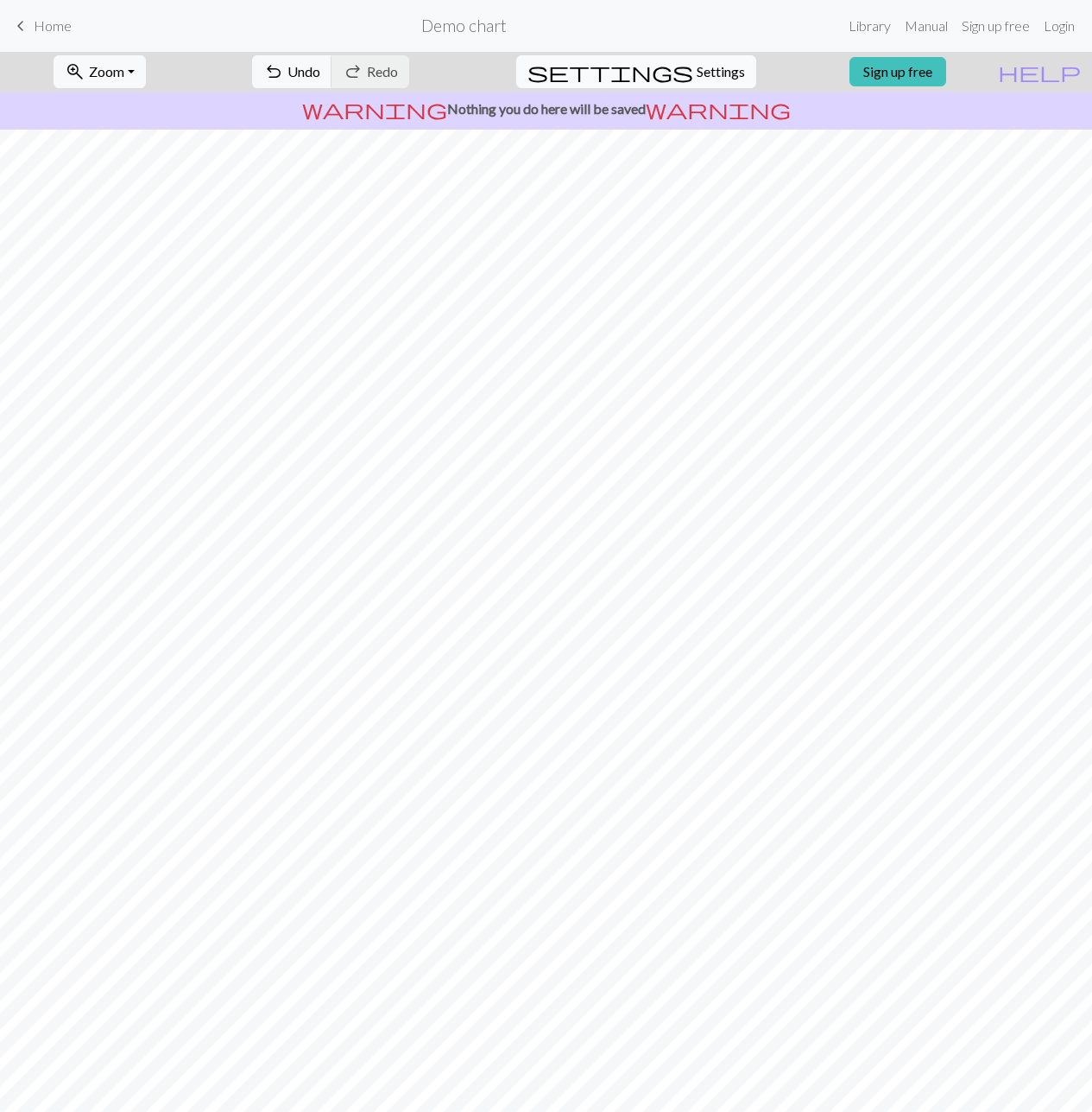
click at [705, 77] on span "Settings" at bounding box center [720, 72] width 49 height 21
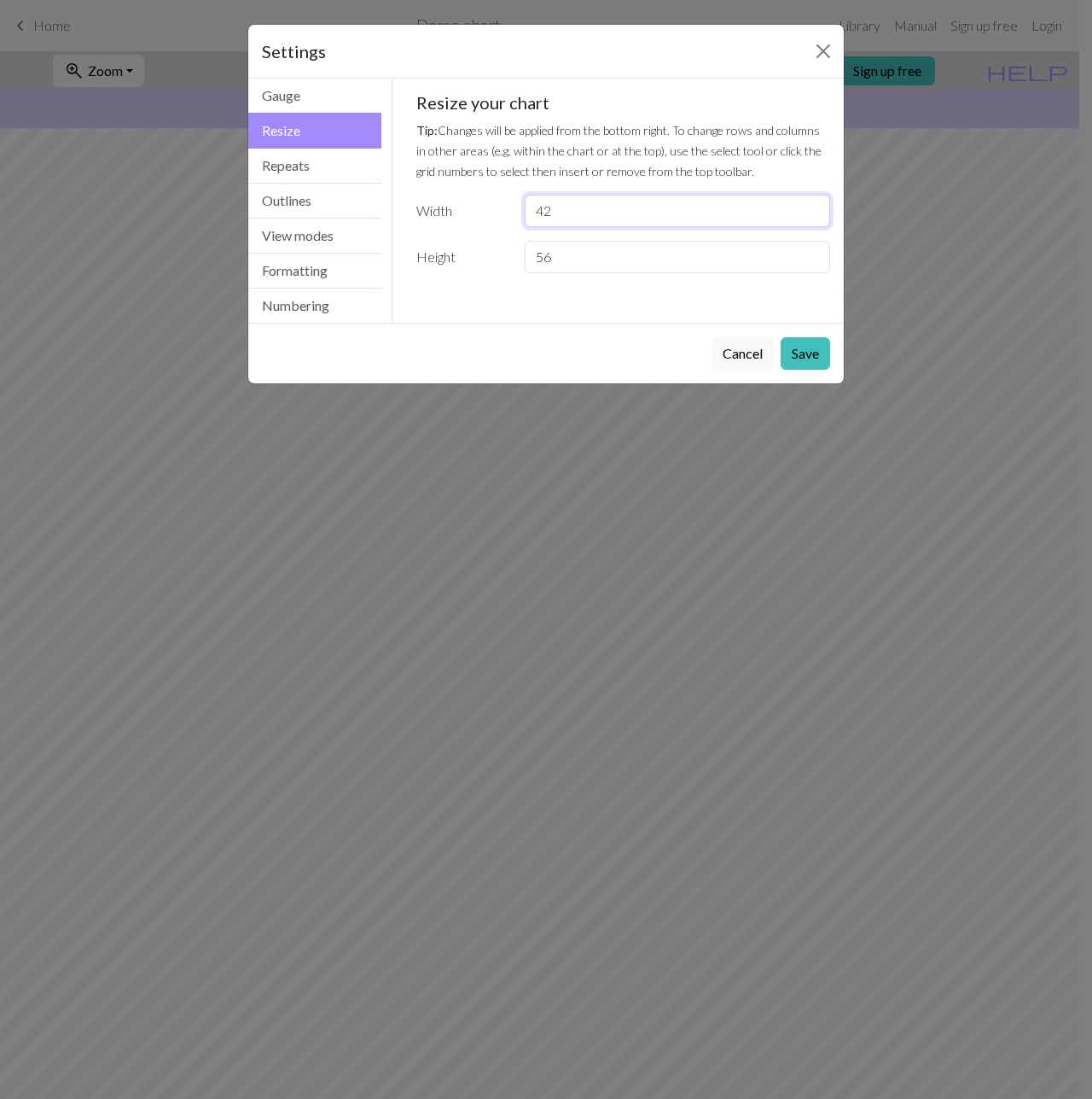
click at [577, 218] on input "42" at bounding box center [677, 210] width 305 height 32
type input "43"
click at [802, 349] on button "Save" at bounding box center [805, 353] width 49 height 32
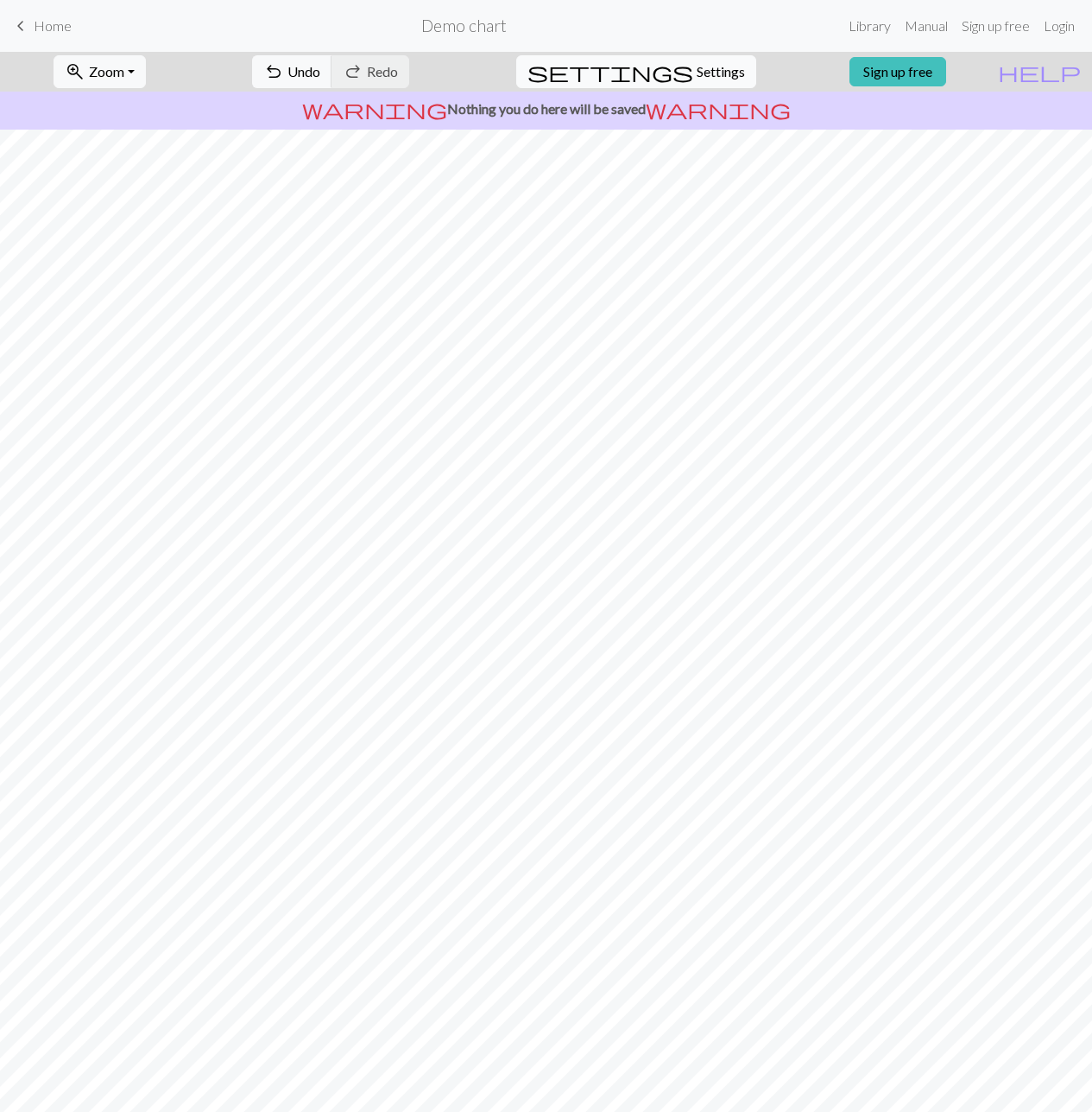
click at [728, 65] on span "Settings" at bounding box center [720, 72] width 49 height 21
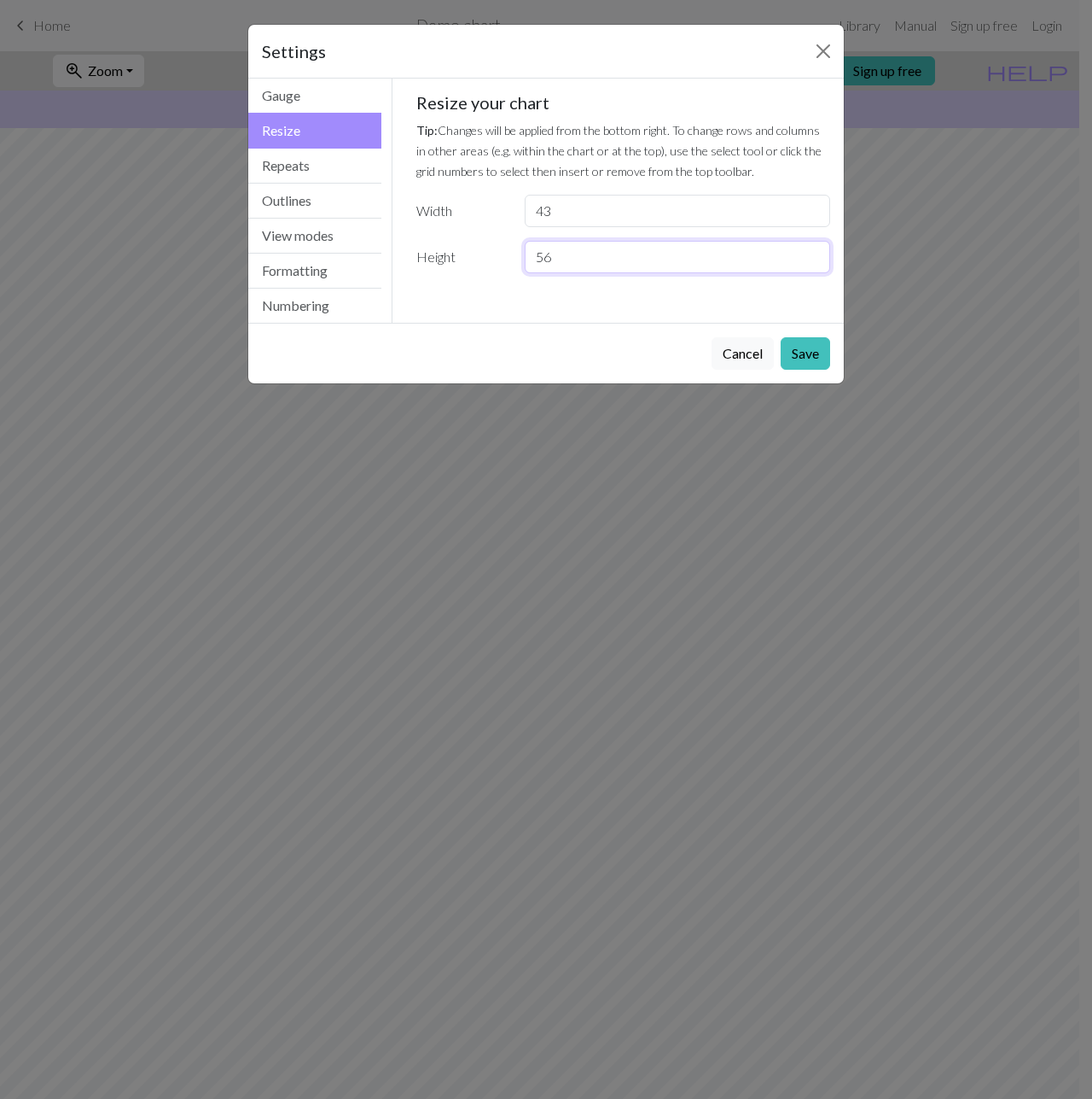
click at [583, 264] on input "56" at bounding box center [677, 256] width 305 height 32
type input "57"
click at [803, 354] on button "Save" at bounding box center [805, 353] width 49 height 32
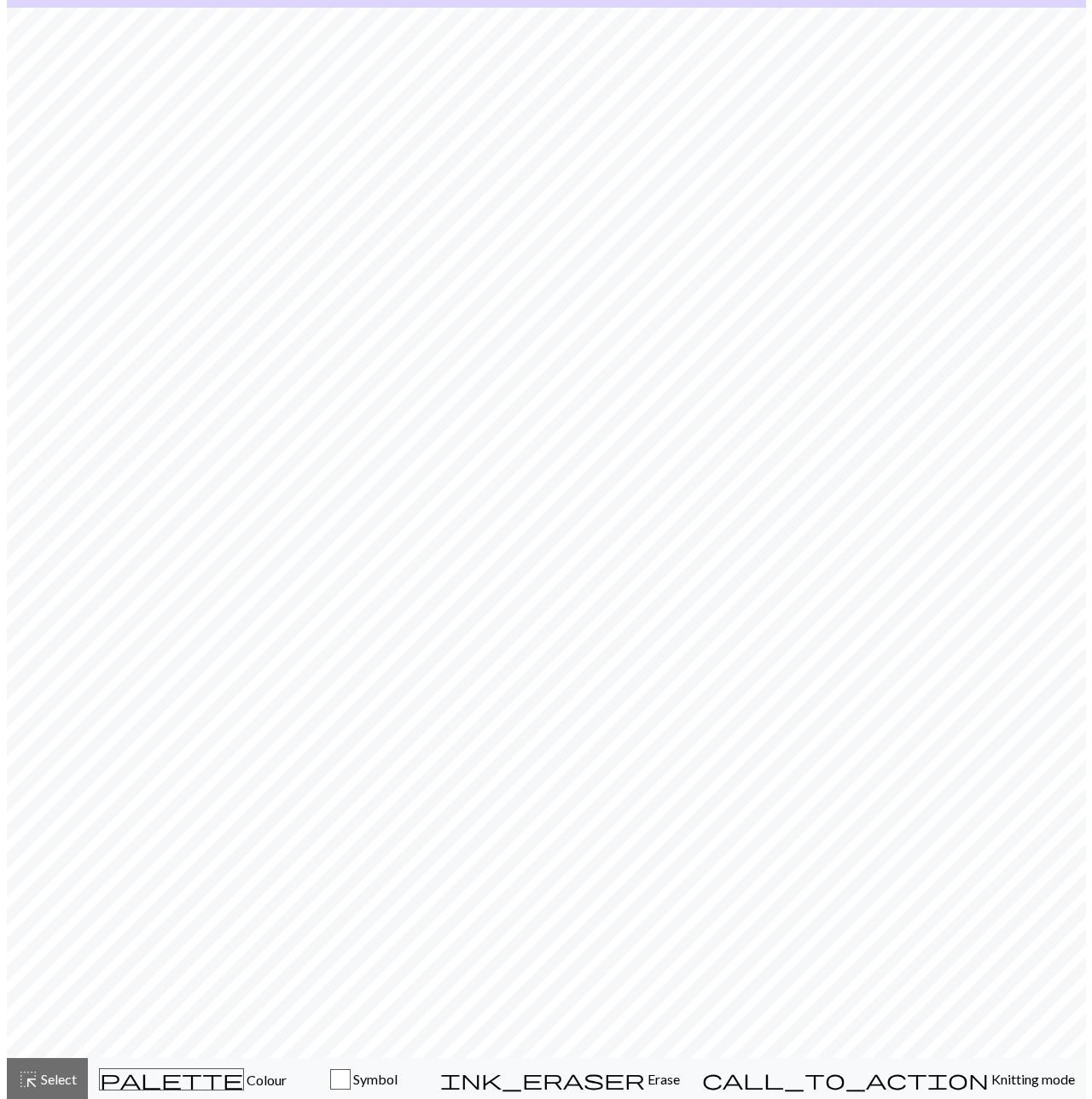
scroll to position [122, 0]
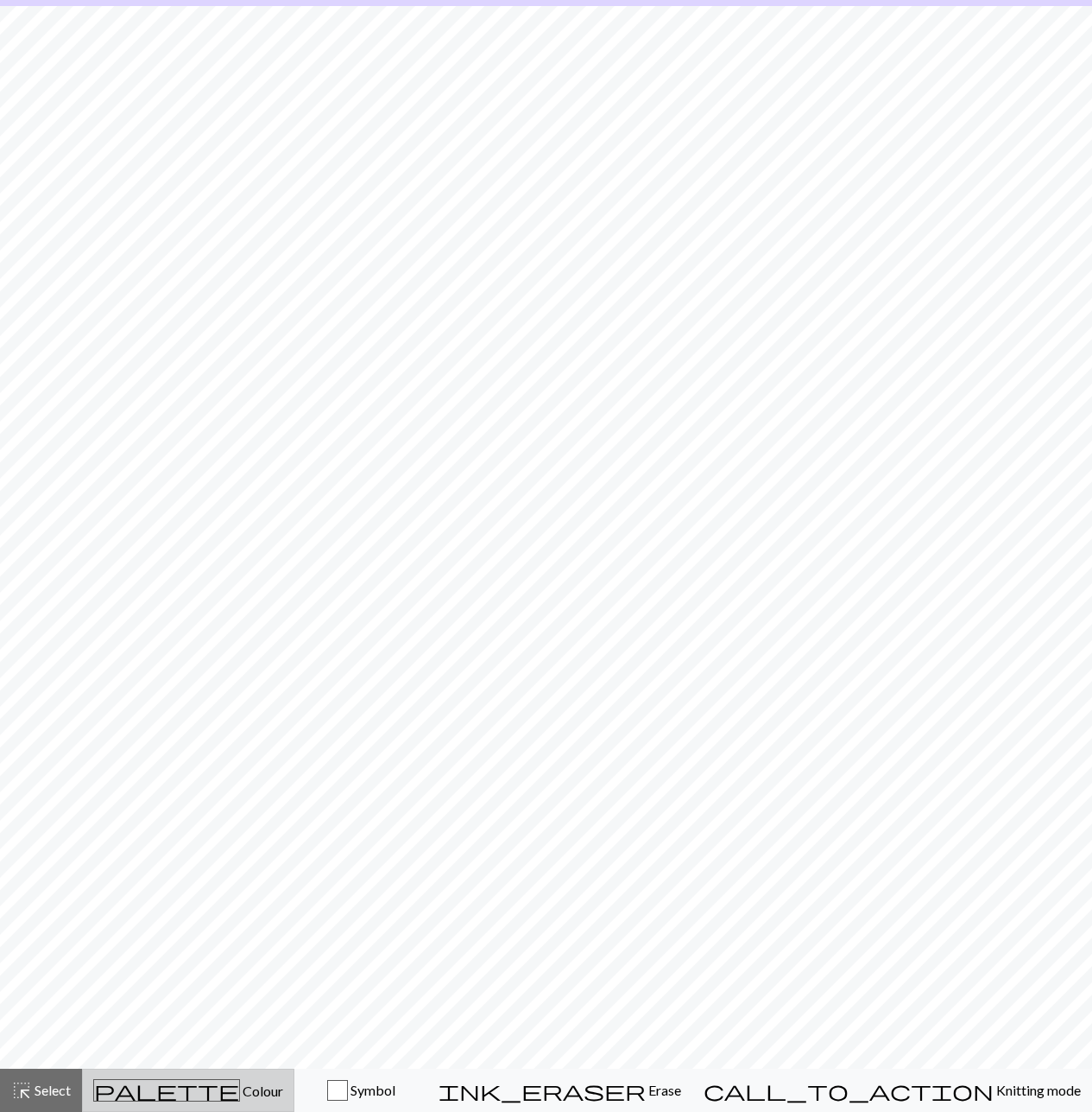
click at [240, 1092] on span "Colour" at bounding box center [261, 1090] width 43 height 17
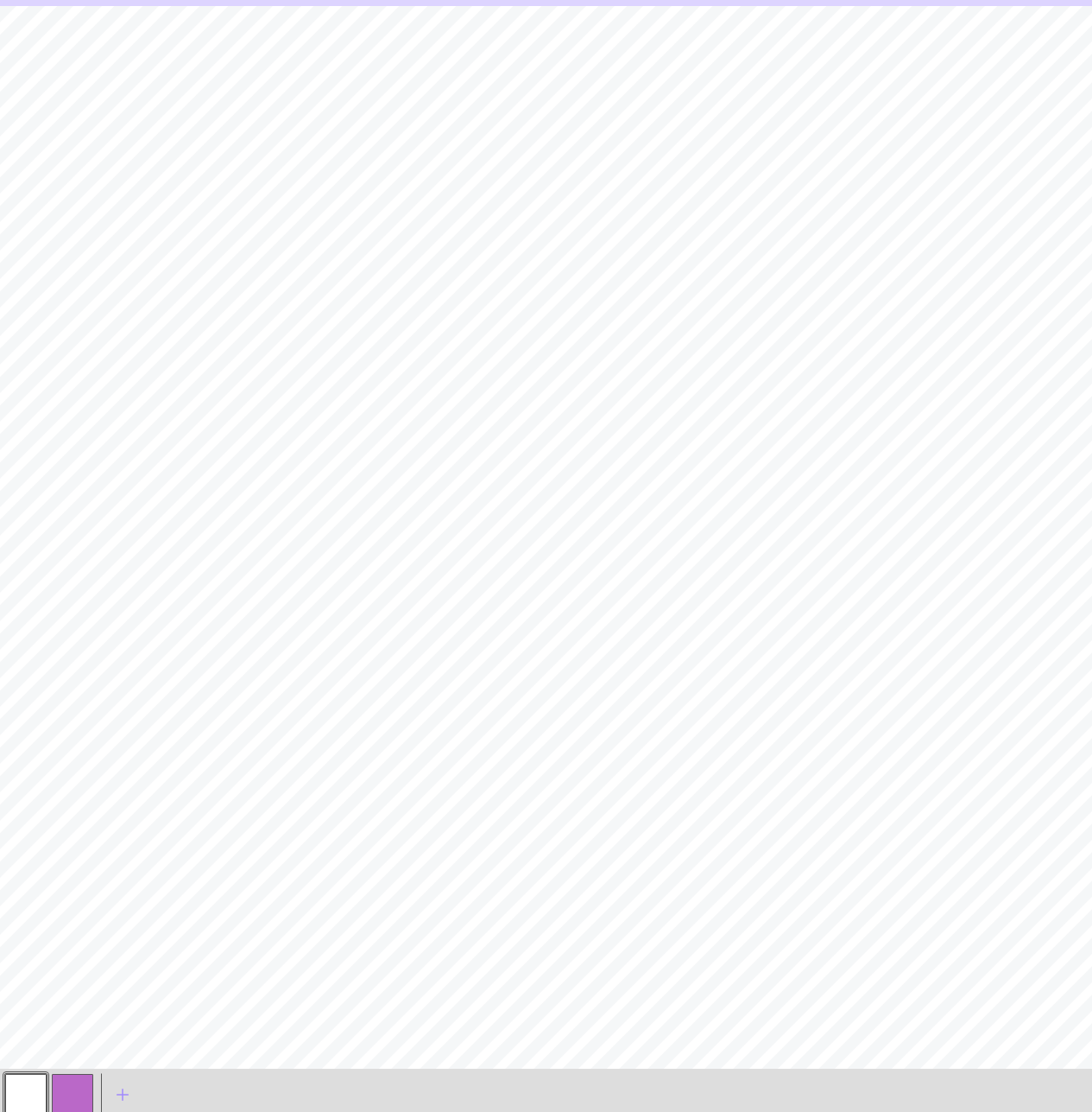
click at [82, 1090] on button "button" at bounding box center [73, 1094] width 42 height 42
click at [82, 1085] on button "button" at bounding box center [73, 1094] width 42 height 42
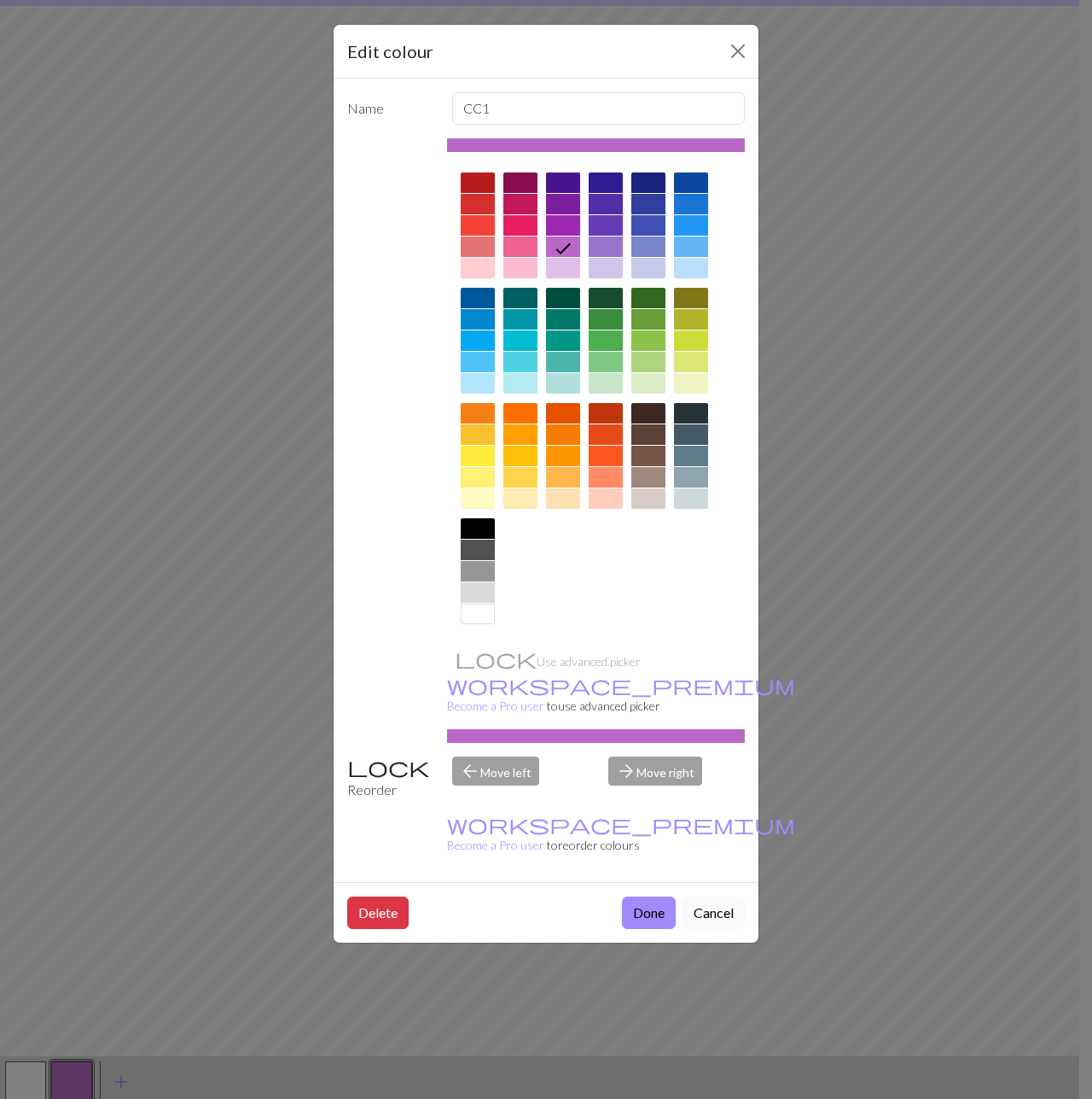
click at [645, 183] on div at bounding box center [648, 183] width 34 height 21
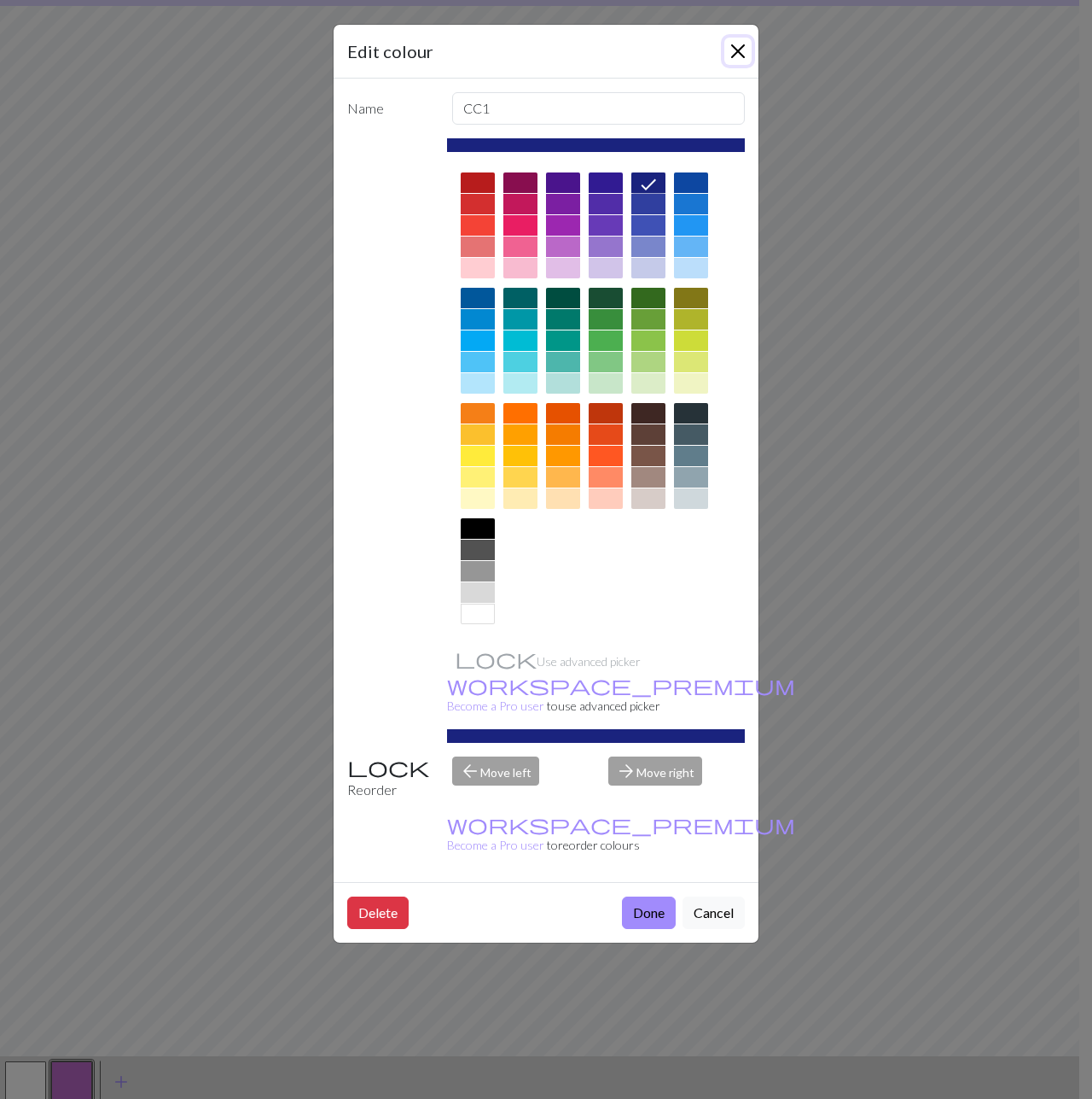
click at [742, 43] on button "Close" at bounding box center [738, 51] width 27 height 27
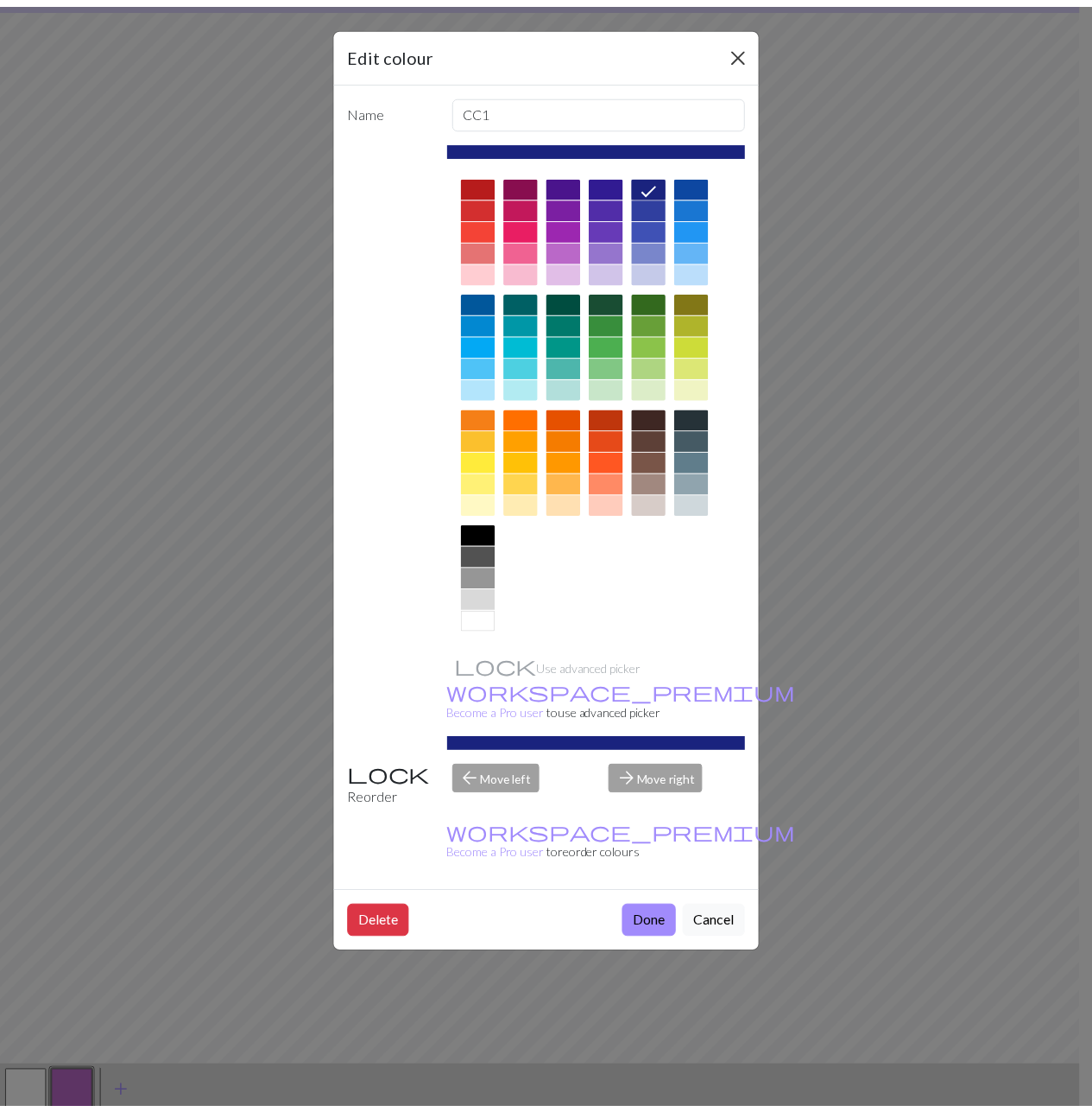
scroll to position [127, 0]
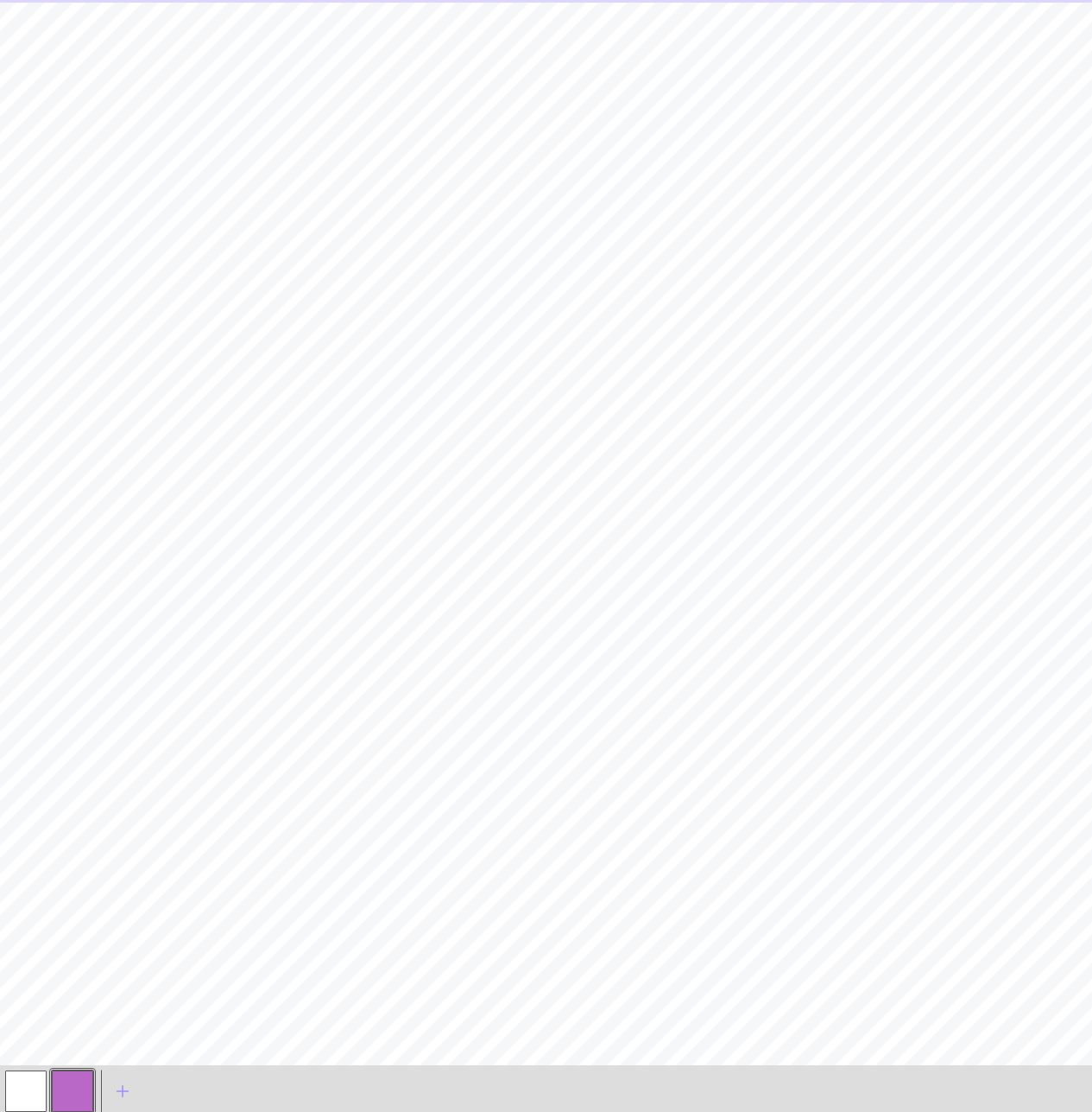
click at [66, 1083] on button "button" at bounding box center [73, 1091] width 42 height 42
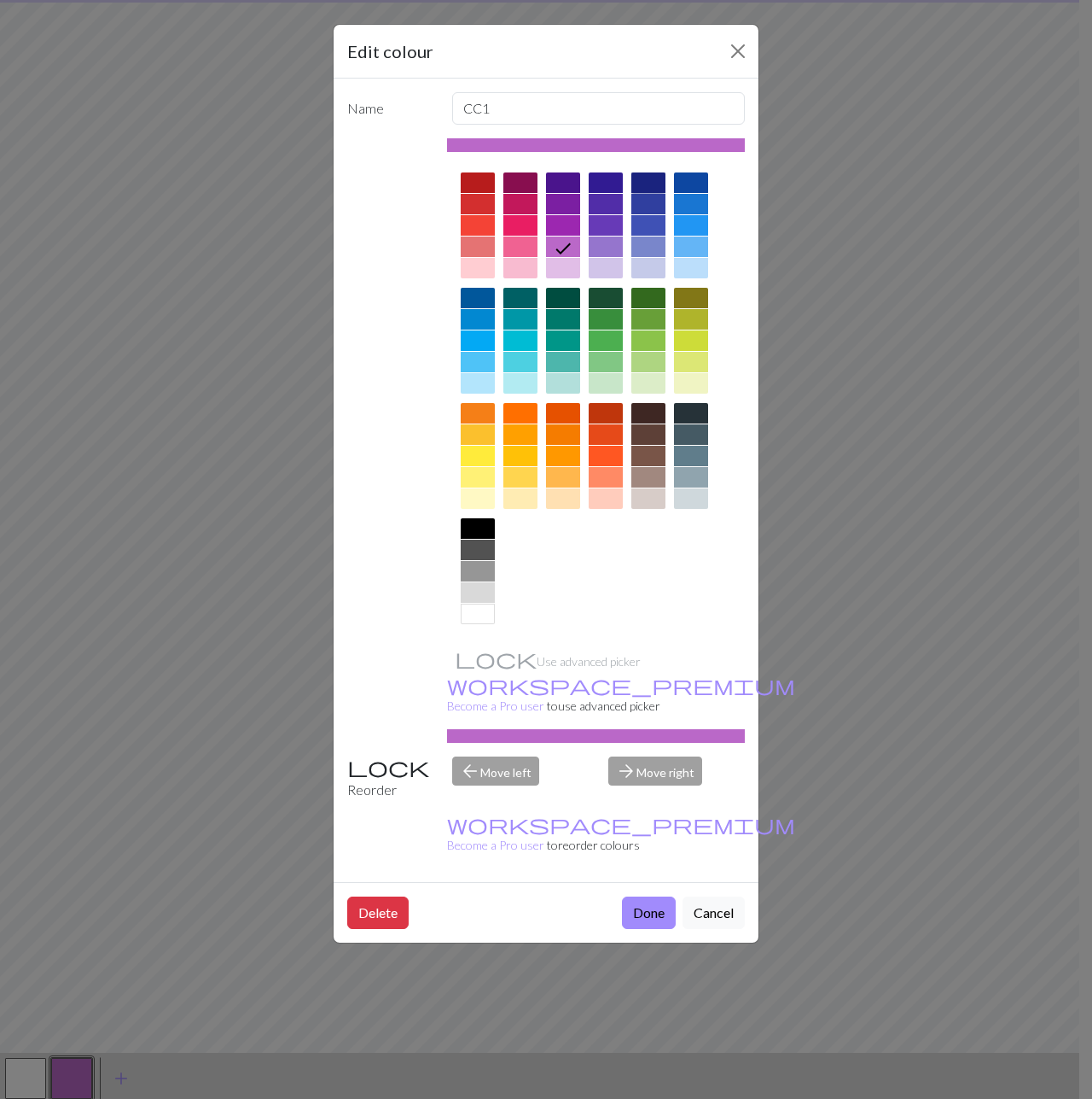
click at [649, 175] on div at bounding box center [648, 183] width 34 height 21
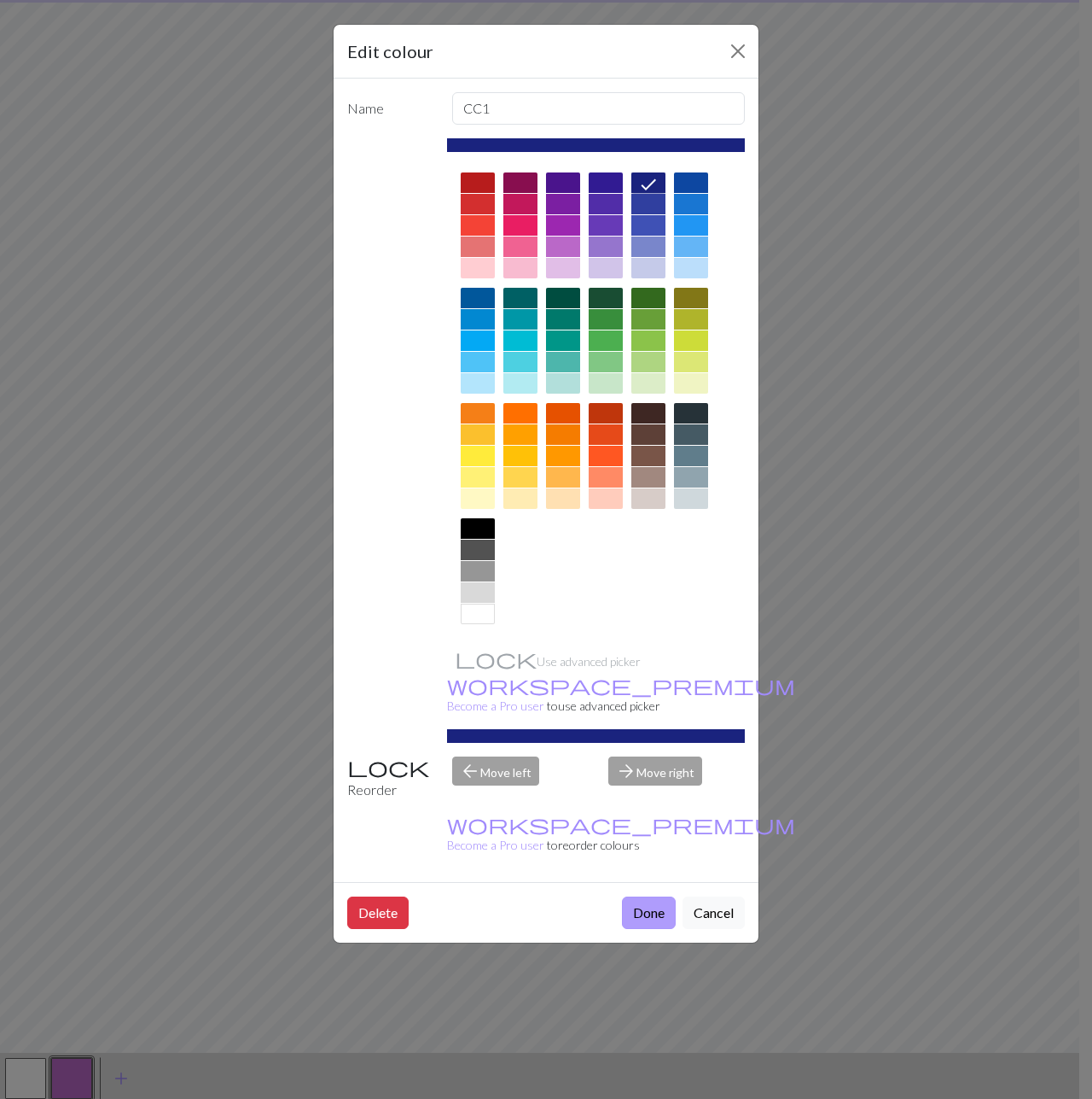
click at [646, 897] on button "Done" at bounding box center [649, 912] width 54 height 32
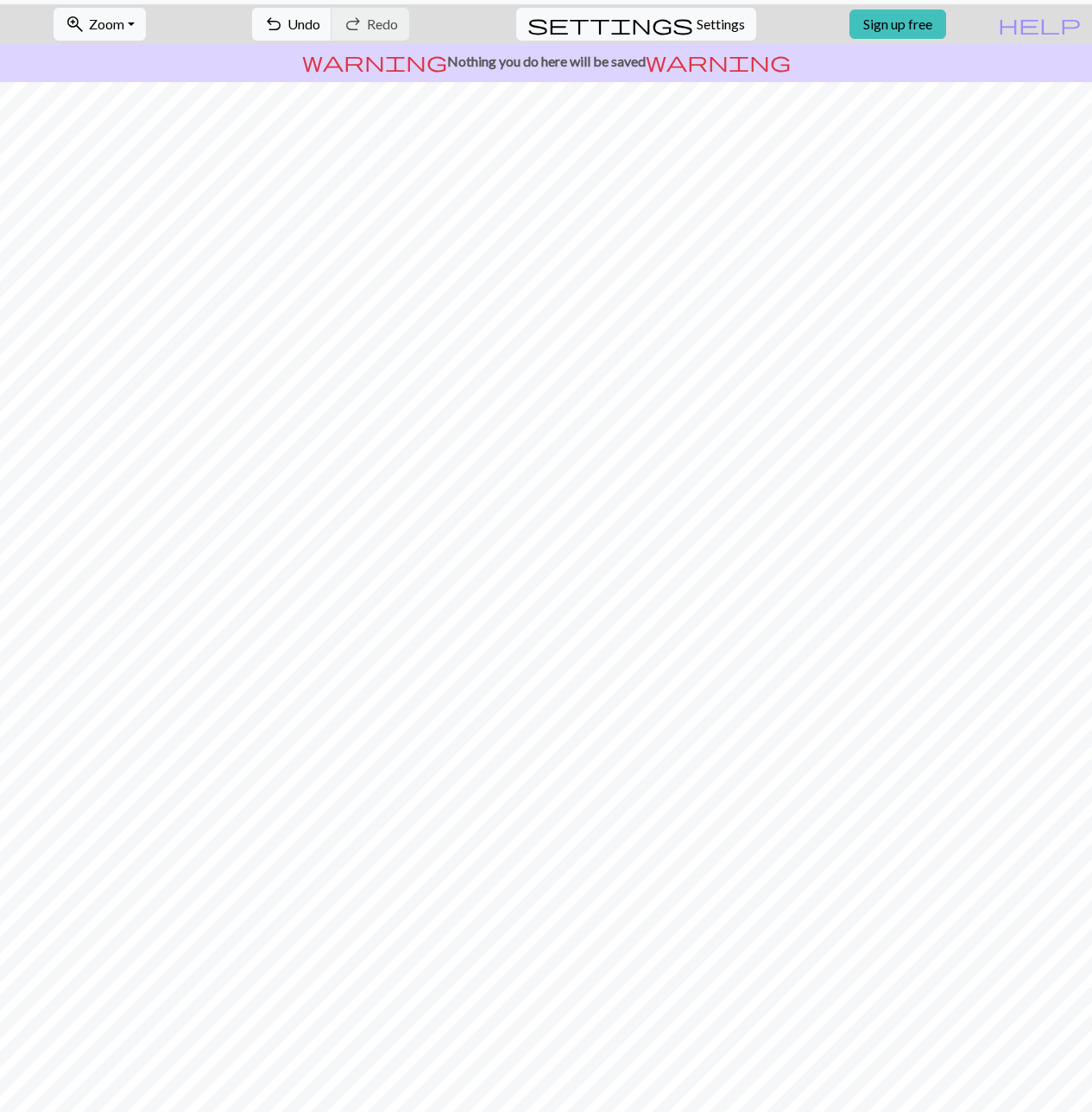
scroll to position [41, 0]
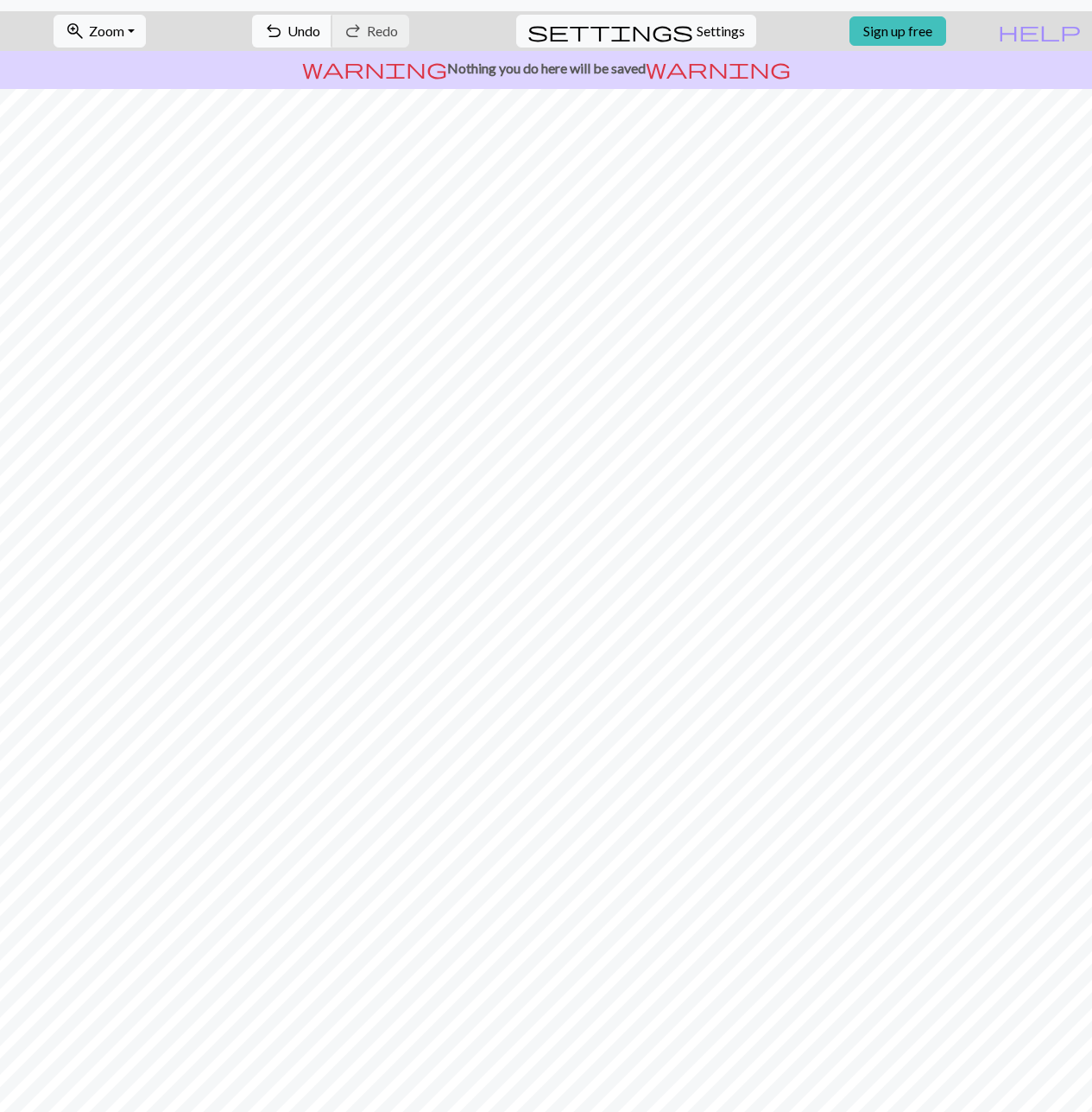
click at [320, 24] on span "Undo" at bounding box center [303, 31] width 33 height 17
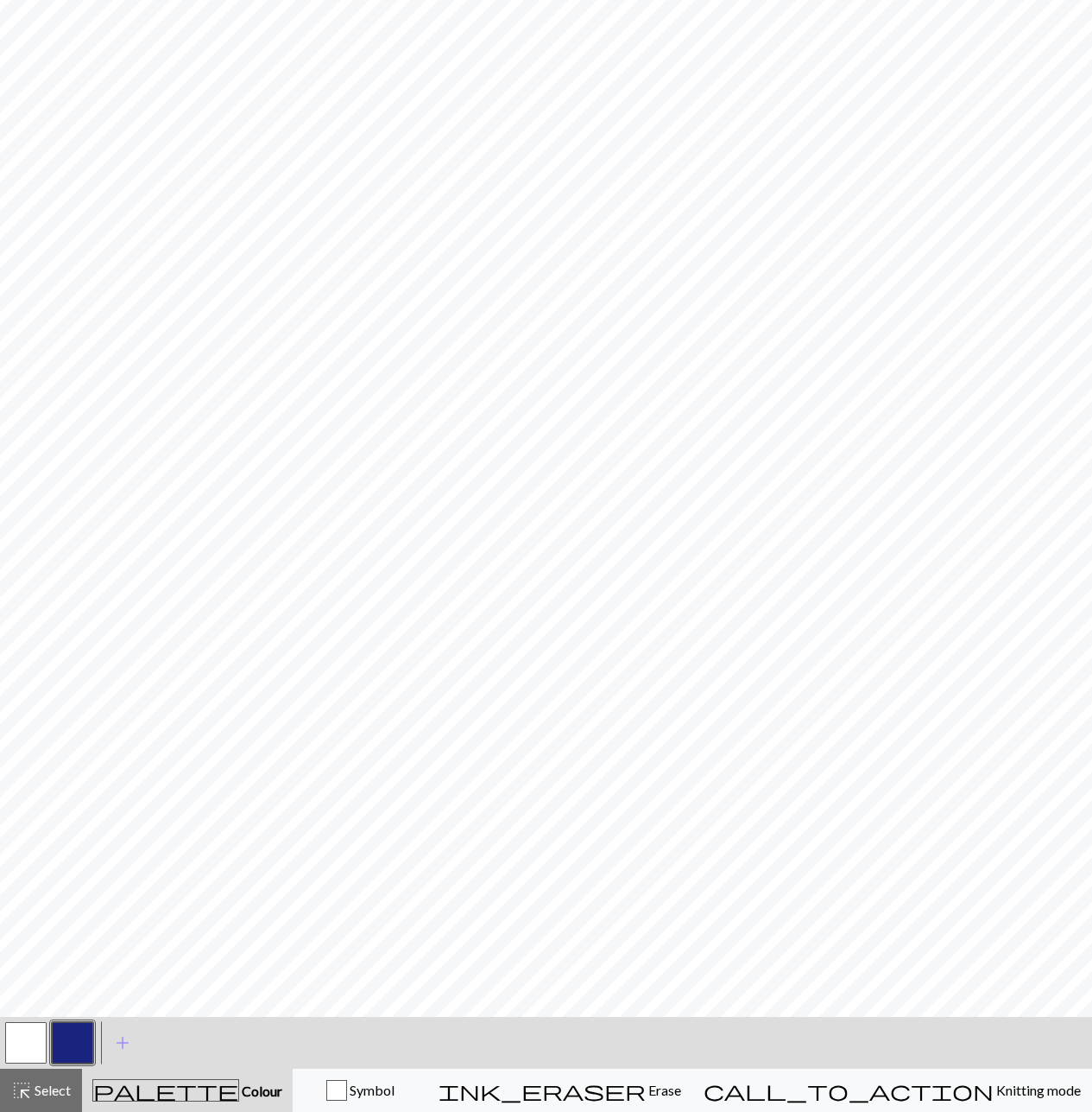
click at [28, 1045] on button "button" at bounding box center [26, 1042] width 42 height 42
click at [70, 1043] on button "button" at bounding box center [73, 1042] width 42 height 42
click at [35, 1034] on button "button" at bounding box center [26, 1042] width 42 height 42
click at [82, 1032] on button "button" at bounding box center [73, 1042] width 42 height 42
click at [42, 1043] on button "button" at bounding box center [26, 1042] width 42 height 42
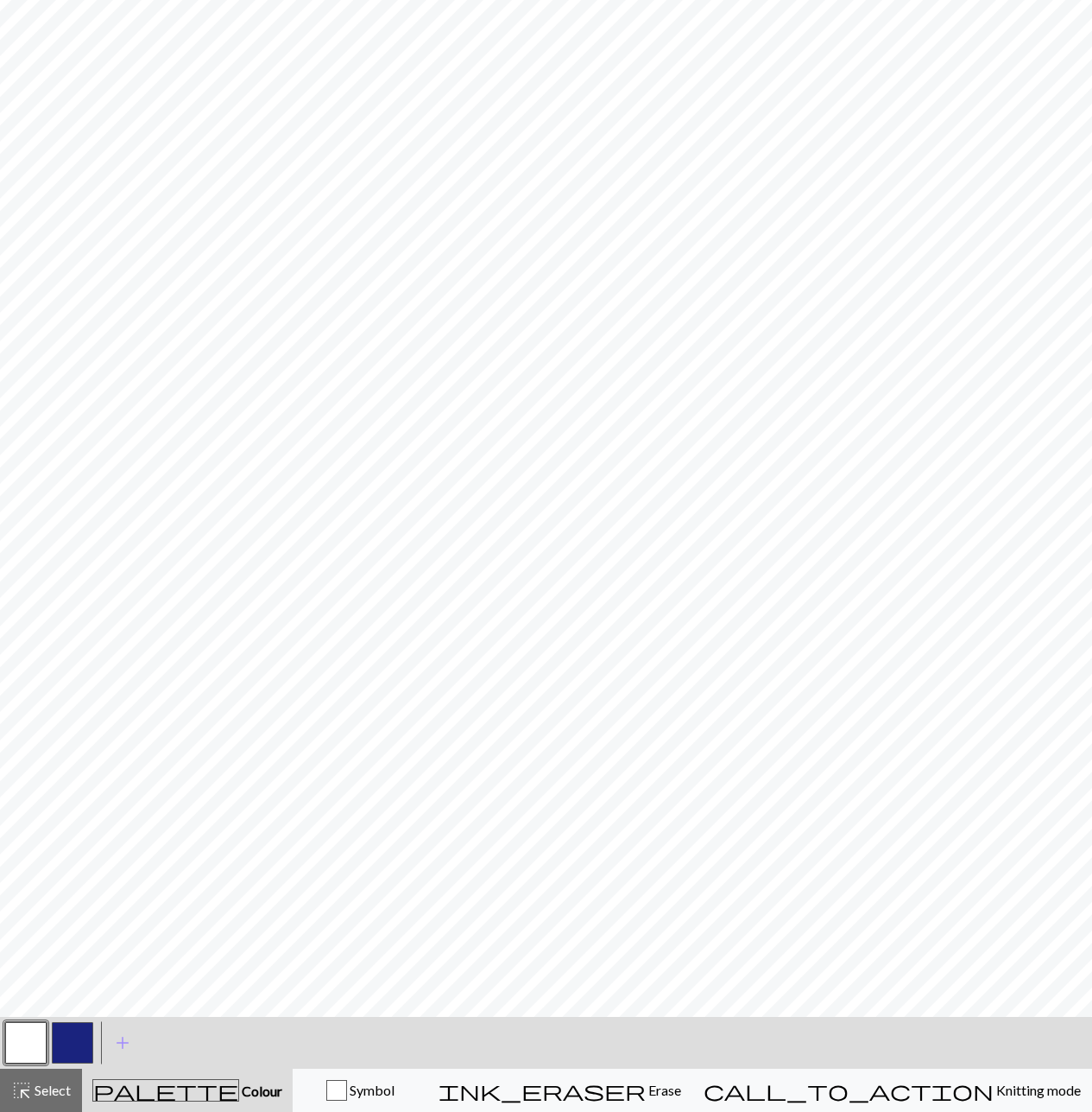
click at [84, 1039] on button "button" at bounding box center [73, 1042] width 42 height 42
click at [10, 1036] on button "button" at bounding box center [26, 1042] width 42 height 42
click at [74, 1045] on button "button" at bounding box center [73, 1042] width 42 height 42
click at [23, 1033] on button "button" at bounding box center [26, 1042] width 42 height 42
click at [83, 1017] on div "< >" at bounding box center [50, 1042] width 93 height 52
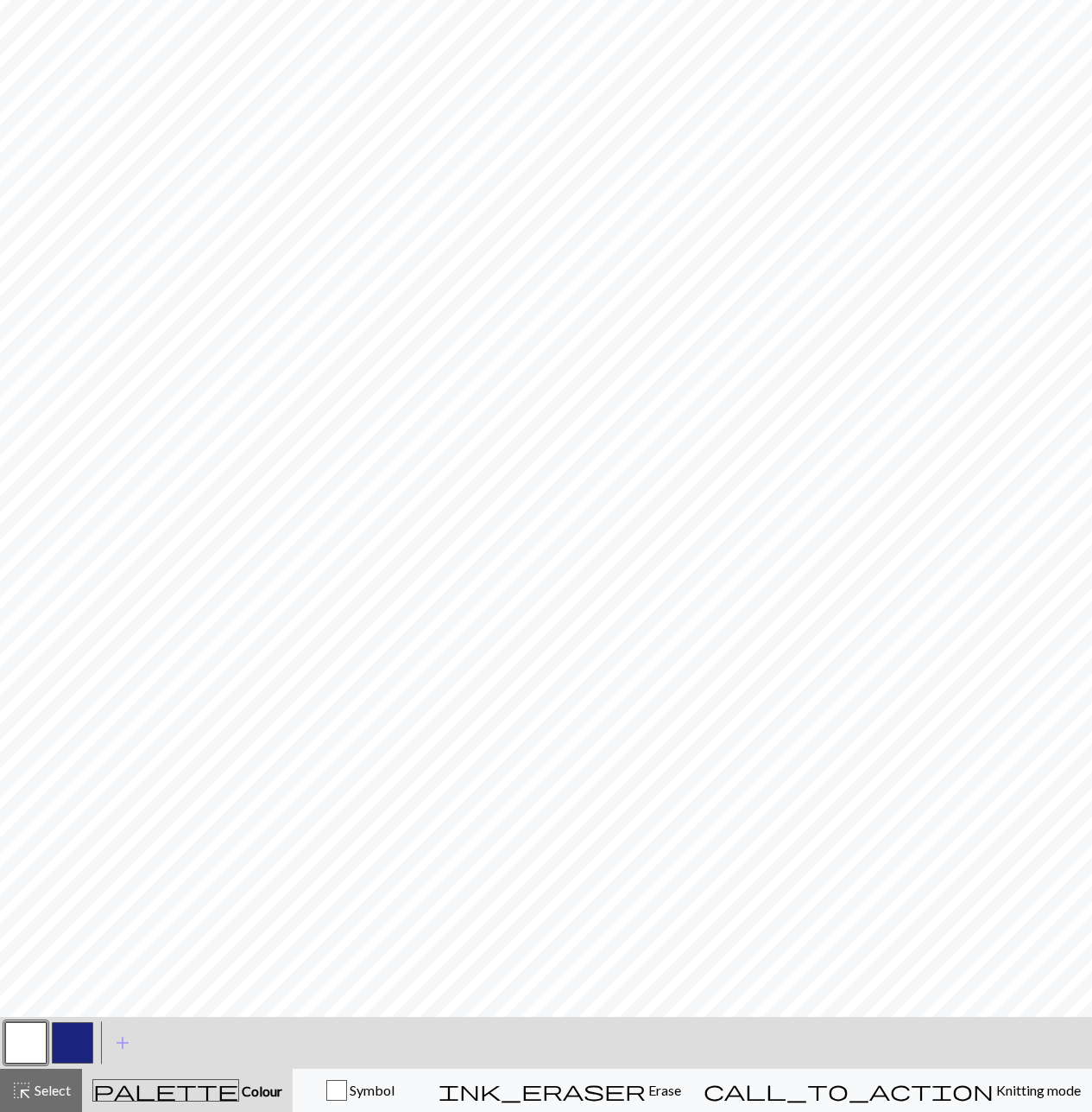
drag, startPoint x: 72, startPoint y: 1045, endPoint x: 88, endPoint y: 1026, distance: 24.8
click at [73, 1045] on button "button" at bounding box center [73, 1042] width 42 height 42
click at [22, 1043] on button "button" at bounding box center [26, 1042] width 42 height 42
click at [73, 1045] on button "button" at bounding box center [73, 1042] width 42 height 42
drag, startPoint x: 37, startPoint y: 1041, endPoint x: 37, endPoint y: 1021, distance: 20.0
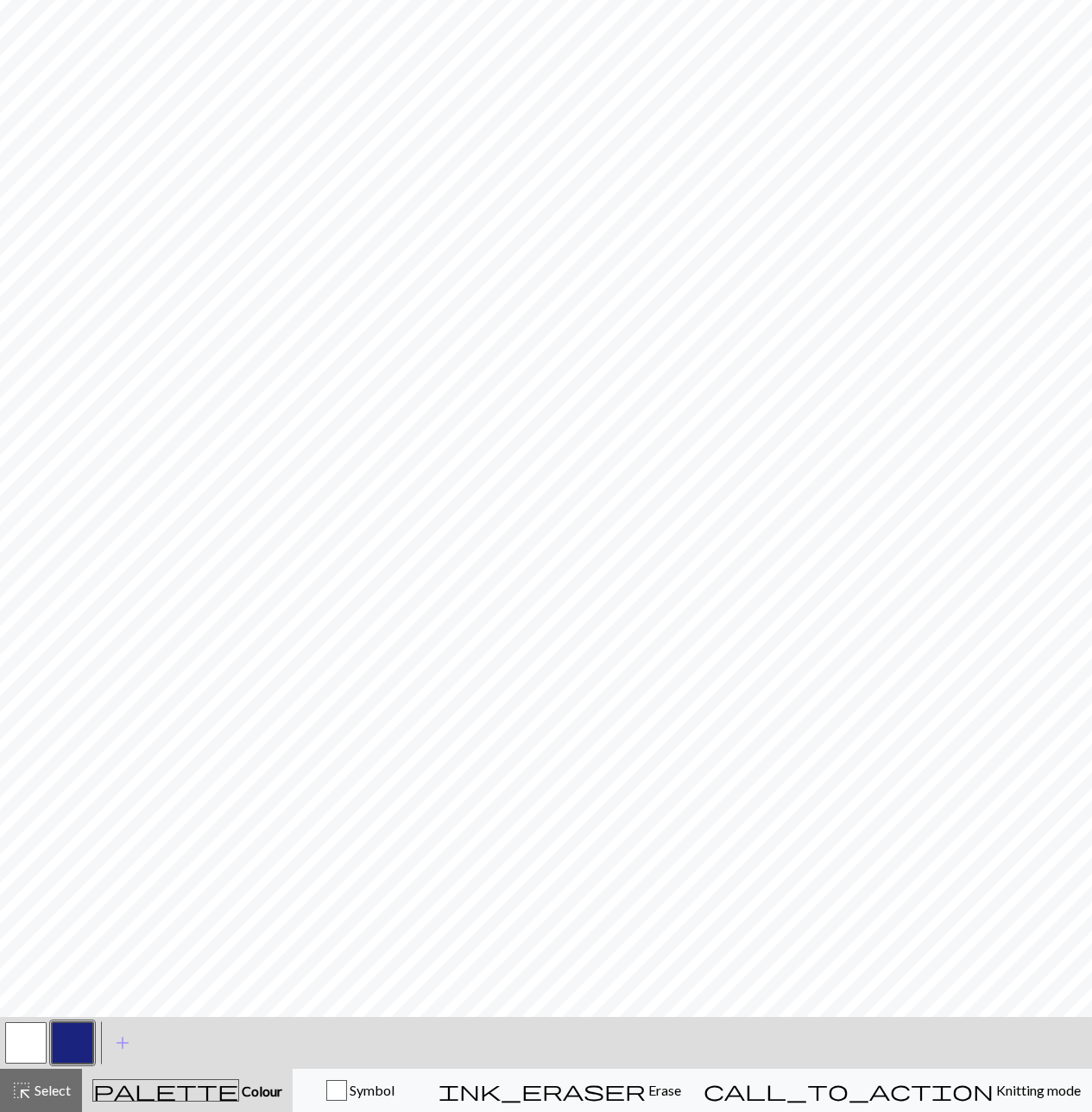
click at [37, 1039] on button "button" at bounding box center [26, 1042] width 42 height 42
drag, startPoint x: 70, startPoint y: 1042, endPoint x: 73, endPoint y: 1020, distance: 22.2
click at [70, 1039] on button "button" at bounding box center [73, 1042] width 42 height 42
drag, startPoint x: 37, startPoint y: 1033, endPoint x: 37, endPoint y: 1022, distance: 11.0
click at [37, 1036] on button "button" at bounding box center [26, 1042] width 42 height 42
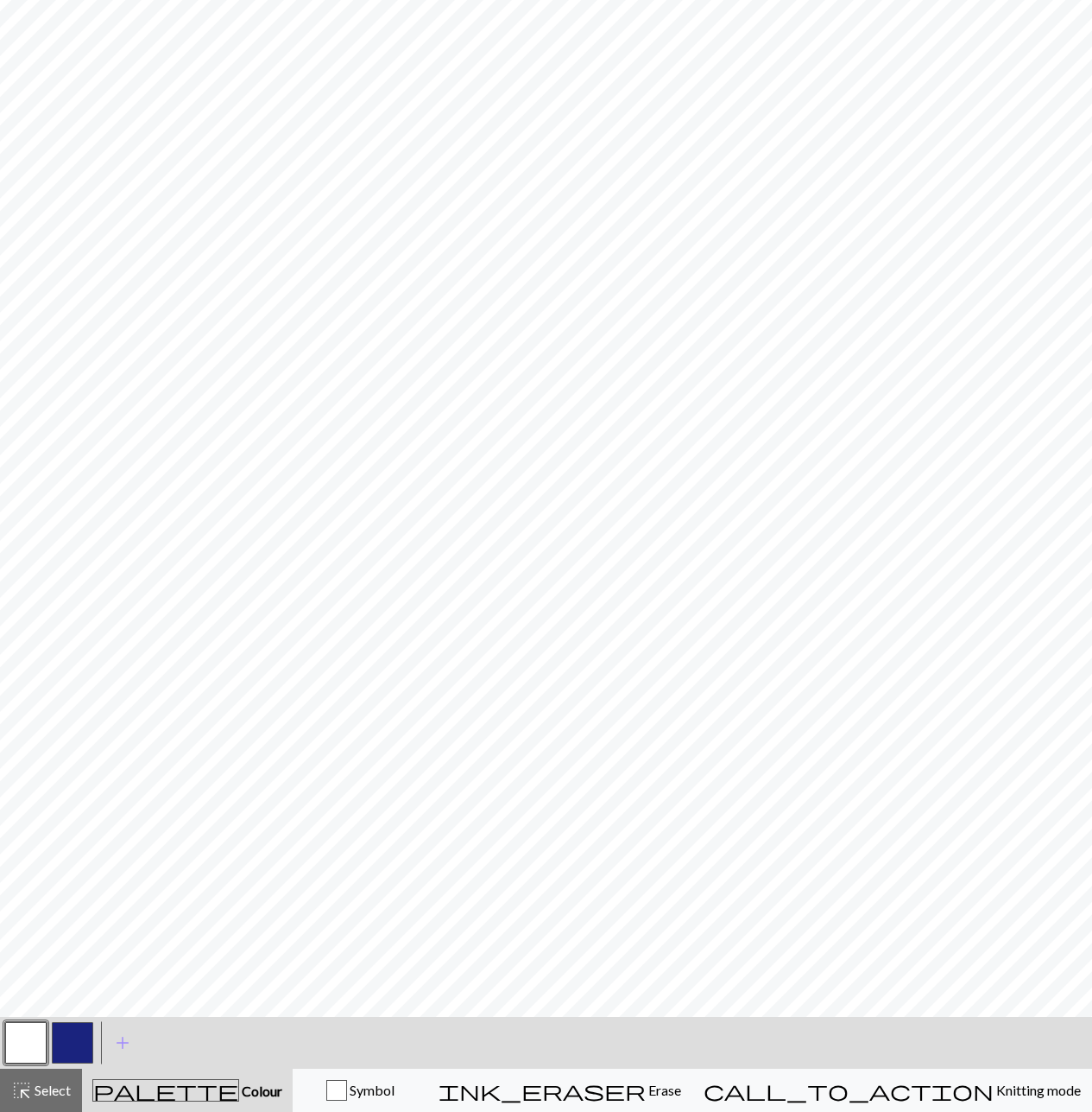
click at [68, 1026] on button "button" at bounding box center [73, 1042] width 42 height 42
click at [20, 1029] on button "button" at bounding box center [26, 1042] width 42 height 42
drag, startPoint x: 72, startPoint y: 1043, endPoint x: 77, endPoint y: 1021, distance: 22.6
click at [77, 1027] on button "button" at bounding box center [73, 1042] width 42 height 42
click at [37, 1028] on button "button" at bounding box center [26, 1042] width 42 height 42
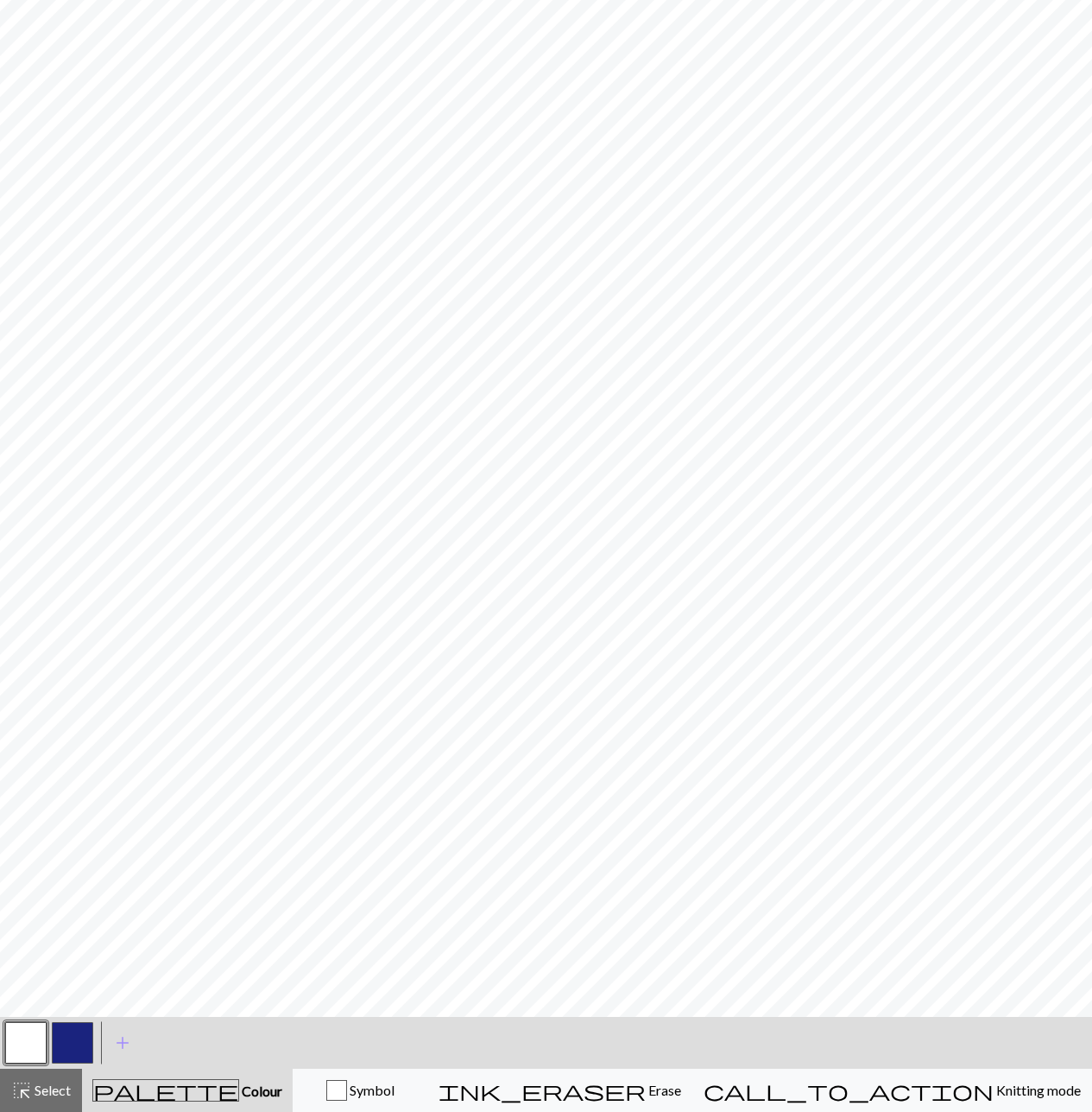
click at [63, 1025] on button "button" at bounding box center [73, 1042] width 42 height 42
drag, startPoint x: 17, startPoint y: 1032, endPoint x: 24, endPoint y: 1018, distance: 15.7
click at [23, 1019] on div "< >" at bounding box center [50, 1042] width 93 height 52
drag, startPoint x: 17, startPoint y: 1039, endPoint x: 17, endPoint y: 1018, distance: 21.0
click at [17, 1037] on button "button" at bounding box center [26, 1042] width 42 height 42
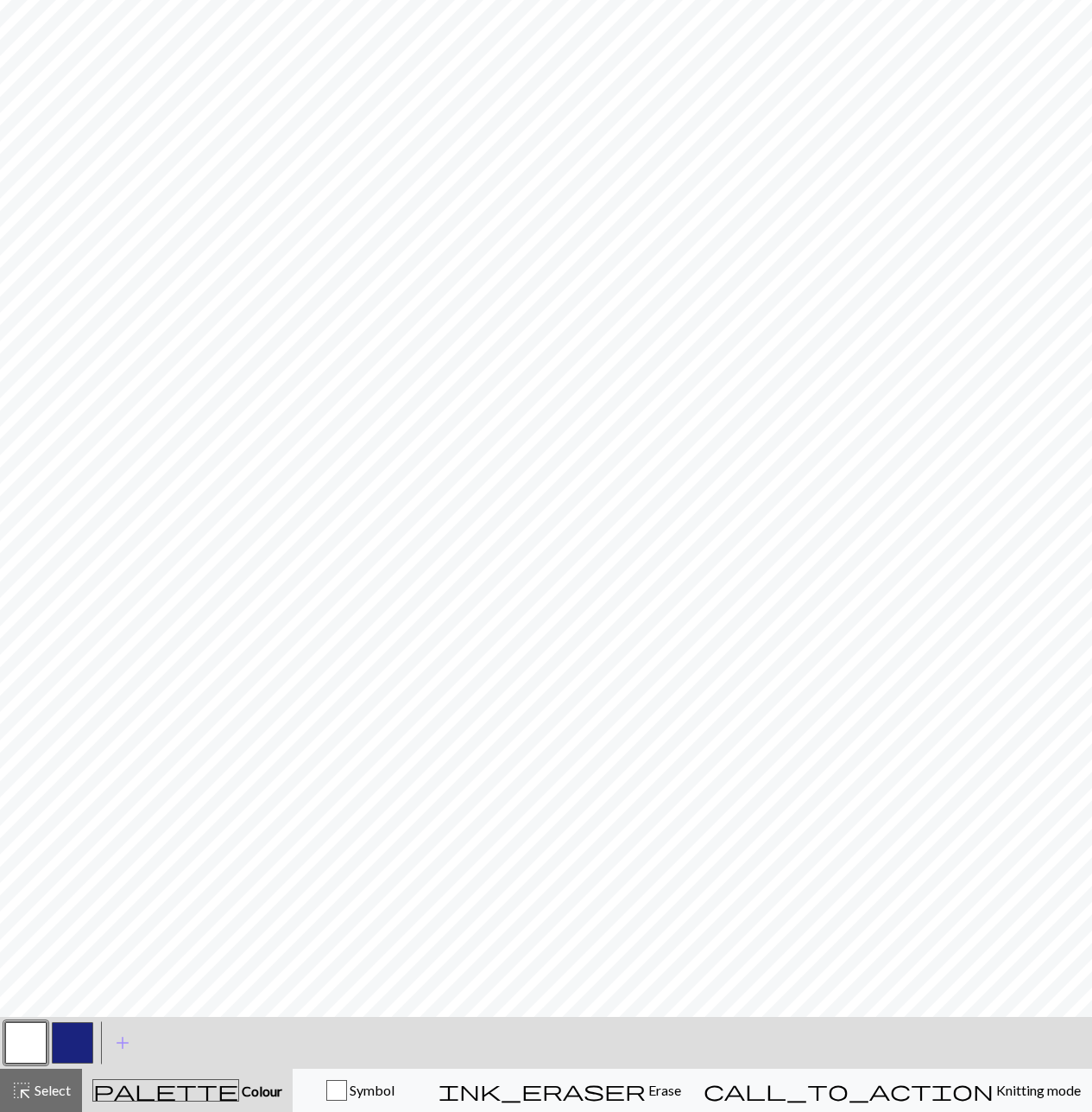
drag, startPoint x: 85, startPoint y: 1045, endPoint x: 81, endPoint y: 1017, distance: 28.3
click at [83, 1037] on button "button" at bounding box center [73, 1042] width 42 height 42
click at [31, 1039] on button "button" at bounding box center [26, 1042] width 42 height 42
click at [65, 1043] on button "button" at bounding box center [73, 1042] width 42 height 42
drag, startPoint x: 42, startPoint y: 1040, endPoint x: 59, endPoint y: 1032, distance: 18.8
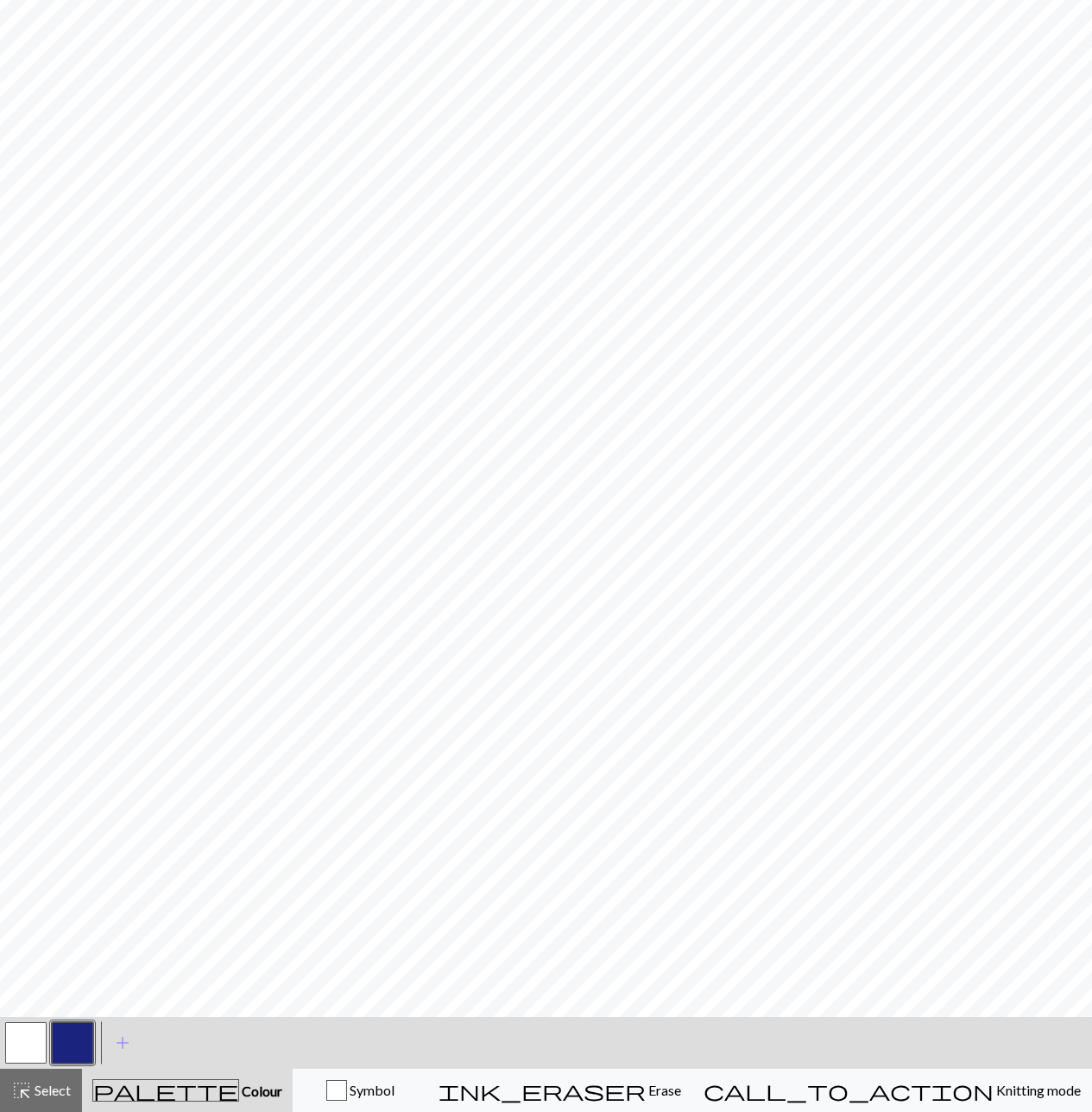
click at [58, 1033] on div at bounding box center [50, 1042] width 93 height 47
click at [30, 1040] on button "button" at bounding box center [26, 1042] width 42 height 42
click at [63, 1037] on button "button" at bounding box center [73, 1042] width 42 height 42
click at [36, 1046] on button "button" at bounding box center [26, 1042] width 42 height 42
drag, startPoint x: 81, startPoint y: 1045, endPoint x: 89, endPoint y: 1032, distance: 15.3
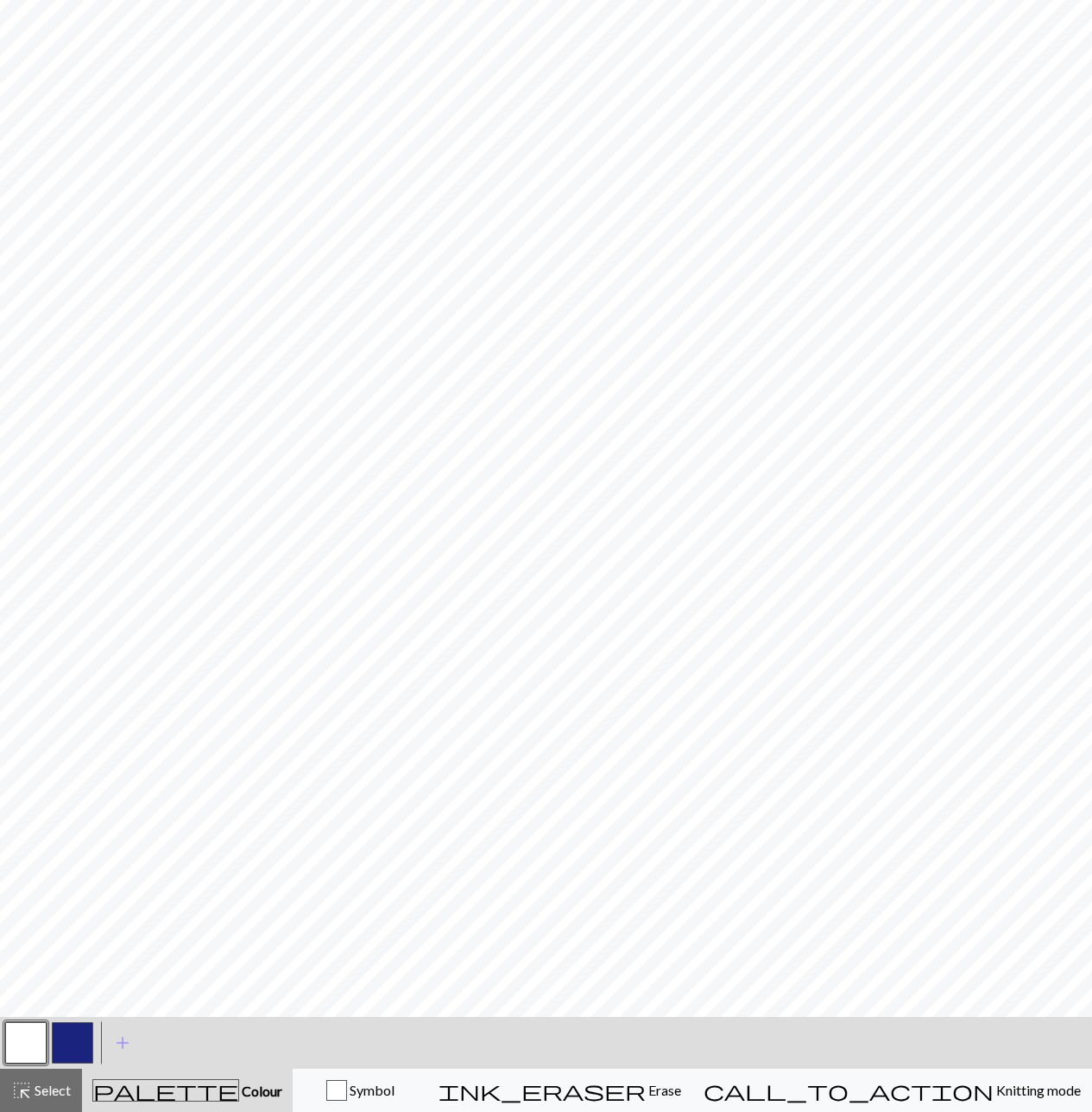
click at [83, 1042] on button "button" at bounding box center [73, 1042] width 42 height 42
click at [28, 1039] on button "button" at bounding box center [26, 1042] width 42 height 42
click at [85, 1046] on button "button" at bounding box center [73, 1042] width 42 height 42
click at [37, 1039] on button "button" at bounding box center [26, 1042] width 42 height 42
click at [63, 1039] on button "button" at bounding box center [73, 1042] width 42 height 42
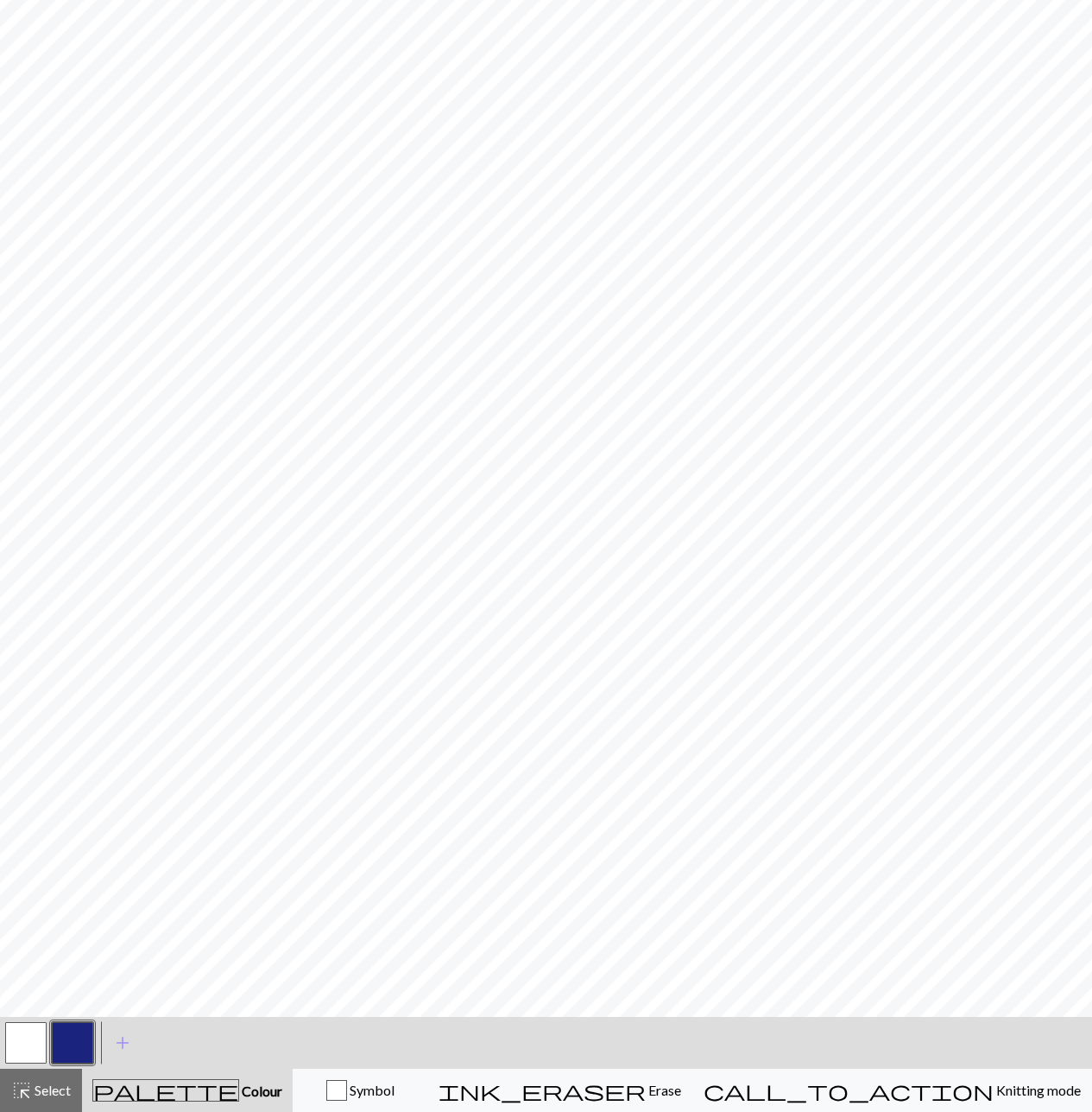
click at [14, 1041] on button "button" at bounding box center [26, 1042] width 42 height 42
click at [90, 1045] on button "button" at bounding box center [73, 1042] width 42 height 42
drag, startPoint x: 20, startPoint y: 1039, endPoint x: 33, endPoint y: 1021, distance: 22.2
click at [23, 1034] on button "button" at bounding box center [26, 1042] width 42 height 42
click at [70, 1035] on button "button" at bounding box center [73, 1042] width 42 height 42
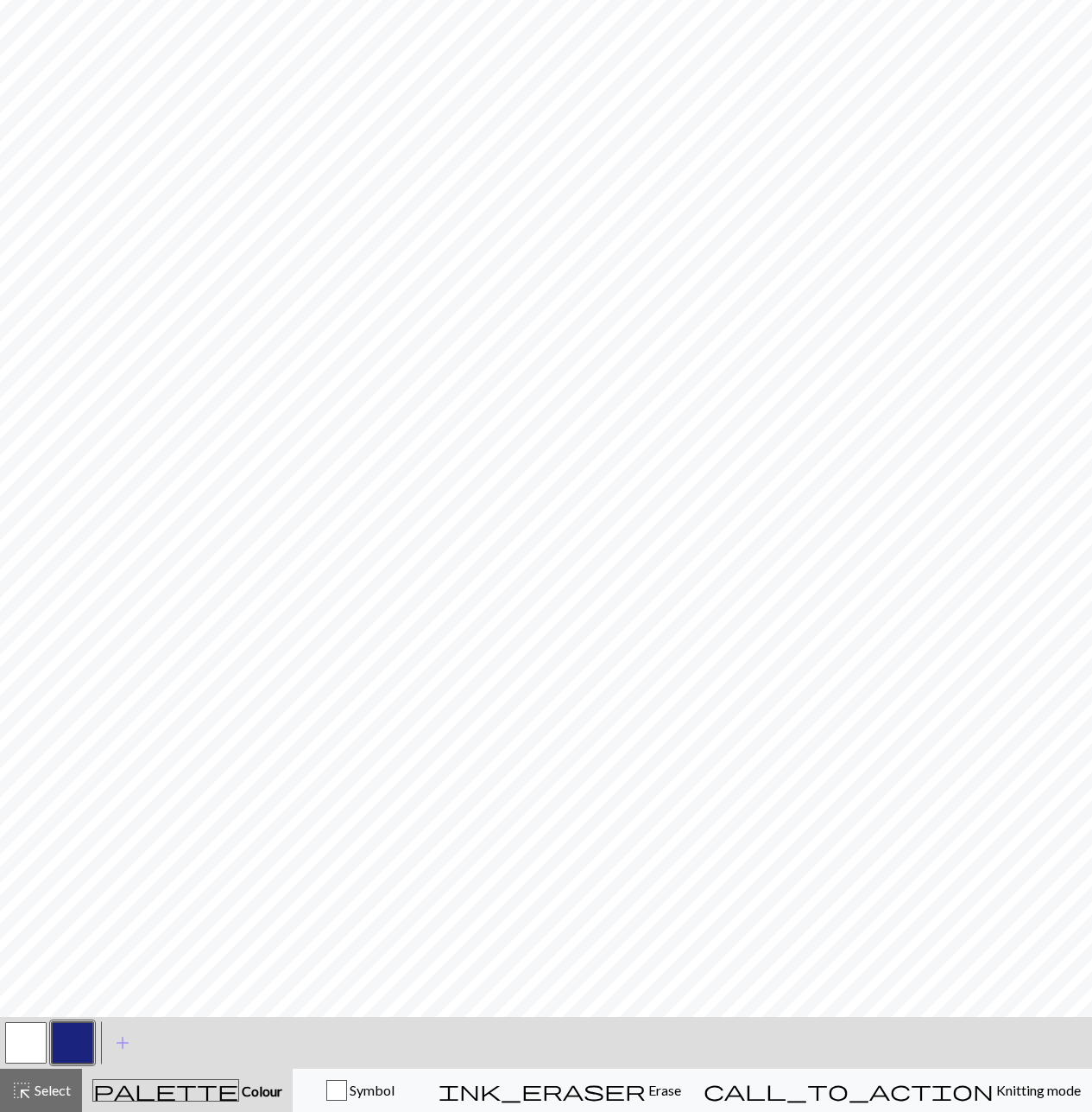
click at [38, 1045] on button "button" at bounding box center [26, 1042] width 42 height 42
click at [77, 1043] on button "button" at bounding box center [73, 1042] width 42 height 42
click at [32, 1031] on button "button" at bounding box center [26, 1042] width 42 height 42
click at [71, 1052] on button "button" at bounding box center [73, 1042] width 42 height 42
drag, startPoint x: 41, startPoint y: 1032, endPoint x: 47, endPoint y: 1019, distance: 14.3
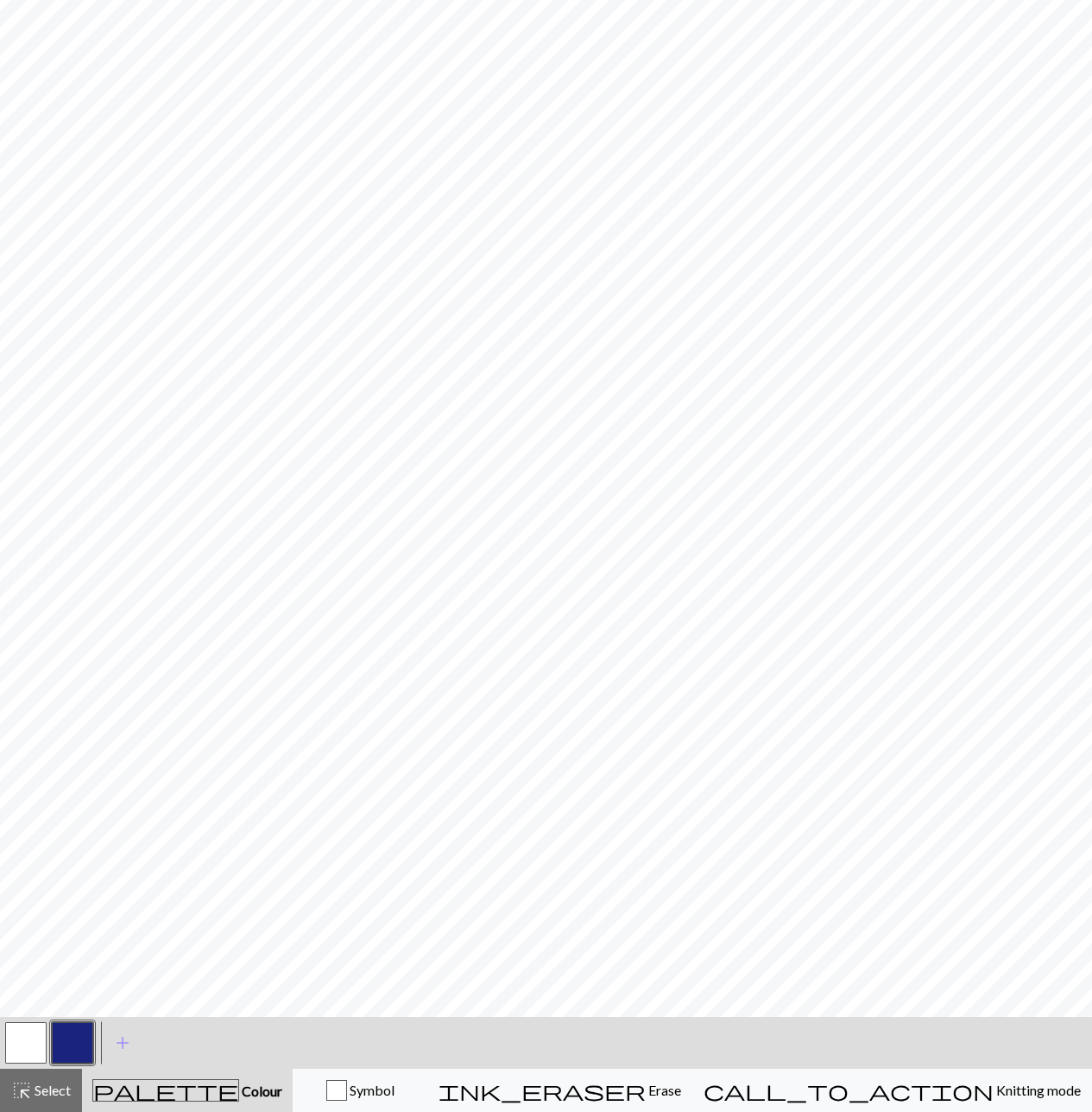
click at [42, 1029] on button "button" at bounding box center [26, 1042] width 42 height 42
click at [73, 1043] on button "button" at bounding box center [73, 1042] width 42 height 42
click at [25, 1044] on button "button" at bounding box center [26, 1042] width 42 height 42
drag, startPoint x: 91, startPoint y: 1041, endPoint x: 103, endPoint y: 1020, distance: 24.2
click at [92, 1041] on button "button" at bounding box center [73, 1042] width 42 height 42
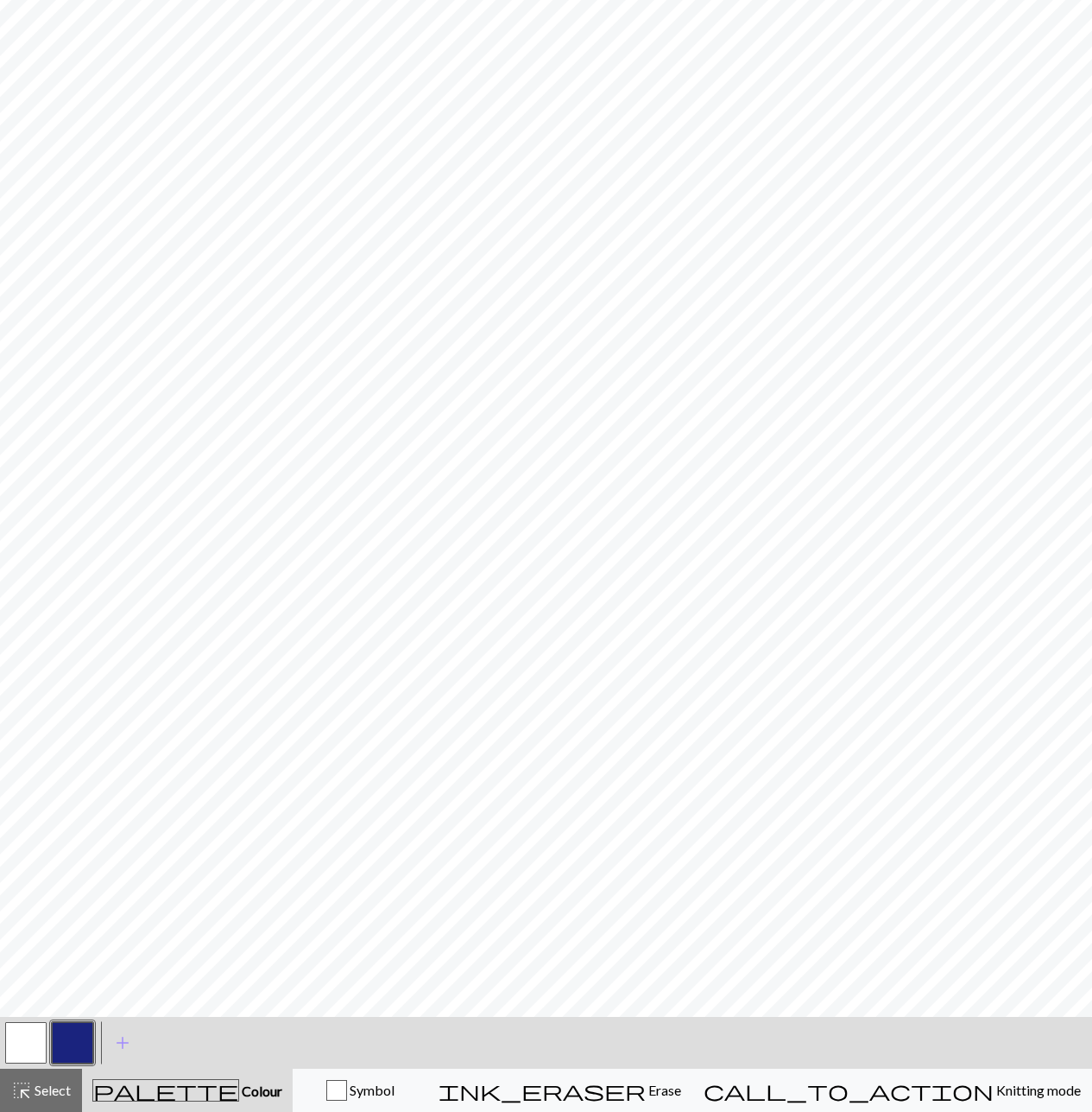
click at [37, 1039] on button "button" at bounding box center [26, 1042] width 42 height 42
drag, startPoint x: 69, startPoint y: 1045, endPoint x: 78, endPoint y: 1028, distance: 19.2
click at [71, 1039] on button "button" at bounding box center [73, 1042] width 42 height 42
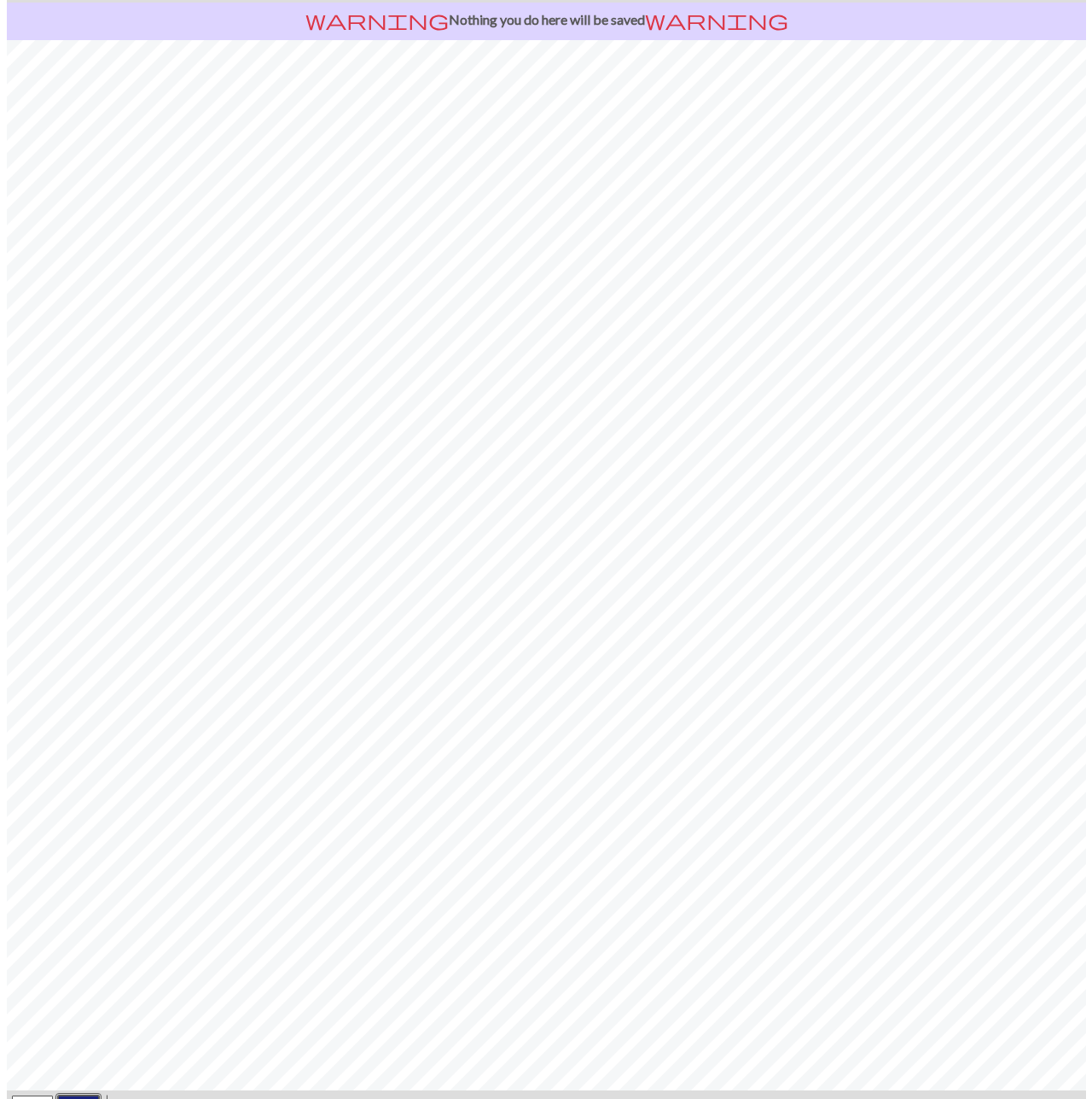
scroll to position [0, 0]
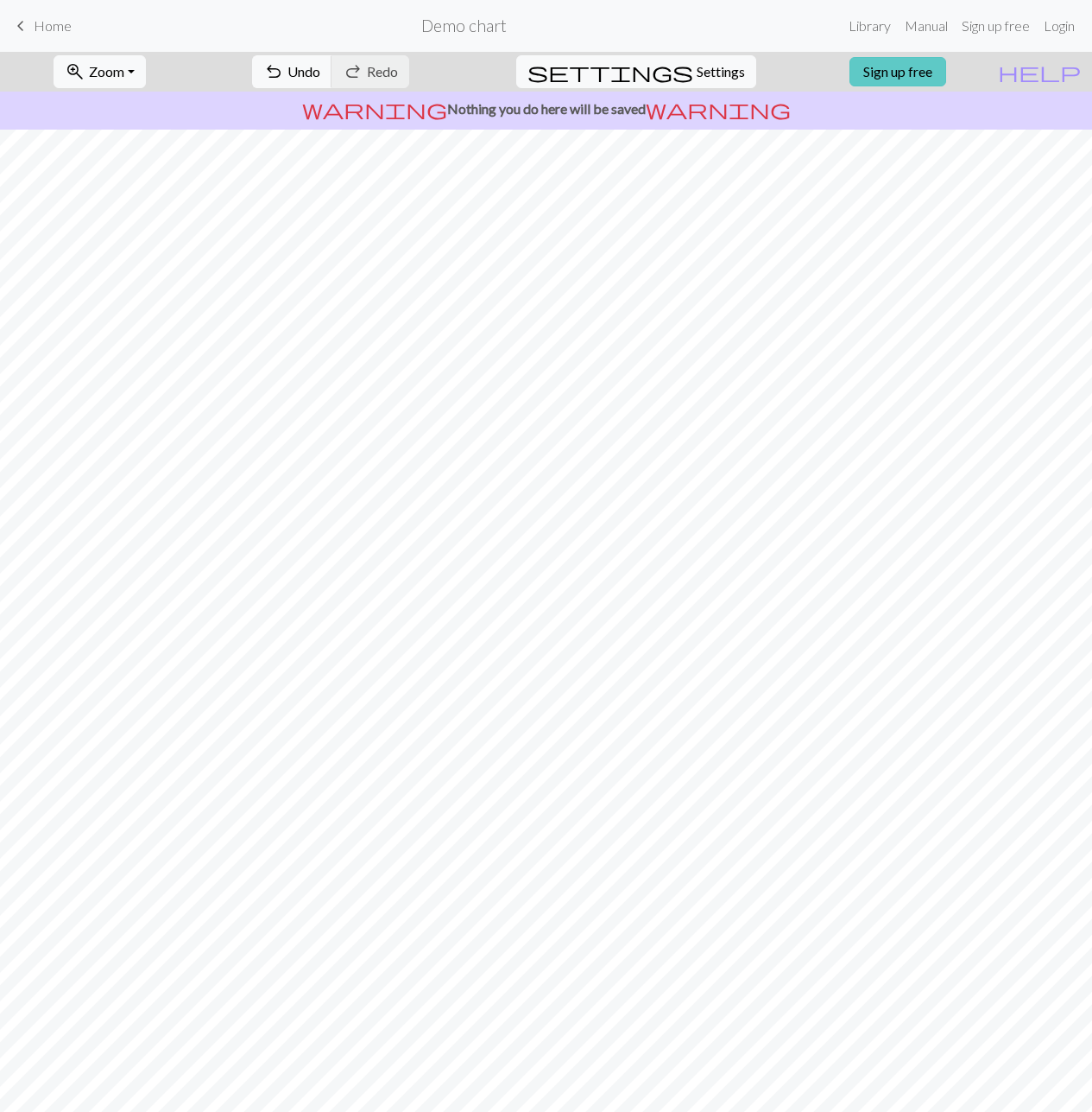
click at [940, 76] on link "Sign up free" at bounding box center [897, 72] width 96 height 30
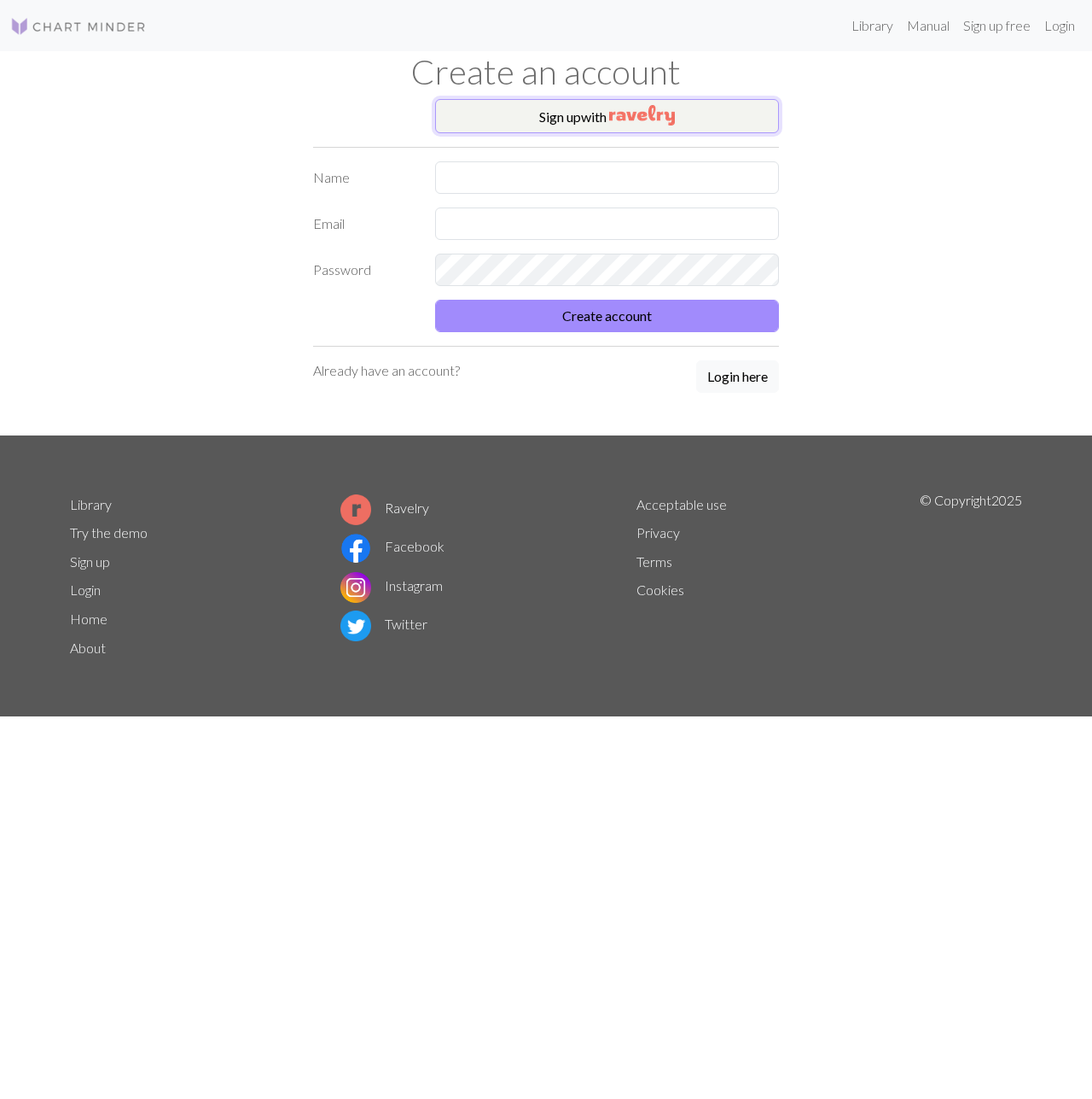
click at [719, 121] on button "Sign up with" at bounding box center [607, 116] width 345 height 34
